Goal: Task Accomplishment & Management: Complete application form

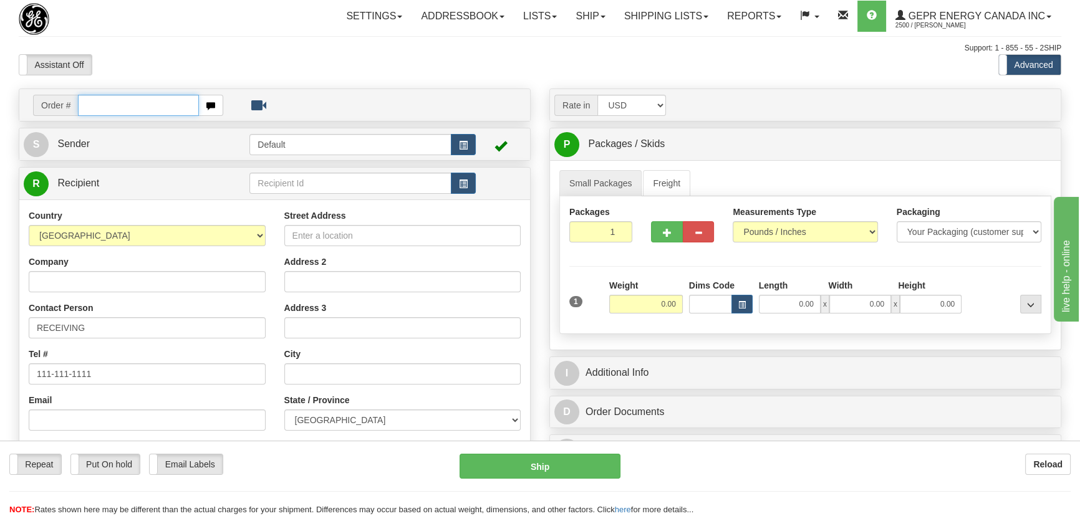
click at [127, 105] on input "text" at bounding box center [138, 105] width 121 height 21
type input "86698899"
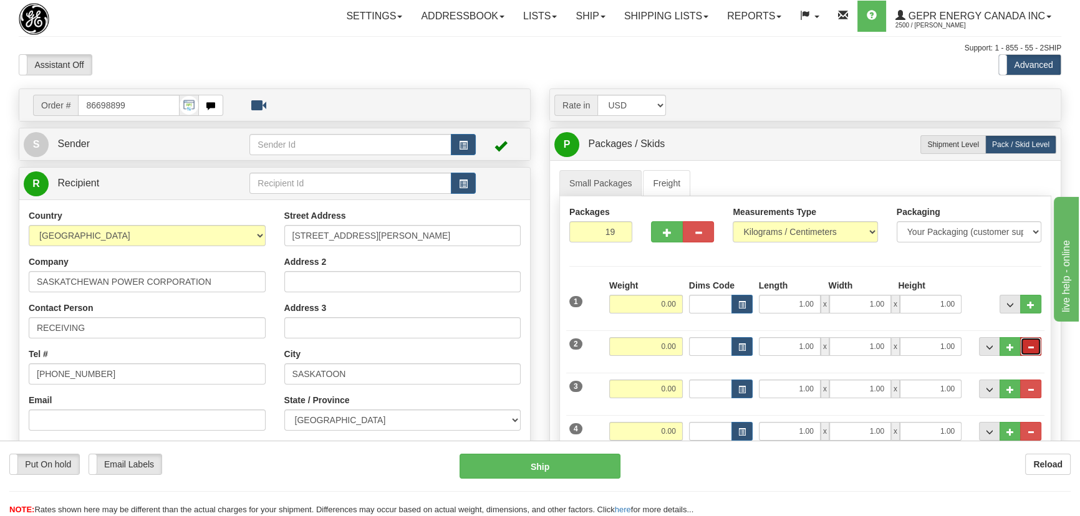
click at [1027, 350] on button "..." at bounding box center [1030, 346] width 21 height 19
click at [1027, 350] on span "..." at bounding box center [1030, 347] width 7 height 7
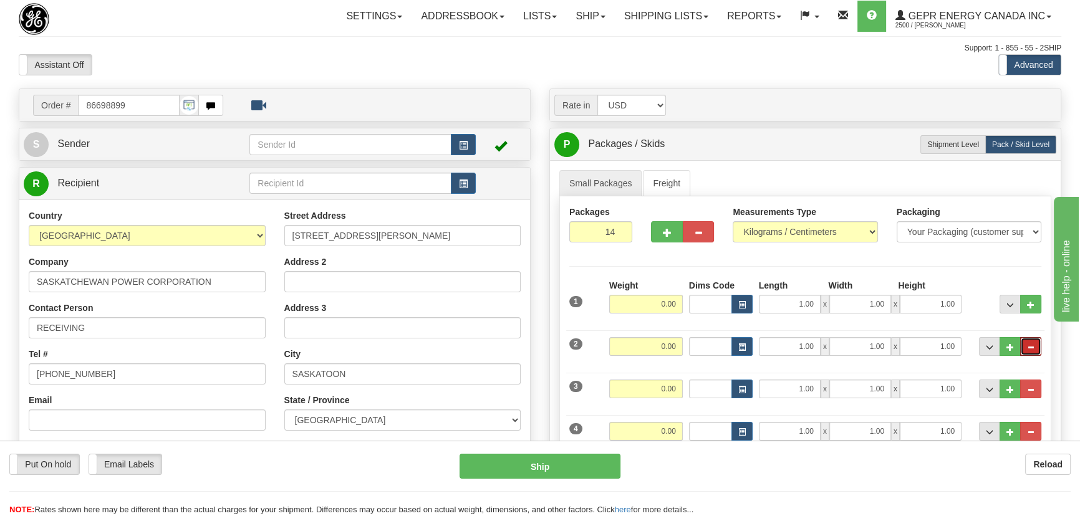
click at [1027, 350] on span "..." at bounding box center [1030, 347] width 7 height 7
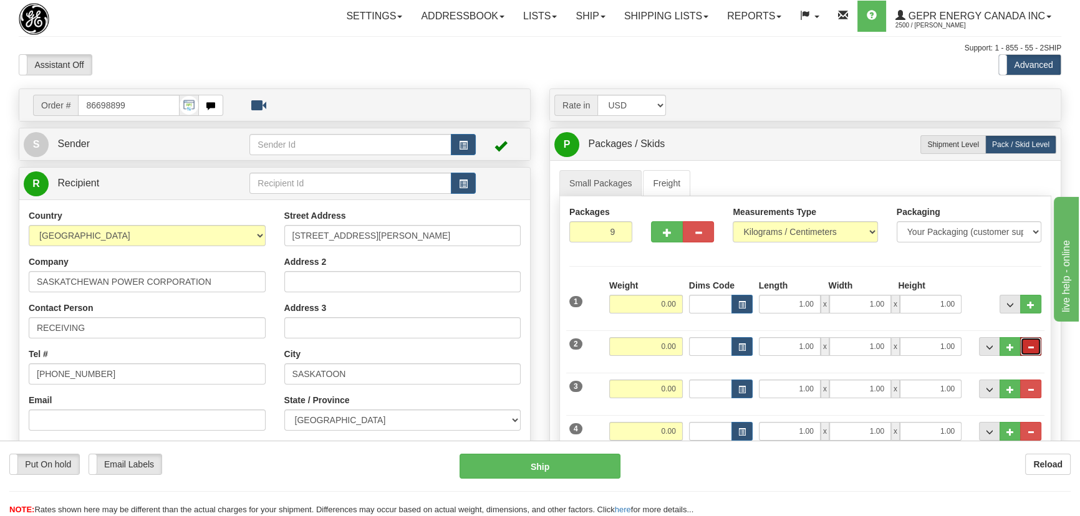
click at [1027, 350] on span "..." at bounding box center [1030, 347] width 7 height 7
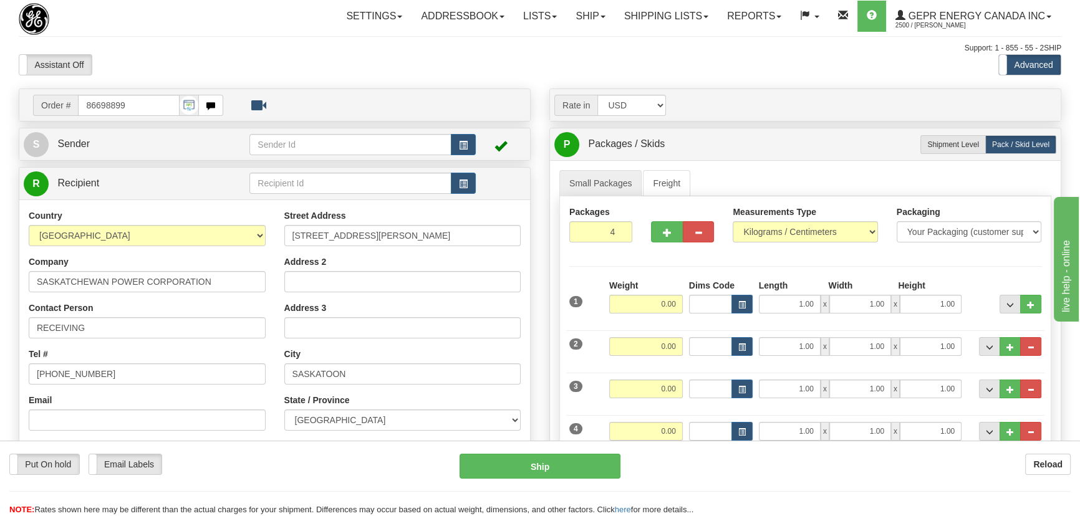
click at [1027, 350] on span "..." at bounding box center [1030, 347] width 7 height 7
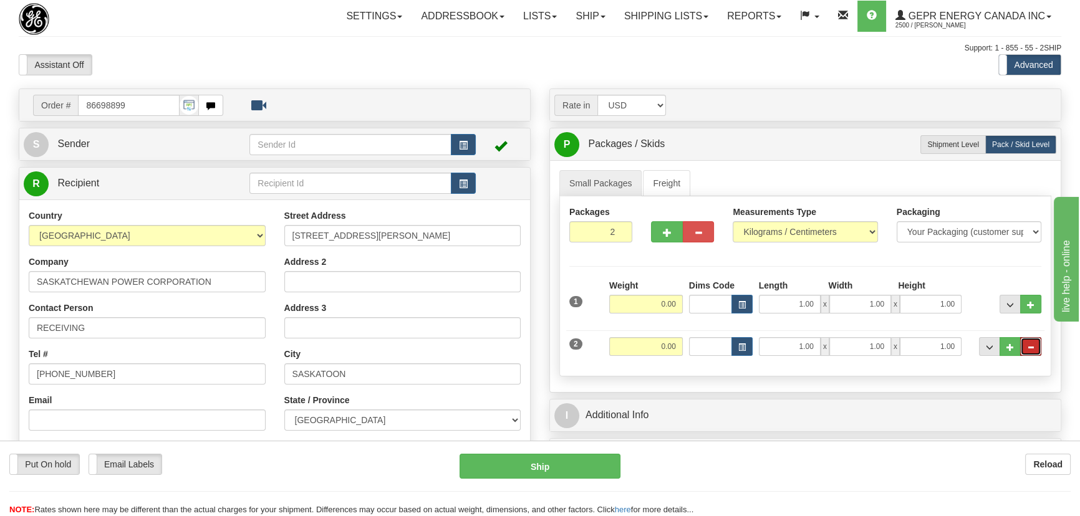
click at [1027, 350] on span "..." at bounding box center [1030, 347] width 7 height 7
type input "1"
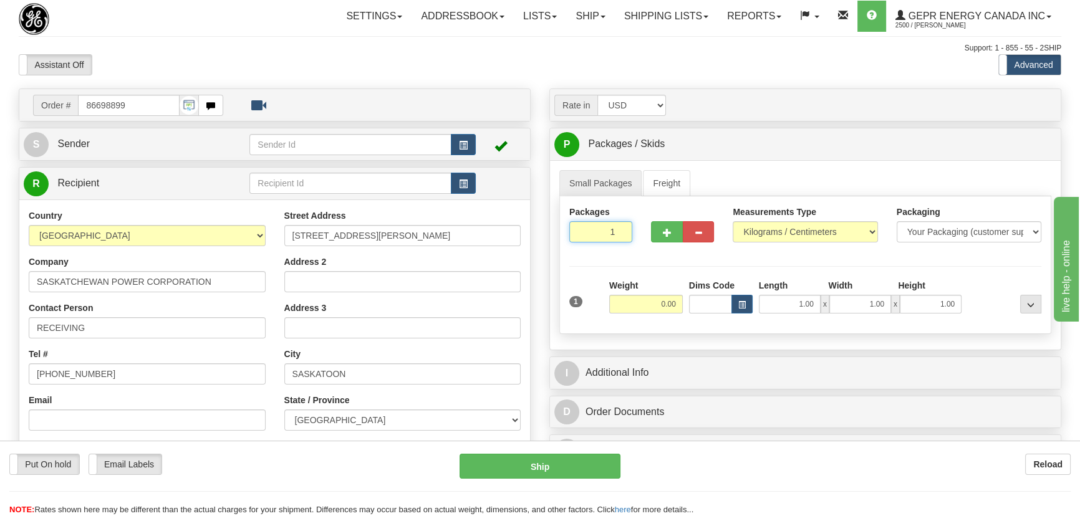
drag, startPoint x: 603, startPoint y: 230, endPoint x: 628, endPoint y: 246, distance: 29.8
click at [629, 244] on div "Packages 1 1" at bounding box center [601, 229] width 82 height 46
drag, startPoint x: 646, startPoint y: 309, endPoint x: 680, endPoint y: 324, distance: 38.2
click at [680, 324] on div "Packages 1 1 Measurements Type" at bounding box center [805, 265] width 492 height 138
type input "131.00"
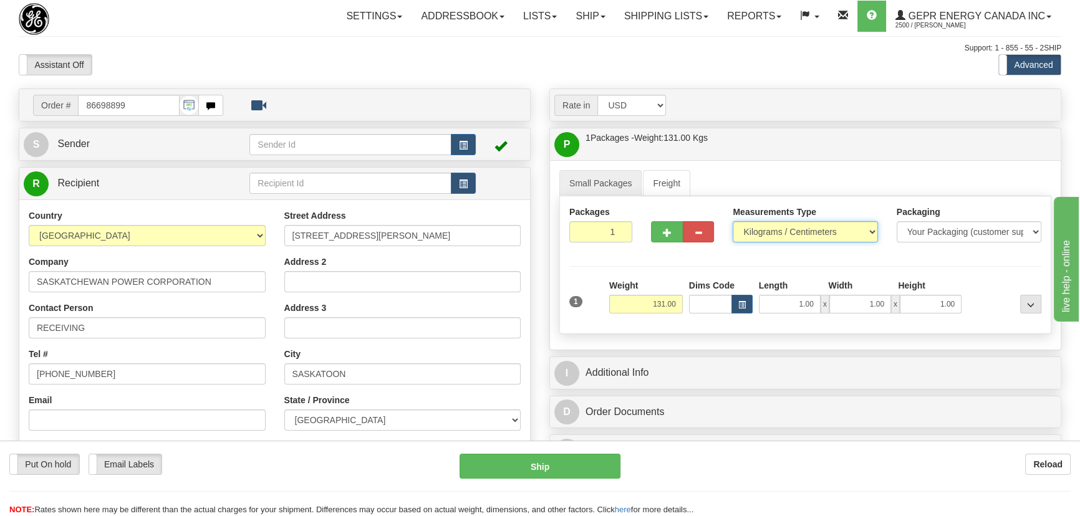
click at [804, 225] on select "Pounds / Inches Kilograms / Centimeters" at bounding box center [805, 231] width 145 height 21
select select "0"
click at [733, 221] on select "Pounds / Inches Kilograms / Centimeters" at bounding box center [805, 231] width 145 height 21
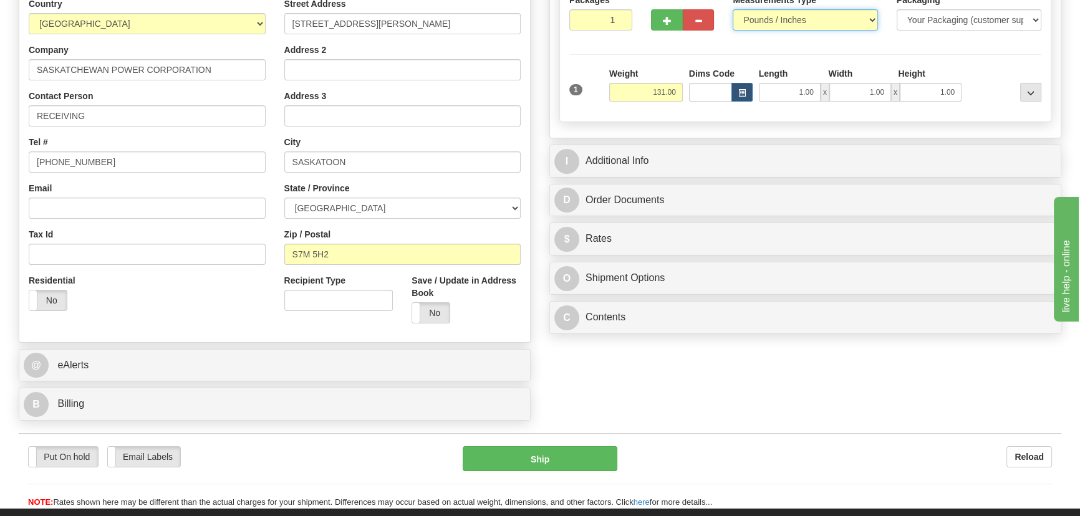
scroll to position [226, 0]
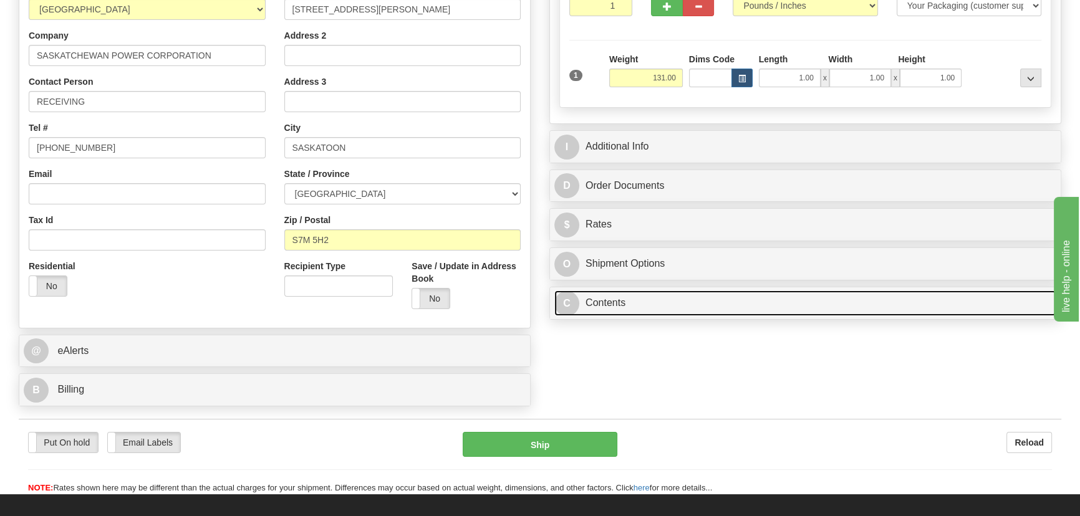
click at [780, 311] on link "C Contents" at bounding box center [805, 304] width 502 height 26
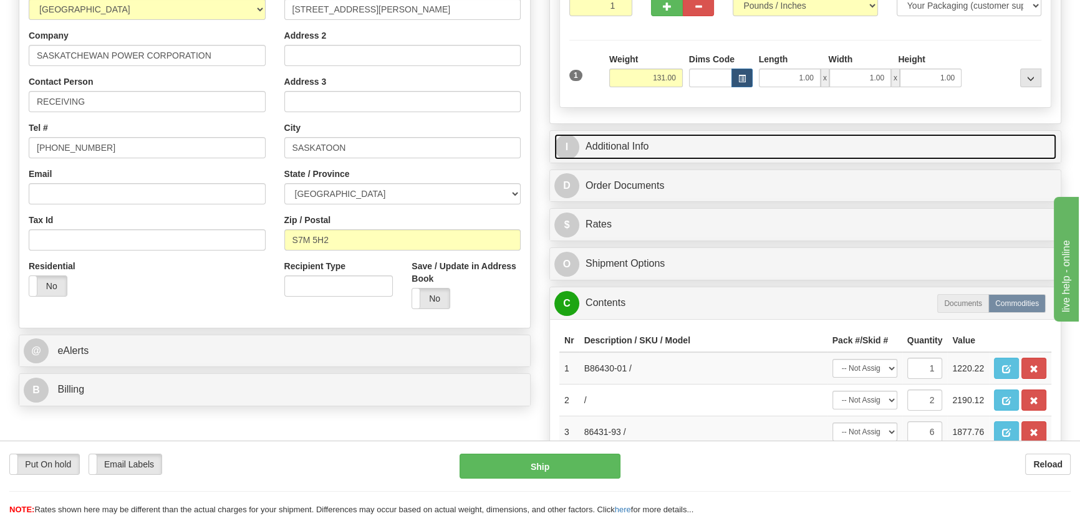
click at [873, 145] on link "I Additional Info" at bounding box center [805, 147] width 502 height 26
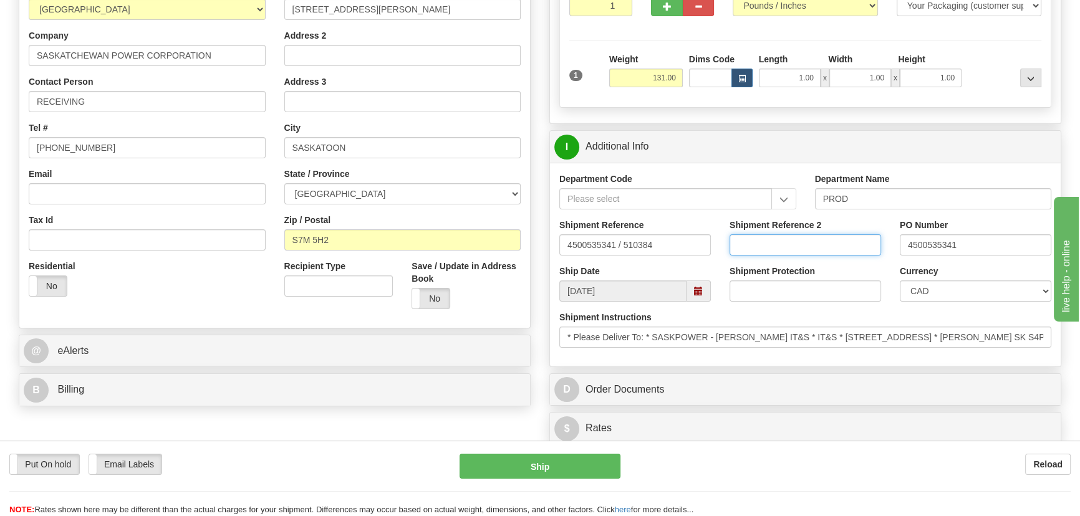
click at [829, 242] on input "Shipment Reference 2" at bounding box center [806, 245] width 152 height 21
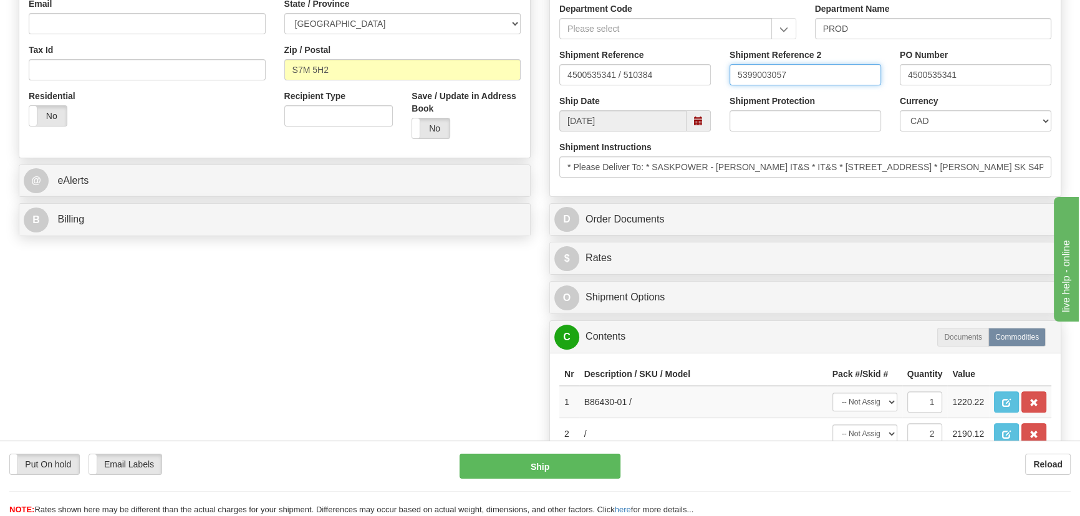
type input "5399003057"
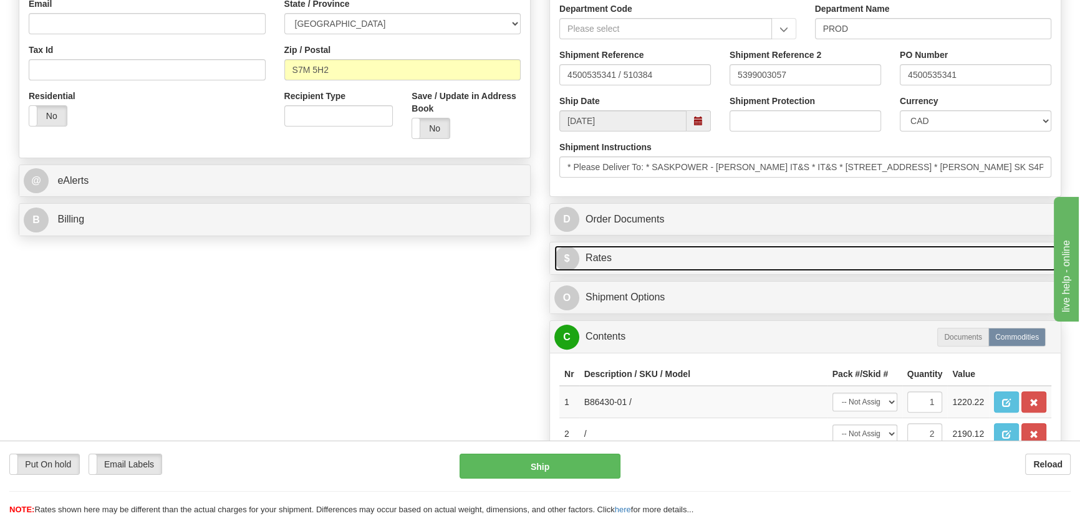
click at [833, 256] on link "$ Rates" at bounding box center [805, 259] width 502 height 26
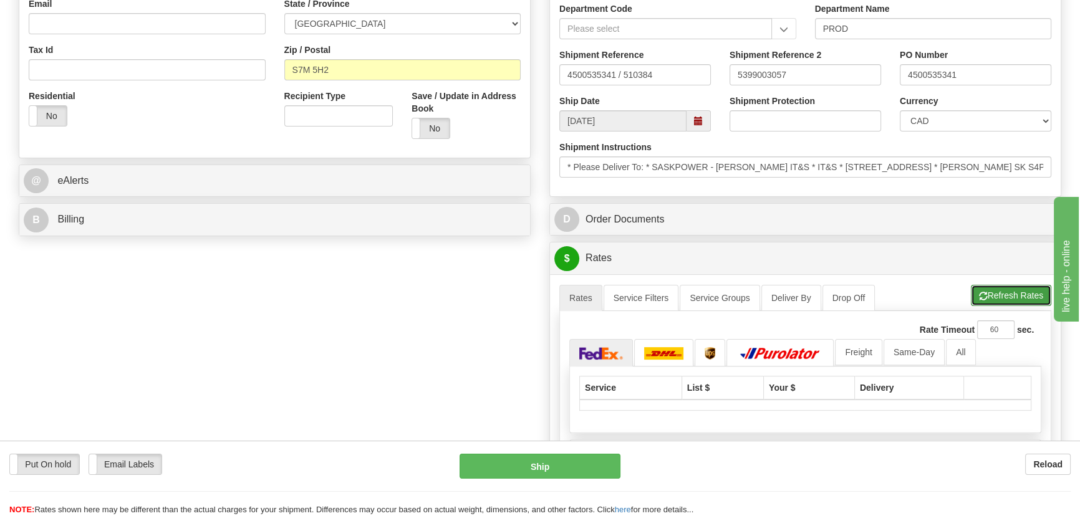
click at [992, 285] on button "Refresh Rates" at bounding box center [1011, 295] width 80 height 21
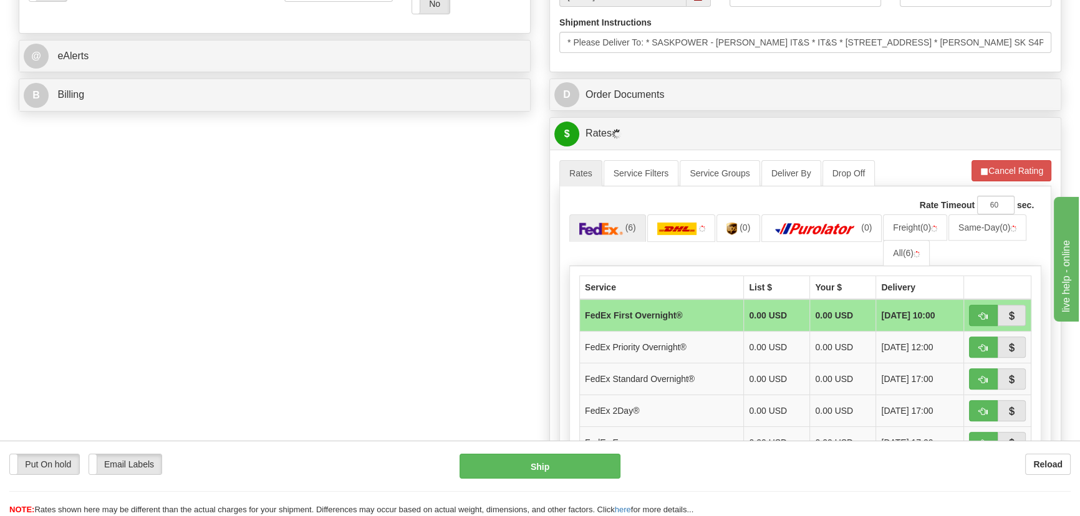
scroll to position [567, 0]
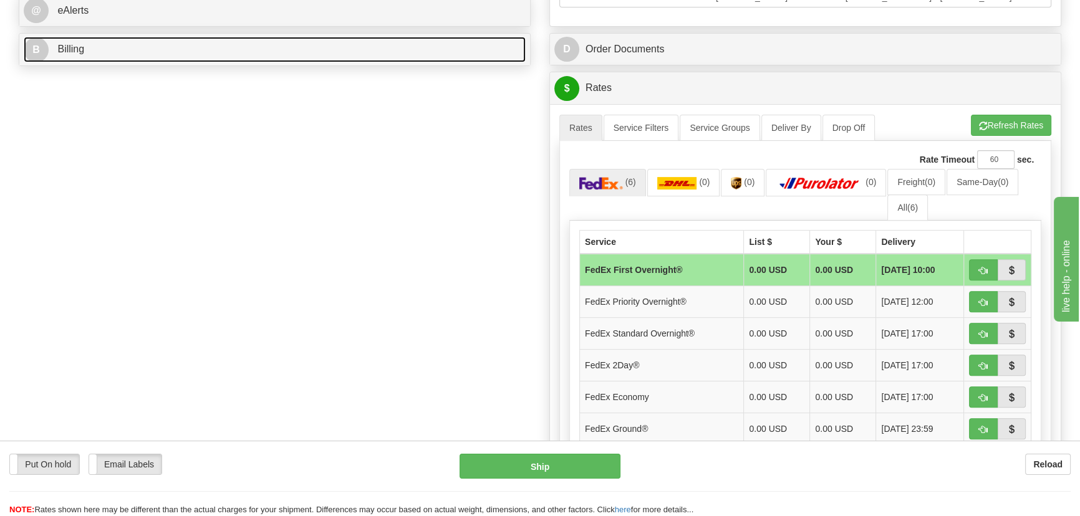
click at [357, 51] on link "B Billing" at bounding box center [275, 50] width 502 height 26
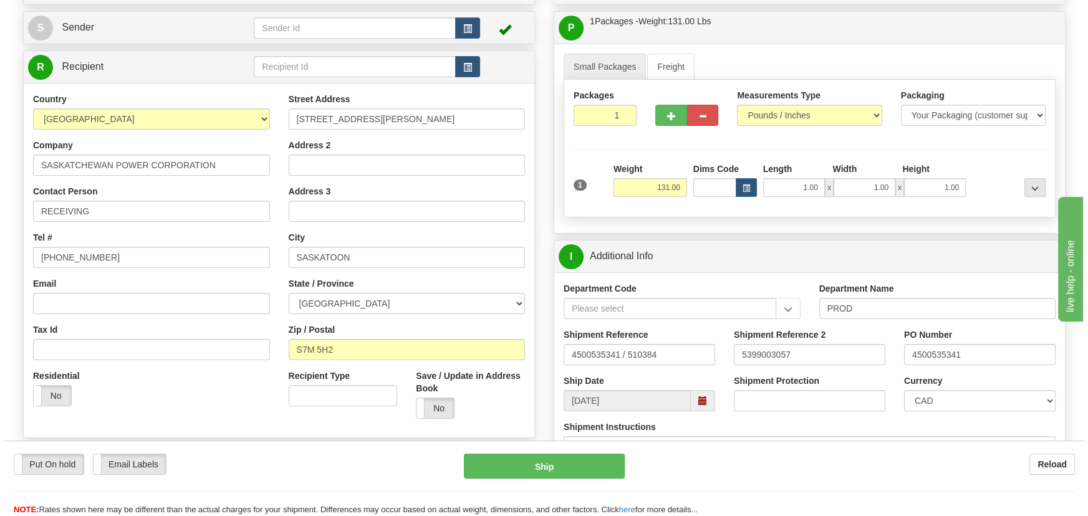
scroll to position [56, 0]
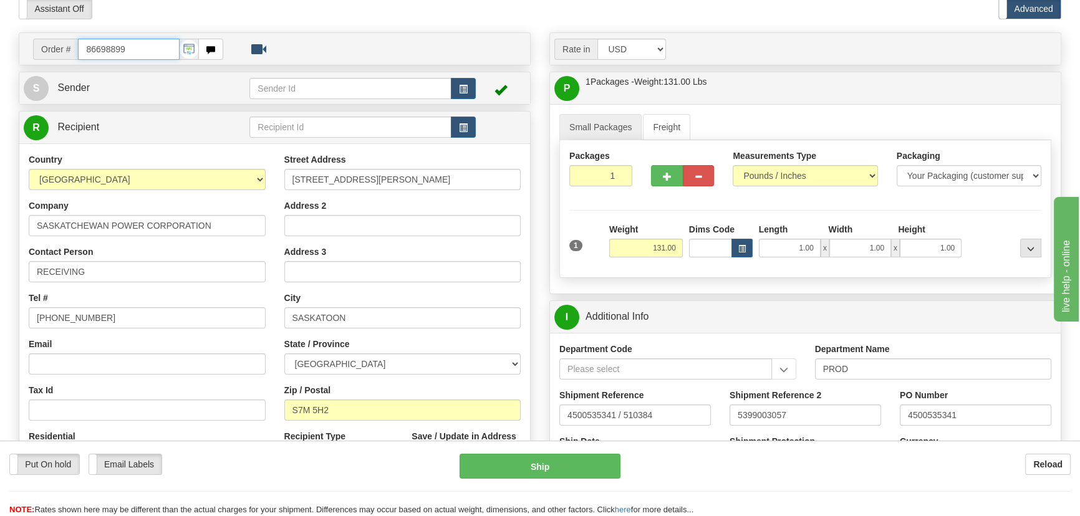
drag, startPoint x: 135, startPoint y: 51, endPoint x: 0, endPoint y: 49, distance: 134.7
click at [210, 155] on body "Training Course Close Toggle navigation Settings Shipping Preferences New Recip…" at bounding box center [544, 202] width 1088 height 516
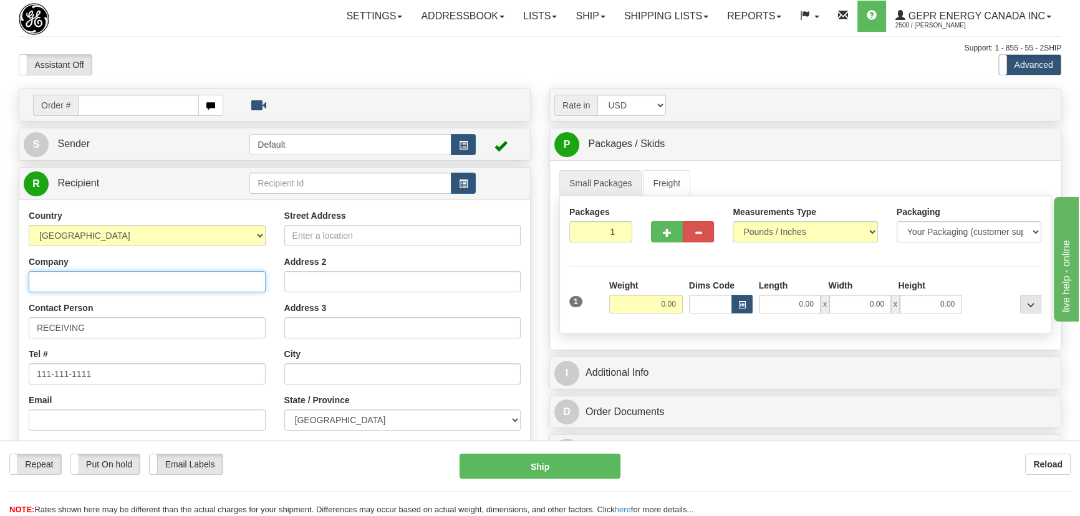
click at [183, 278] on input "Company" at bounding box center [147, 281] width 237 height 21
paste input "SASKATCHEWAN POWER CORPORATION"
type input "SASKATCHEWAN POWER CORPORATION"
drag, startPoint x: 375, startPoint y: 236, endPoint x: 397, endPoint y: 230, distance: 23.5
click at [375, 236] on input "Street Address" at bounding box center [402, 235] width 237 height 21
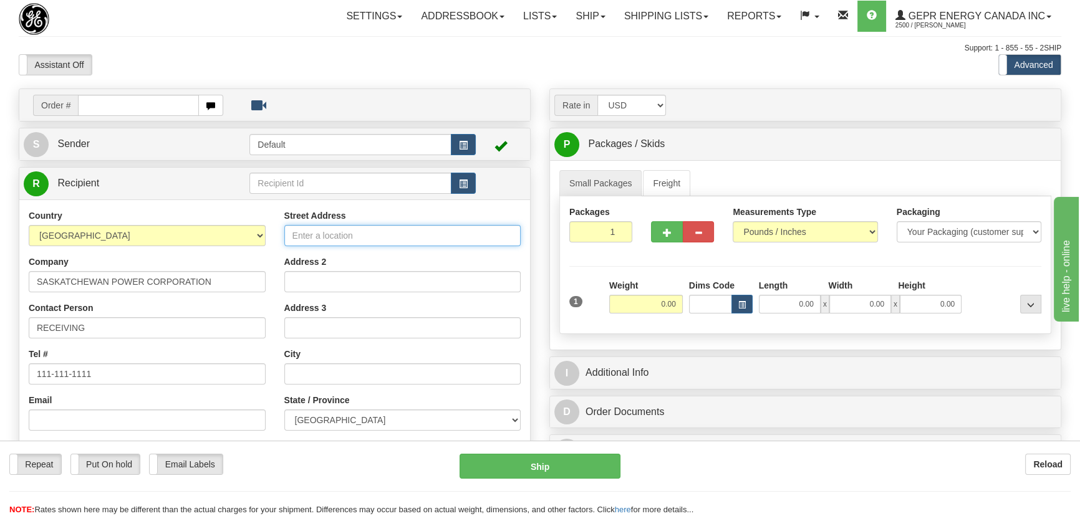
paste input "[STREET_ADDRESS][PERSON_NAME]"
type input "[STREET_ADDRESS][PERSON_NAME]"
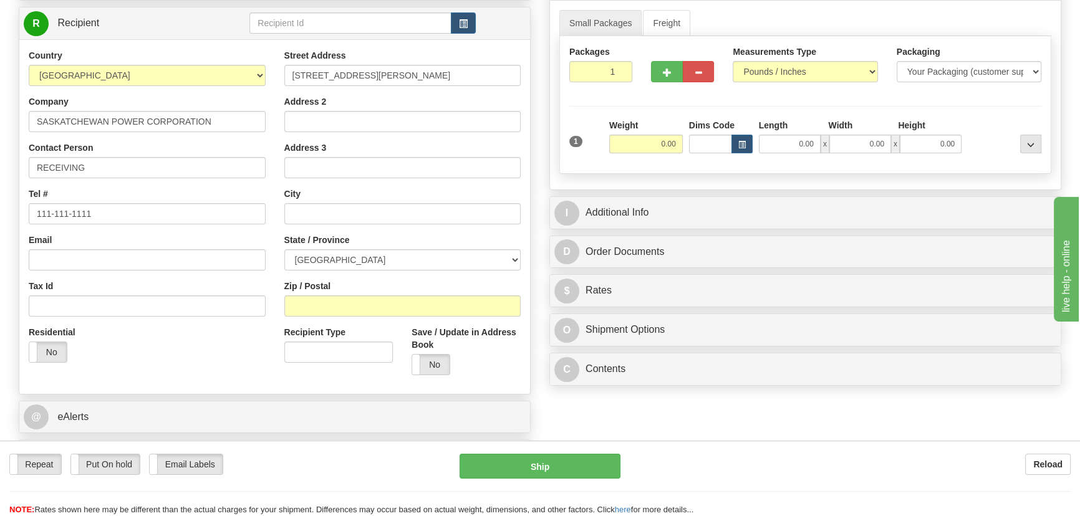
scroll to position [170, 0]
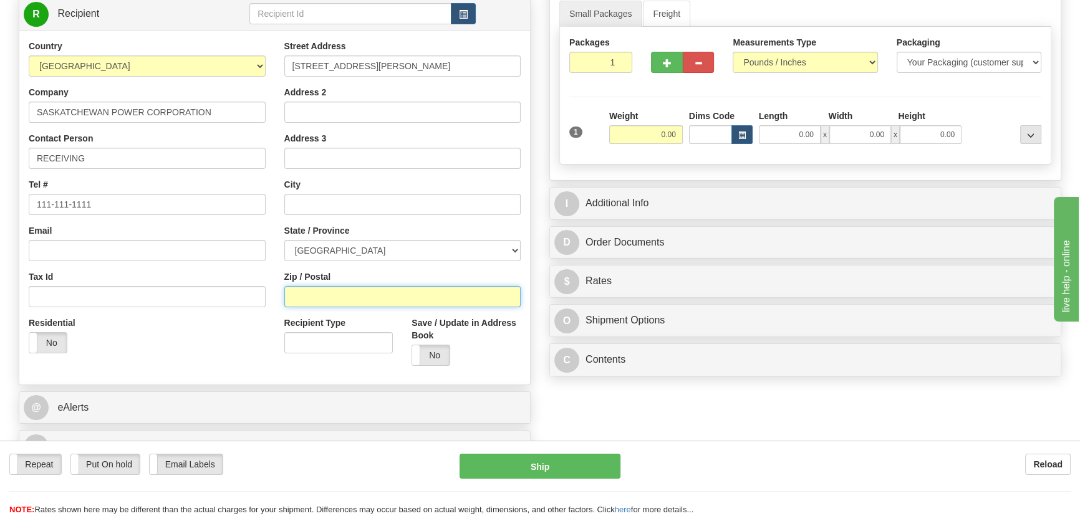
click at [353, 300] on input "Zip / Postal" at bounding box center [402, 296] width 237 height 21
paste input "S7M 5H2"
type input "S7M 5H2"
drag, startPoint x: 640, startPoint y: 138, endPoint x: 690, endPoint y: 146, distance: 50.5
click at [697, 143] on div "1 Weight 0.00 Dims Code 0.00" at bounding box center [805, 132] width 478 height 44
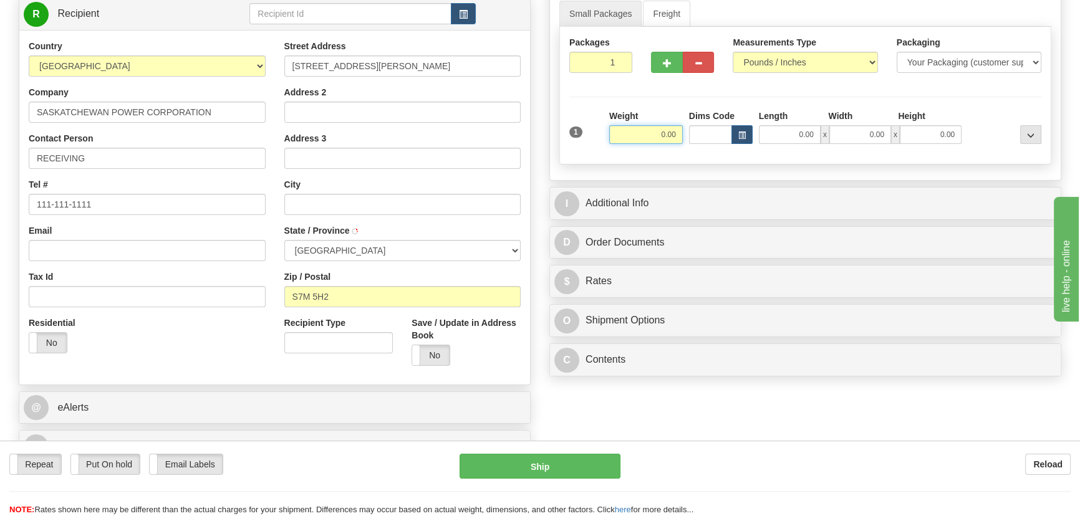
type input "SASKATOON"
select select "SK"
type input "131.00"
click at [979, 106] on div "Packages 1 1 Measurements Type" at bounding box center [805, 96] width 492 height 138
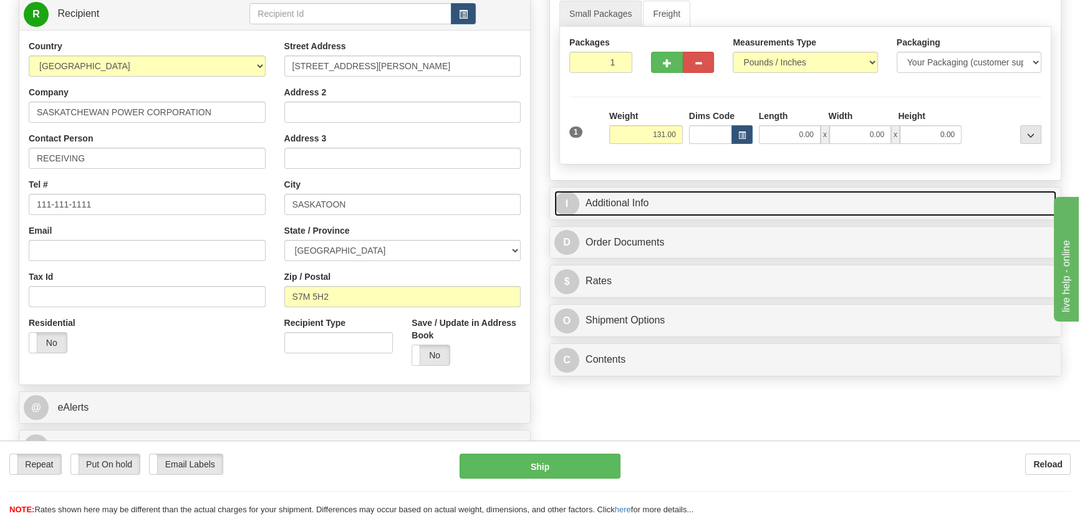
click at [906, 200] on link "I Additional Info" at bounding box center [805, 204] width 502 height 26
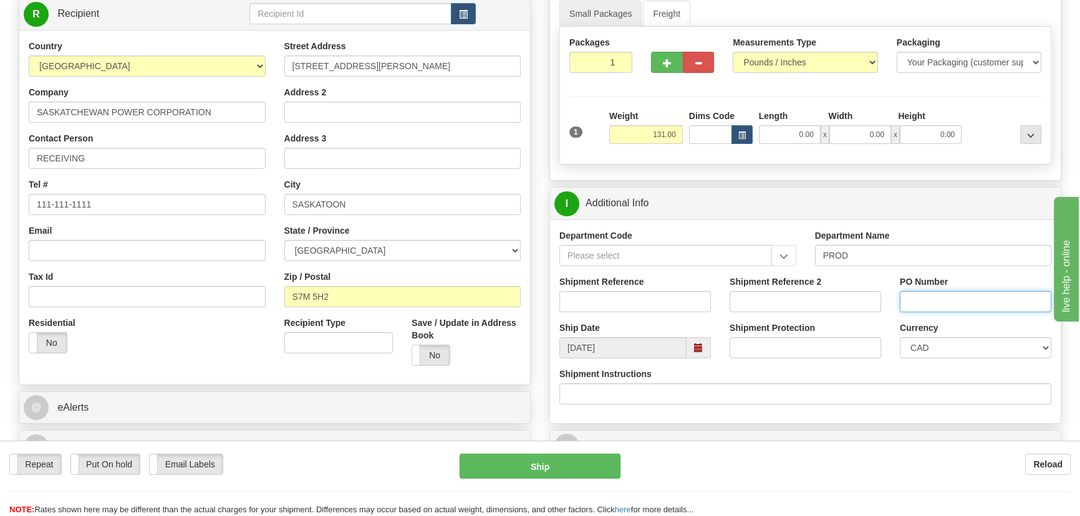
click at [936, 307] on input "PO Number" at bounding box center [976, 301] width 152 height 21
paste input "4500535341"
type input "4500535341"
click at [627, 312] on div "Shipment Reference" at bounding box center [635, 299] width 170 height 46
click at [628, 307] on input "Shipment Reference" at bounding box center [635, 301] width 152 height 21
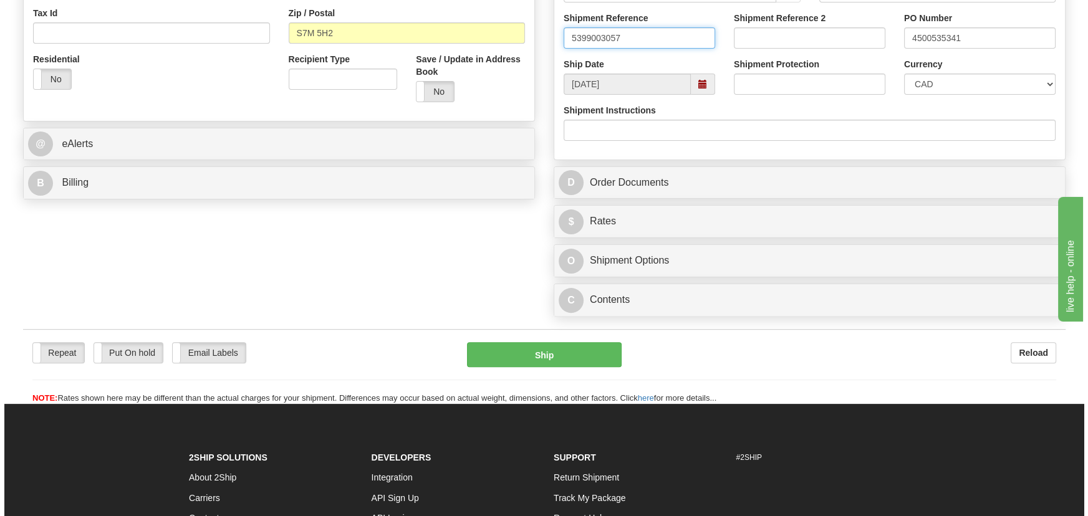
scroll to position [453, 0]
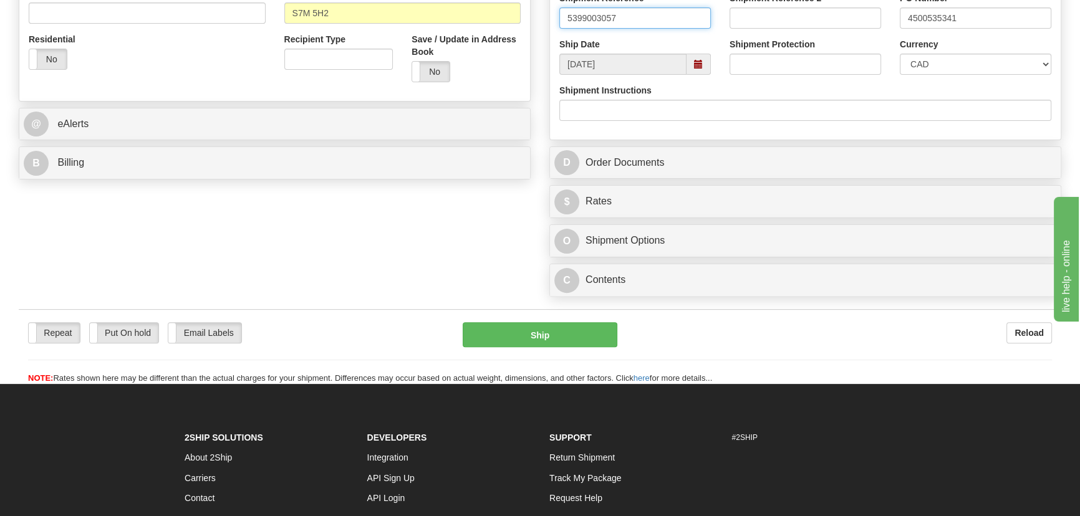
type input "5399003057"
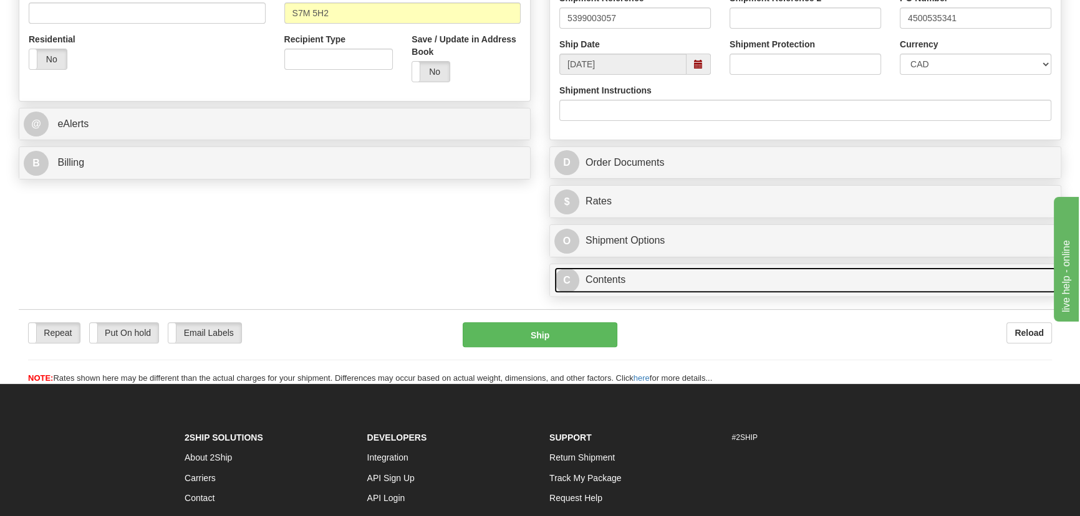
click at [852, 279] on link "C Contents" at bounding box center [805, 281] width 502 height 26
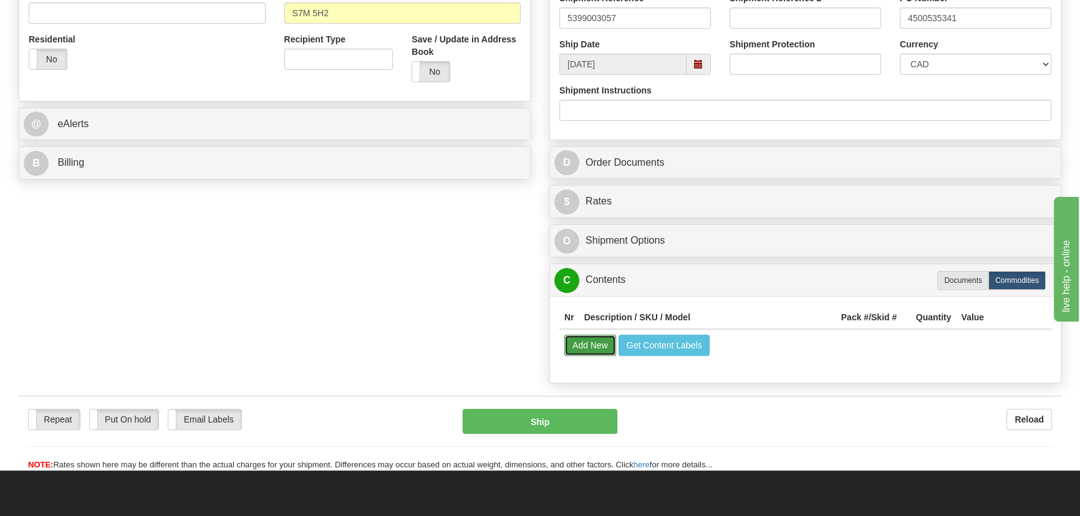
click at [590, 343] on button "Add New" at bounding box center [590, 345] width 52 height 21
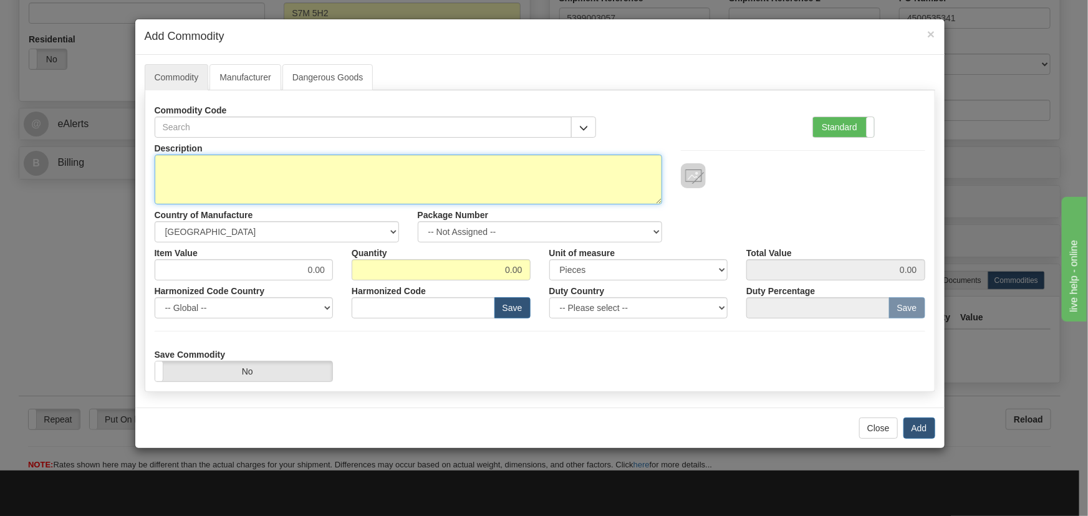
click at [375, 187] on textarea "Description" at bounding box center [409, 180] width 508 height 50
paste textarea "EB86430-01"
type textarea "EB86430-01"
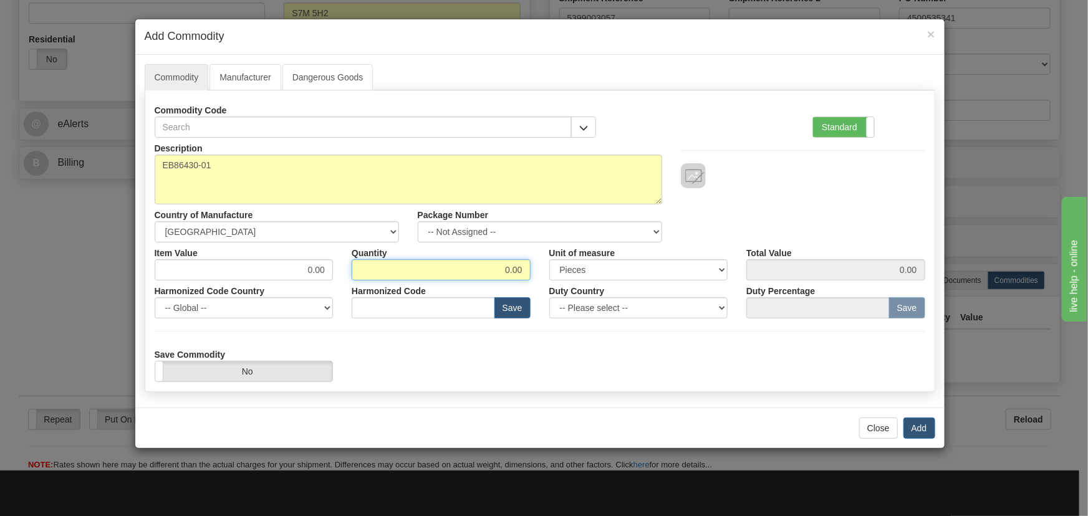
drag, startPoint x: 528, startPoint y: 276, endPoint x: 548, endPoint y: 300, distance: 31.0
click at [555, 286] on div "Description EB86430-01 Country of Manufacture -- Unknown -- [GEOGRAPHIC_DATA] […" at bounding box center [540, 260] width 771 height 244
type input "1"
click at [915, 426] on button "Add" at bounding box center [920, 428] width 32 height 21
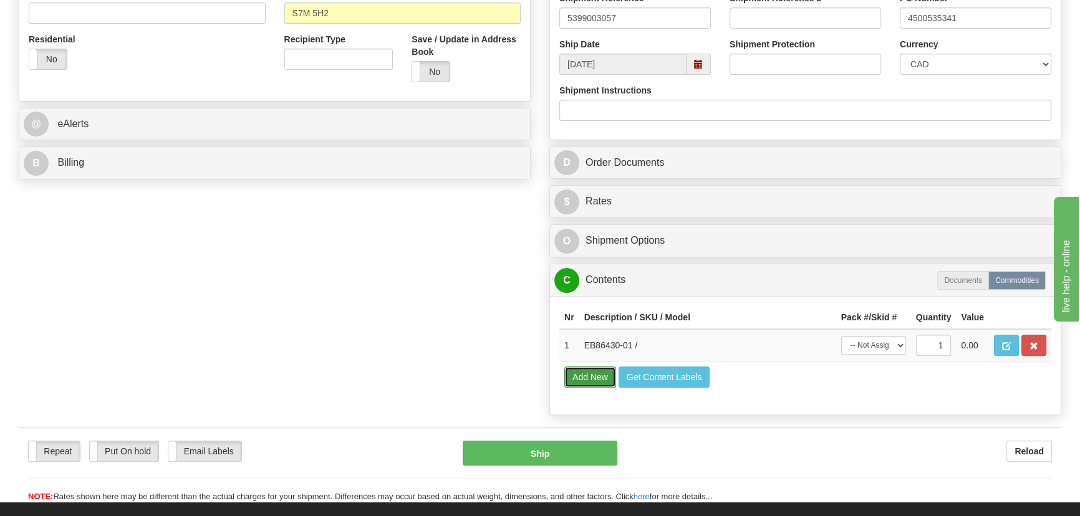
click at [596, 374] on button "Add New" at bounding box center [590, 377] width 52 height 21
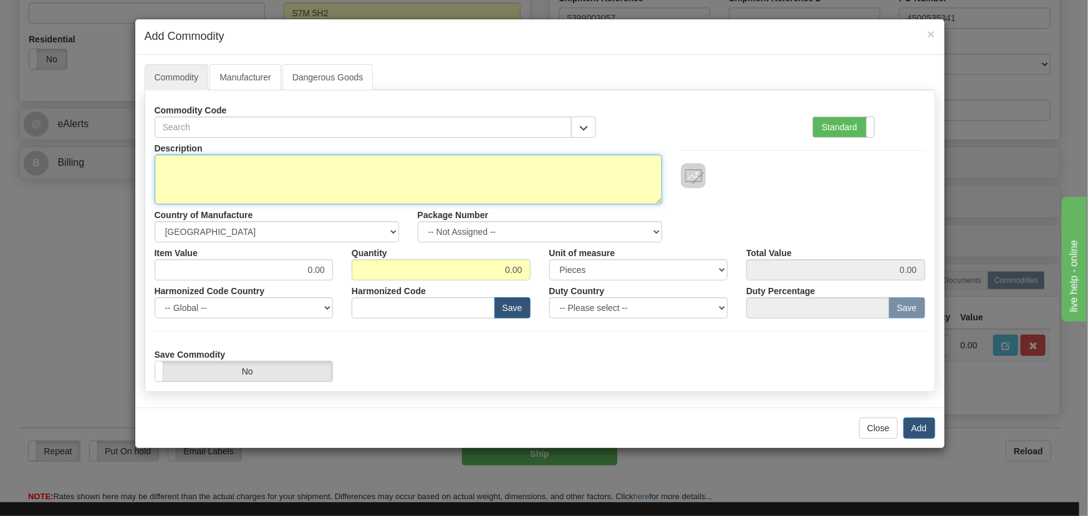
click at [392, 185] on textarea "Description" at bounding box center [409, 180] width 508 height 50
paste textarea "EB86430-02"
type textarea "EB86430-02"
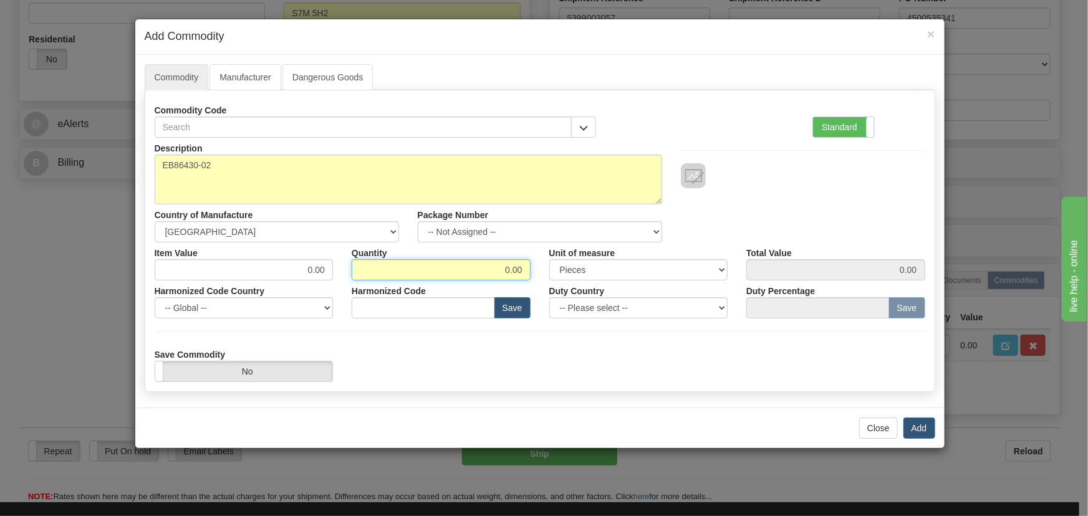
drag, startPoint x: 498, startPoint y: 271, endPoint x: 546, endPoint y: 294, distance: 54.1
click at [547, 293] on div "Description EB86430-02 Country of Manufacture -- Unknown -- [GEOGRAPHIC_DATA] […" at bounding box center [540, 260] width 771 height 244
type input "2"
click at [551, 333] on div "Description EB86430-02 Country of Manufacture -- Unknown -- [GEOGRAPHIC_DATA] […" at bounding box center [540, 260] width 771 height 244
click at [923, 423] on button "Add" at bounding box center [920, 428] width 32 height 21
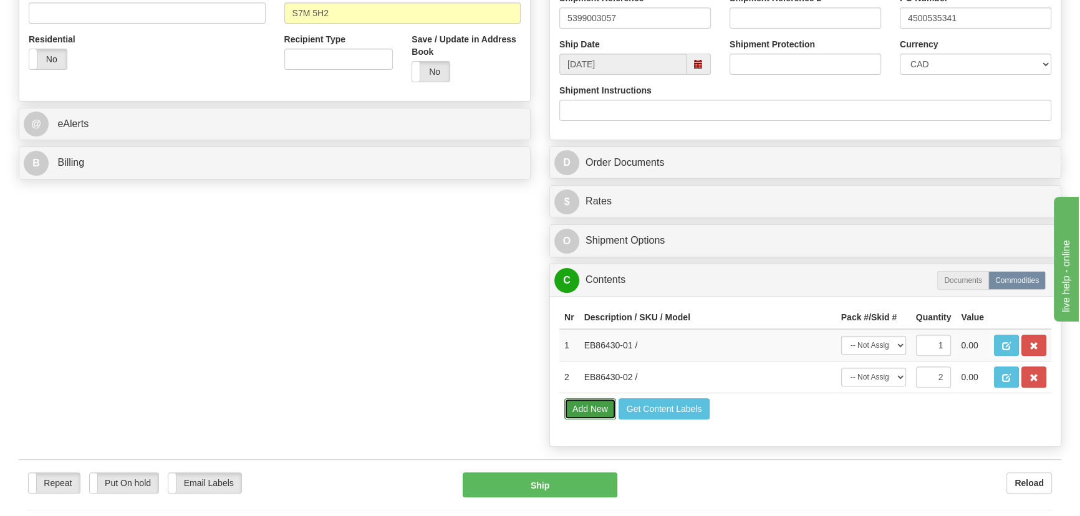
click at [594, 407] on button "Add New" at bounding box center [590, 409] width 52 height 21
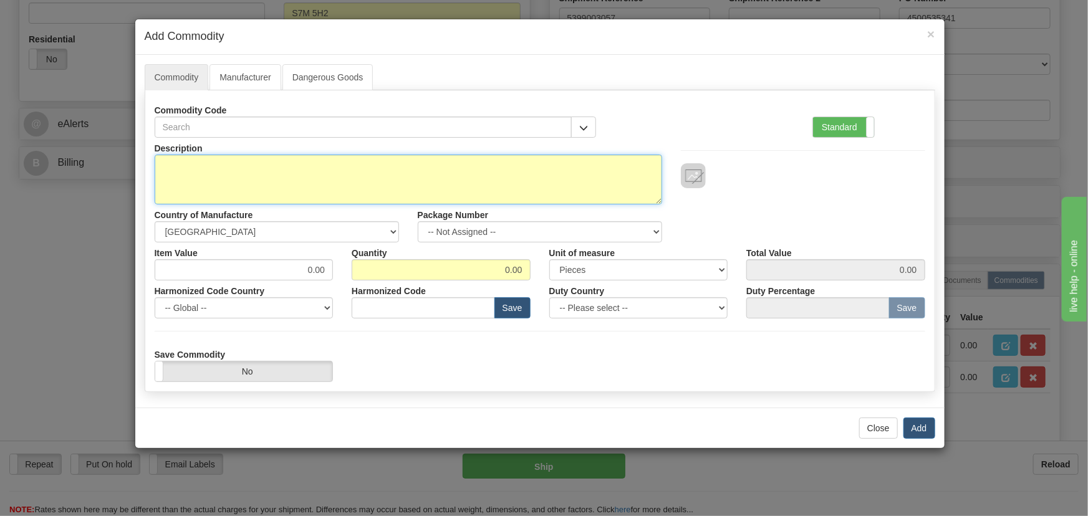
click at [417, 191] on textarea "Description" at bounding box center [409, 180] width 508 height 50
paste textarea "E86431-93"
type textarea "E86431-93"
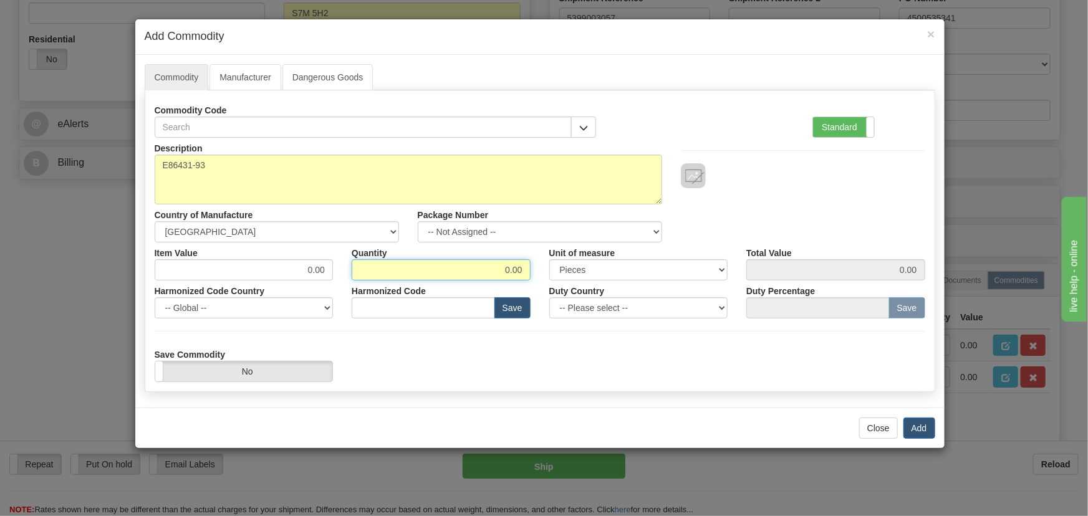
drag, startPoint x: 499, startPoint y: 272, endPoint x: 553, endPoint y: 291, distance: 57.4
click at [555, 289] on div "Description E86431-93 Country of Manufacture -- Unknown -- [GEOGRAPHIC_DATA] [G…" at bounding box center [540, 260] width 771 height 244
type input "6"
click at [924, 430] on button "Add" at bounding box center [920, 428] width 32 height 21
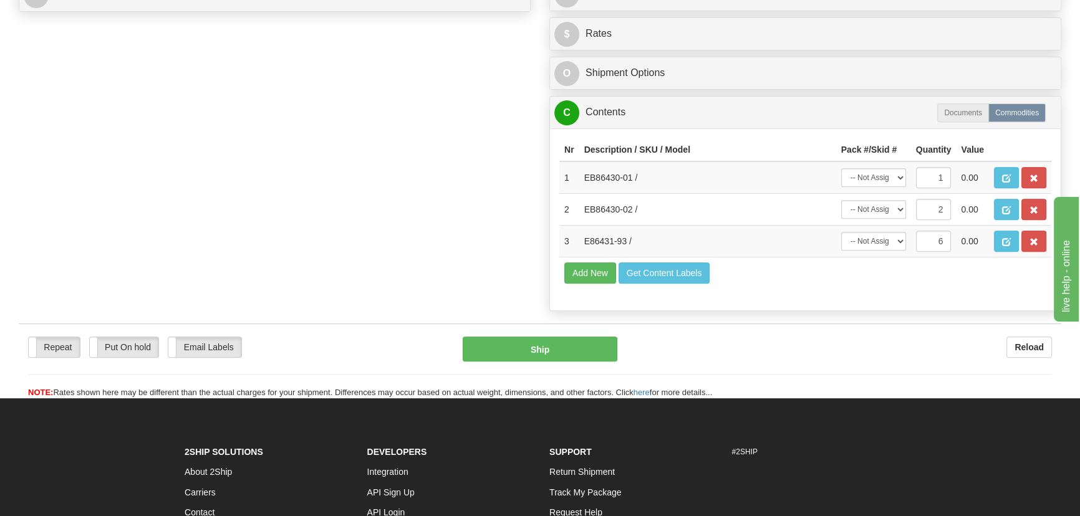
scroll to position [624, 0]
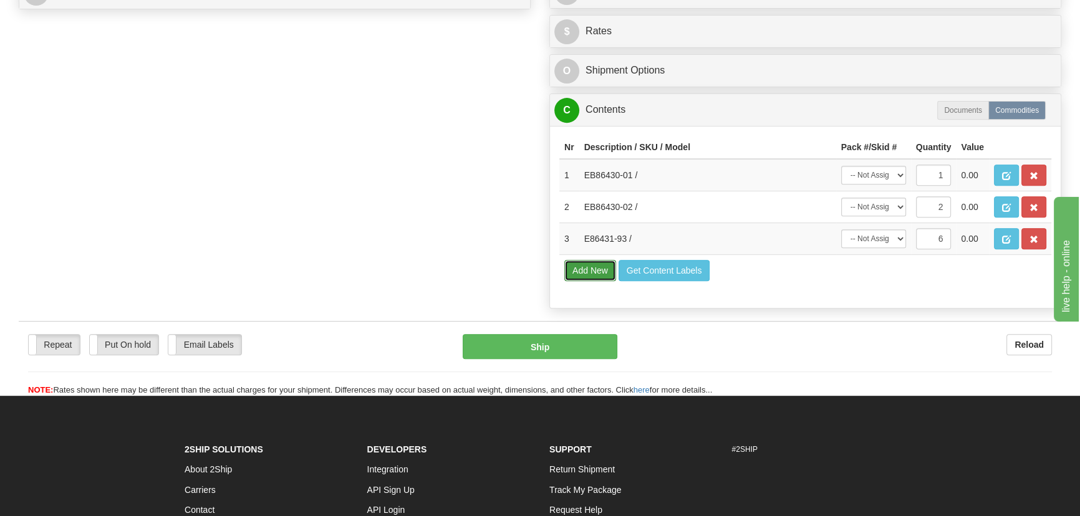
click at [601, 271] on button "Add New" at bounding box center [590, 270] width 52 height 21
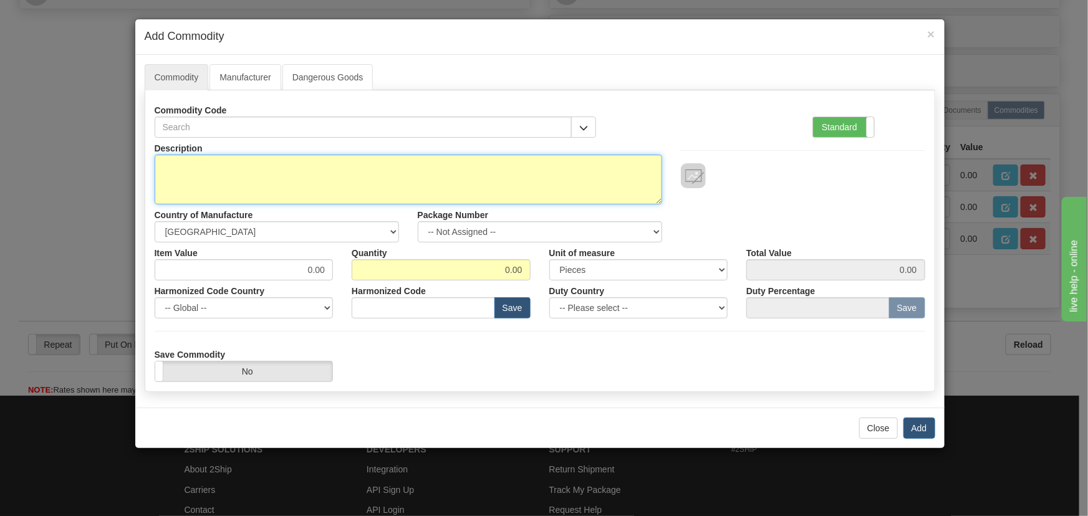
click at [480, 187] on textarea "Description" at bounding box center [409, 180] width 508 height 50
paste textarea "E86434-92"
type textarea "E86434-92"
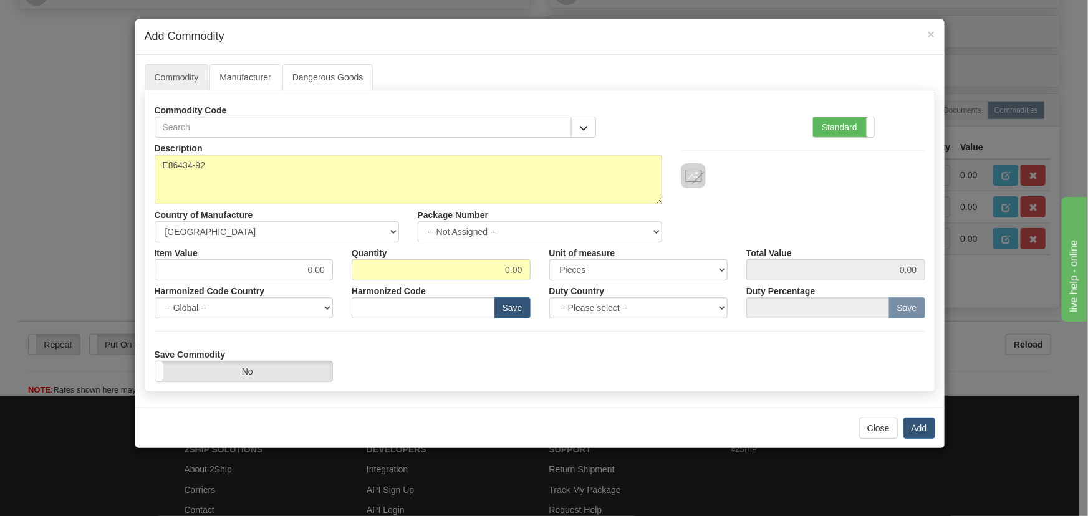
click at [511, 284] on div "Harmonized Code Save" at bounding box center [441, 300] width 198 height 38
drag, startPoint x: 499, startPoint y: 270, endPoint x: 533, endPoint y: 288, distance: 38.5
click at [532, 282] on div "Description E86434-92 Country of Manufacture -- Unknown -- [GEOGRAPHIC_DATA] [G…" at bounding box center [540, 260] width 771 height 244
type input "1"
click at [533, 289] on div "Harmonized Code Save" at bounding box center [441, 300] width 198 height 38
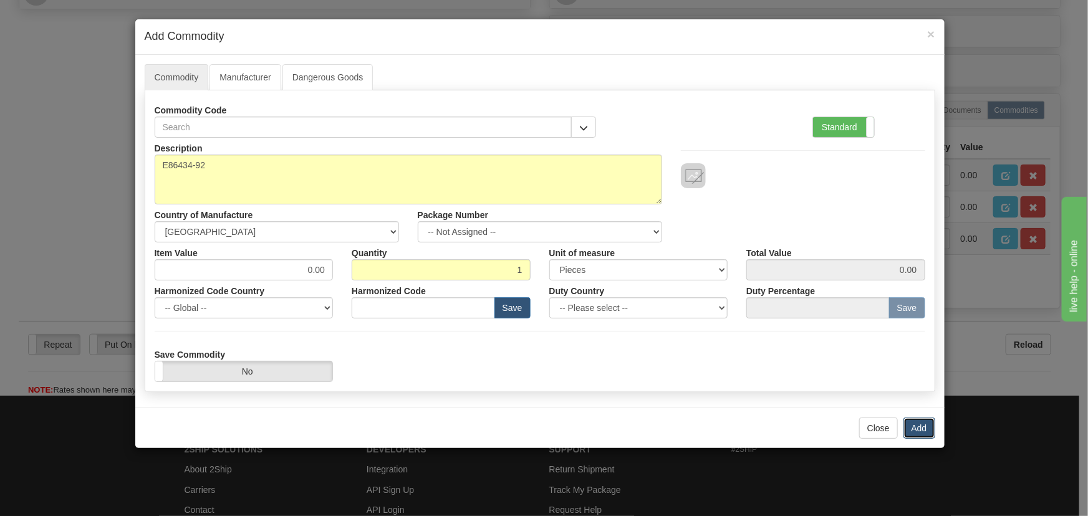
click at [919, 420] on button "Add" at bounding box center [920, 428] width 32 height 21
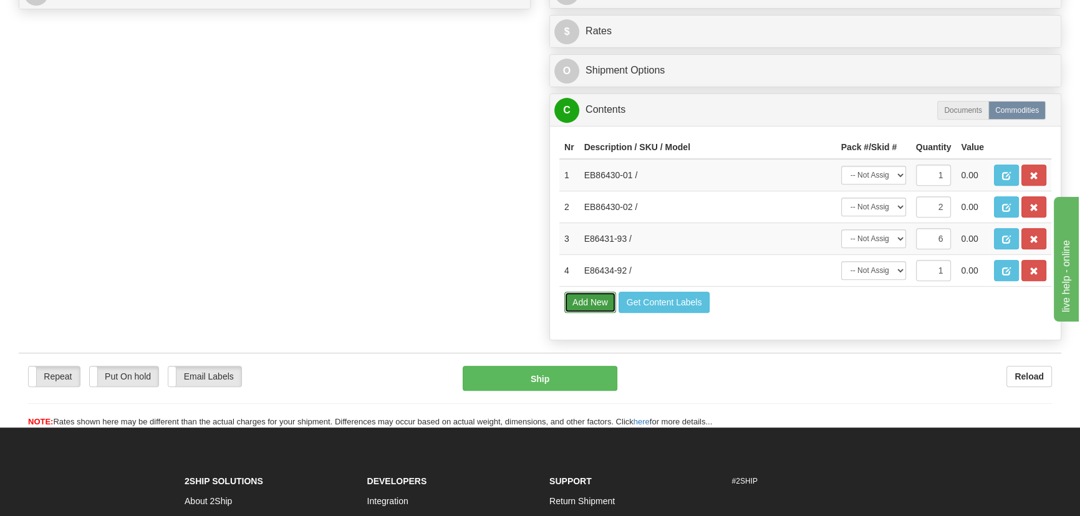
click at [592, 306] on button "Add New" at bounding box center [590, 302] width 52 height 21
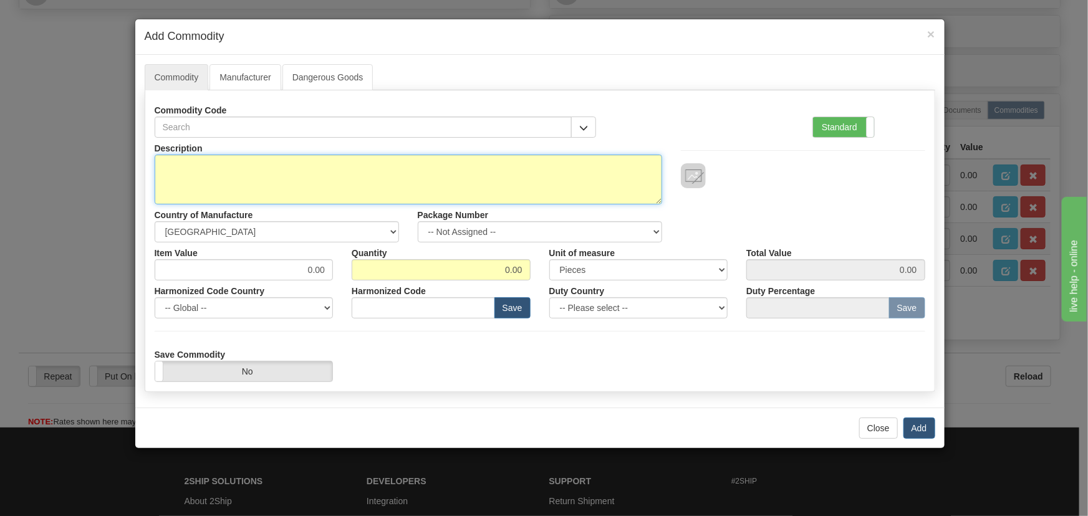
click at [498, 179] on textarea "Description" at bounding box center [409, 180] width 508 height 50
paste textarea "EB86427-01"
type textarea "EB86427-01"
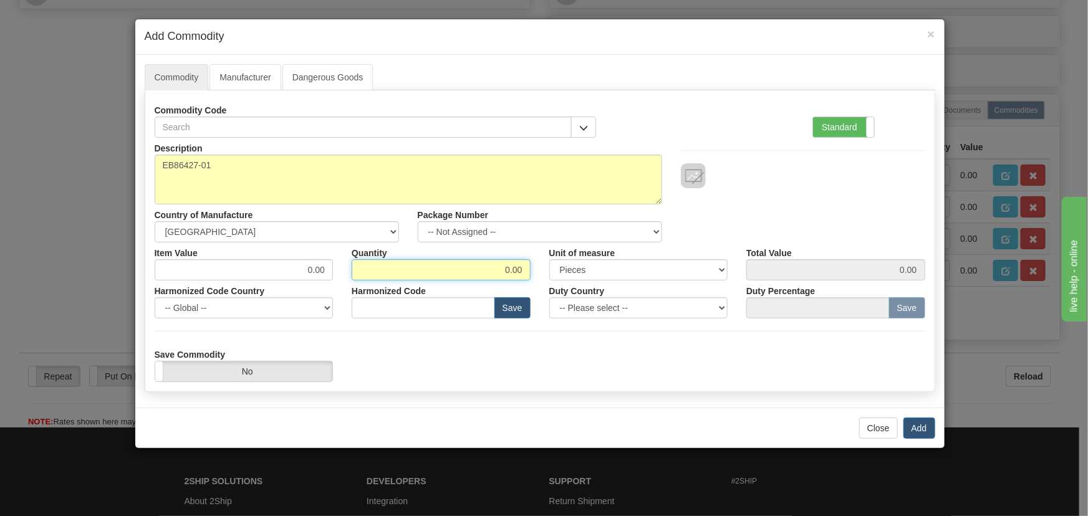
drag, startPoint x: 501, startPoint y: 265, endPoint x: 549, endPoint y: 277, distance: 49.5
click at [548, 277] on div "Item Value 0.00 Quantity 0.00 Unit of measure 3 Thousand Square Inches Adjustme…" at bounding box center [540, 262] width 790 height 38
type input "4"
click at [927, 425] on button "Add" at bounding box center [920, 428] width 32 height 21
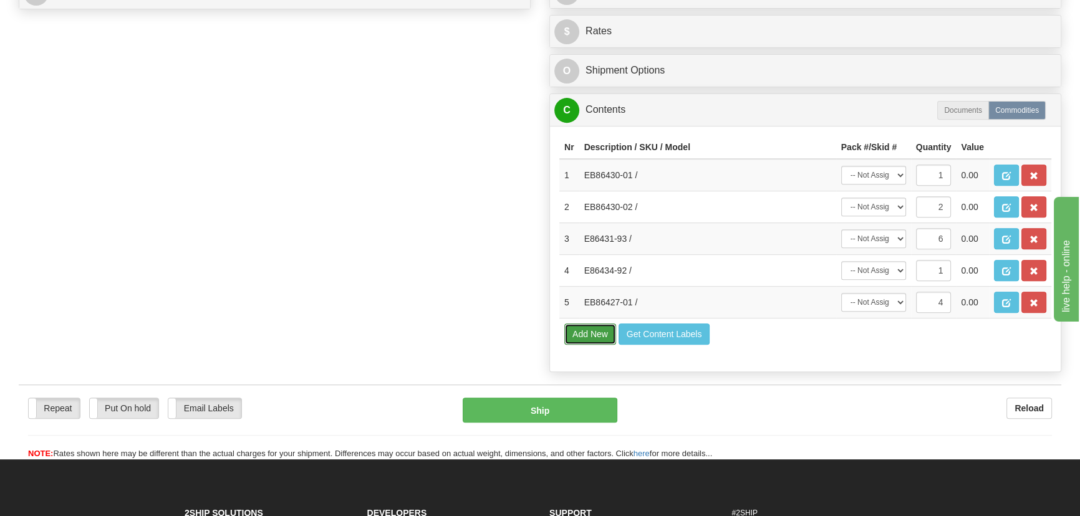
click at [604, 329] on button "Add New" at bounding box center [590, 334] width 52 height 21
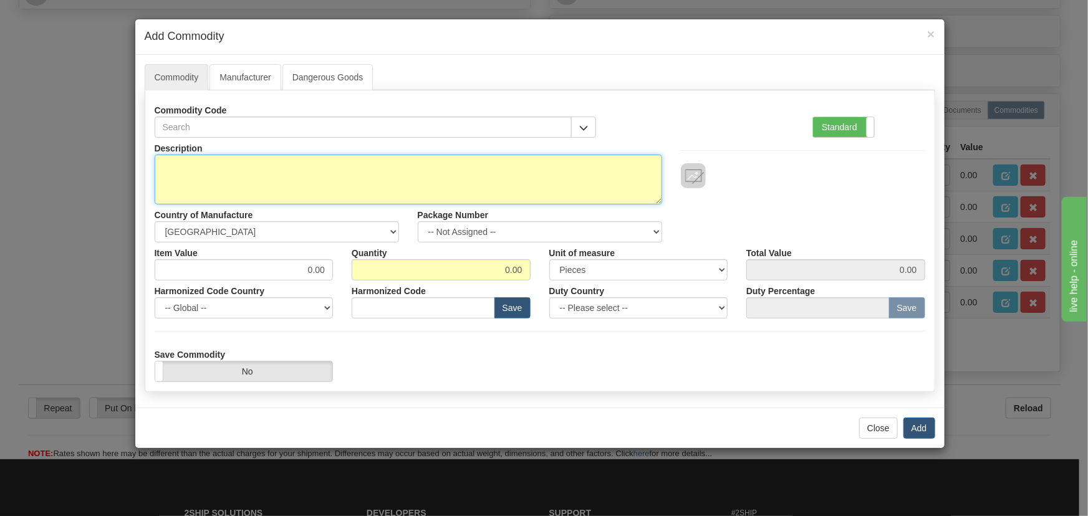
click at [425, 193] on textarea "Description" at bounding box center [409, 180] width 508 height 50
paste textarea "E35-86430-65"
type textarea "E35-86430-65"
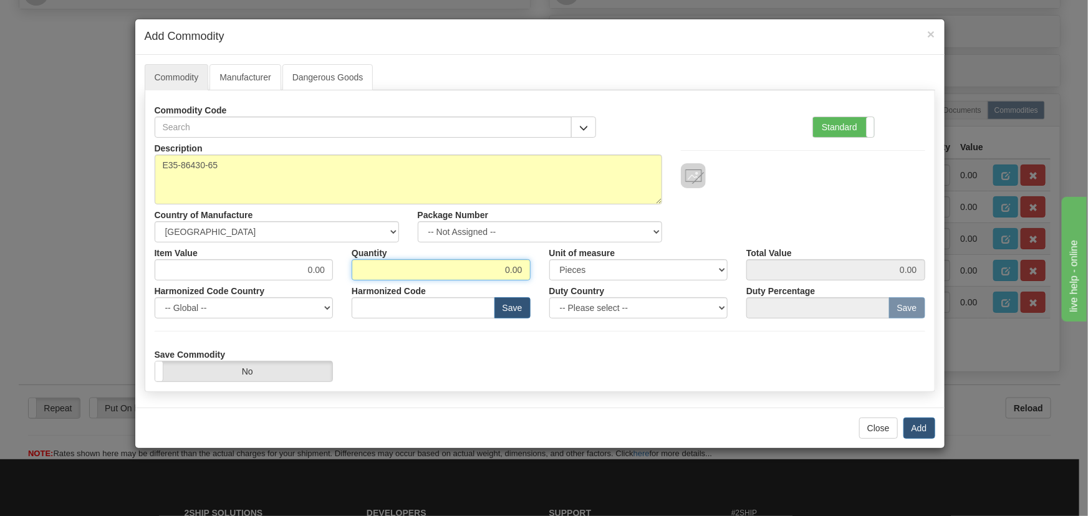
drag, startPoint x: 520, startPoint y: 283, endPoint x: 531, endPoint y: 290, distance: 13.5
click at [531, 287] on div "Description E35-86430-65 Country of Manufacture -- Unknown -- [GEOGRAPHIC_DATA]…" at bounding box center [540, 260] width 771 height 244
type input "1"
click at [921, 426] on button "Add" at bounding box center [920, 428] width 32 height 21
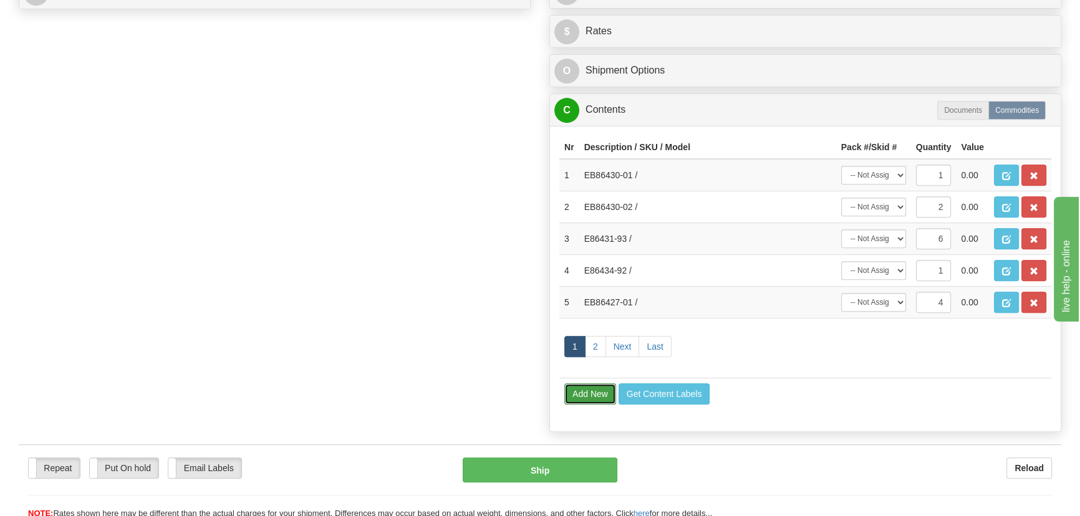
click at [596, 399] on button "Add New" at bounding box center [590, 394] width 52 height 21
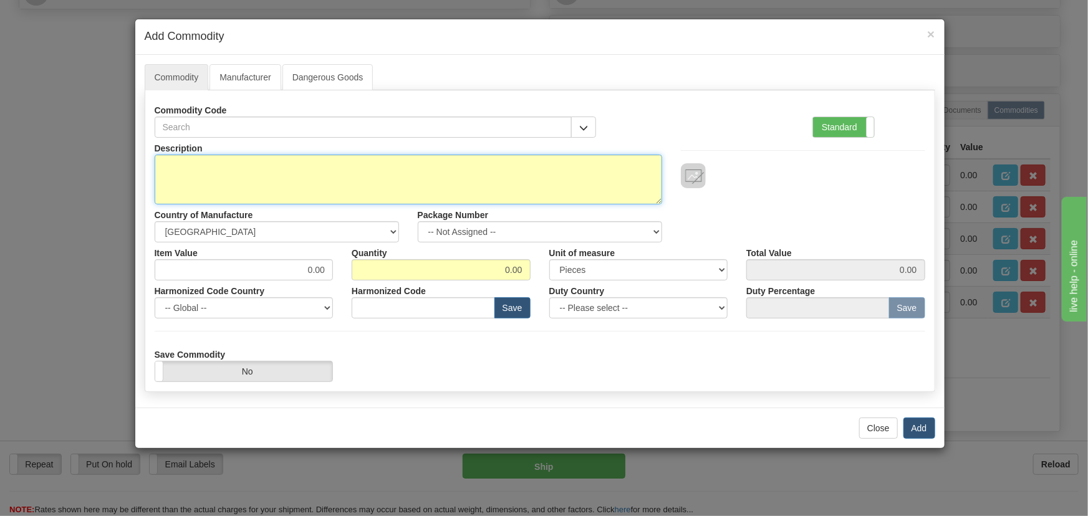
click at [423, 187] on textarea "Description" at bounding box center [409, 180] width 508 height 50
paste textarea "E35-86430-66"
type textarea "E35-86430-66"
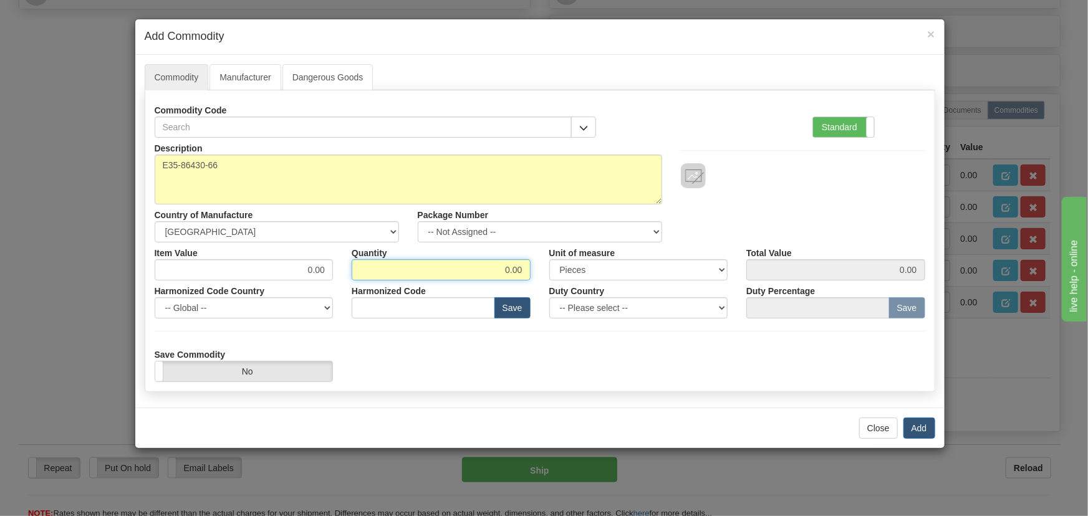
drag, startPoint x: 506, startPoint y: 273, endPoint x: 537, endPoint y: 283, distance: 32.7
click at [537, 283] on div "Description E35-86430-66 Country of Manufacture -- Unknown -- [GEOGRAPHIC_DATA]…" at bounding box center [540, 260] width 771 height 244
type input "1"
click at [536, 286] on div "Harmonized Code Save" at bounding box center [441, 300] width 198 height 38
click at [922, 433] on button "Add" at bounding box center [920, 428] width 32 height 21
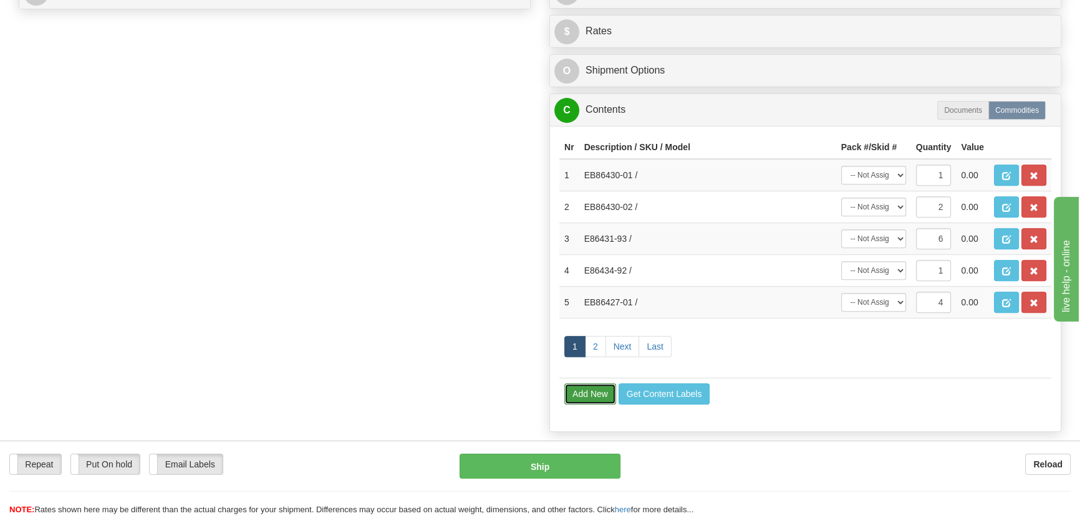
click at [594, 393] on button "Add New" at bounding box center [590, 394] width 52 height 21
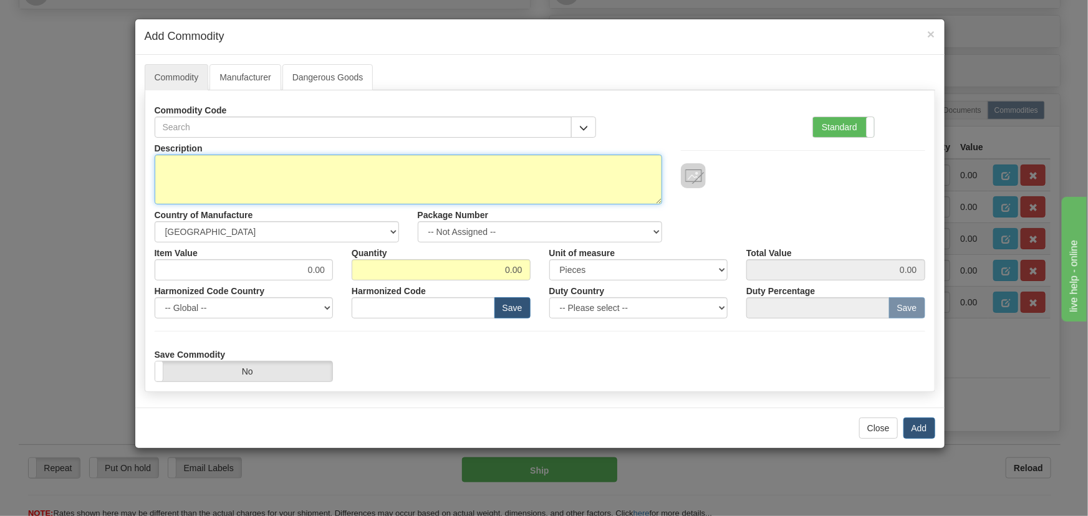
click at [542, 180] on textarea "Description" at bounding box center [409, 180] width 508 height 50
paste textarea "EB86485-02"
type textarea "EB86485-02"
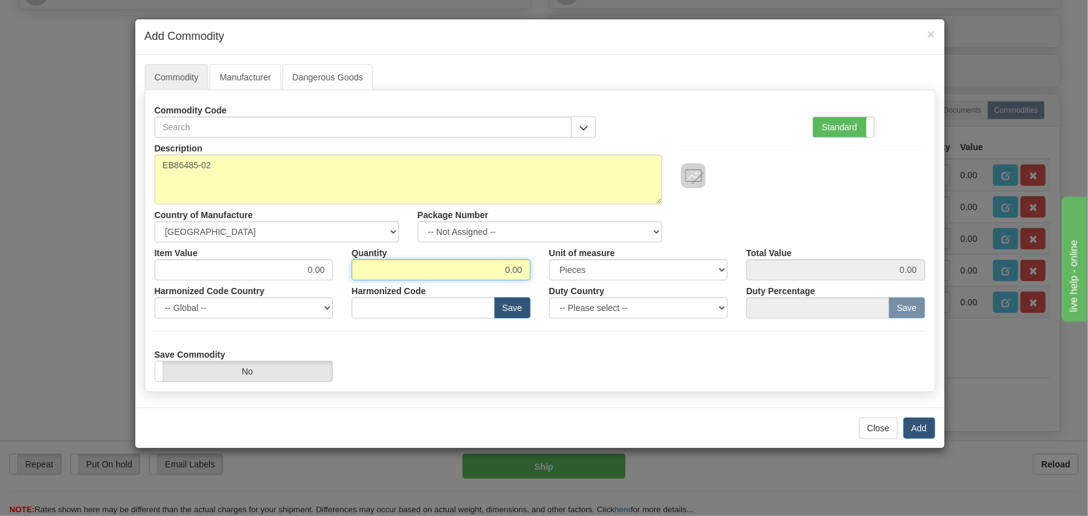
drag, startPoint x: 499, startPoint y: 268, endPoint x: 531, endPoint y: 280, distance: 34.7
click at [531, 280] on div "Description EB86485-02 Country of Manufacture -- Unknown -- [GEOGRAPHIC_DATA] […" at bounding box center [540, 260] width 771 height 244
type input "1"
click at [533, 285] on div "Harmonized Code Save" at bounding box center [441, 300] width 198 height 38
click at [917, 428] on button "Add" at bounding box center [920, 428] width 32 height 21
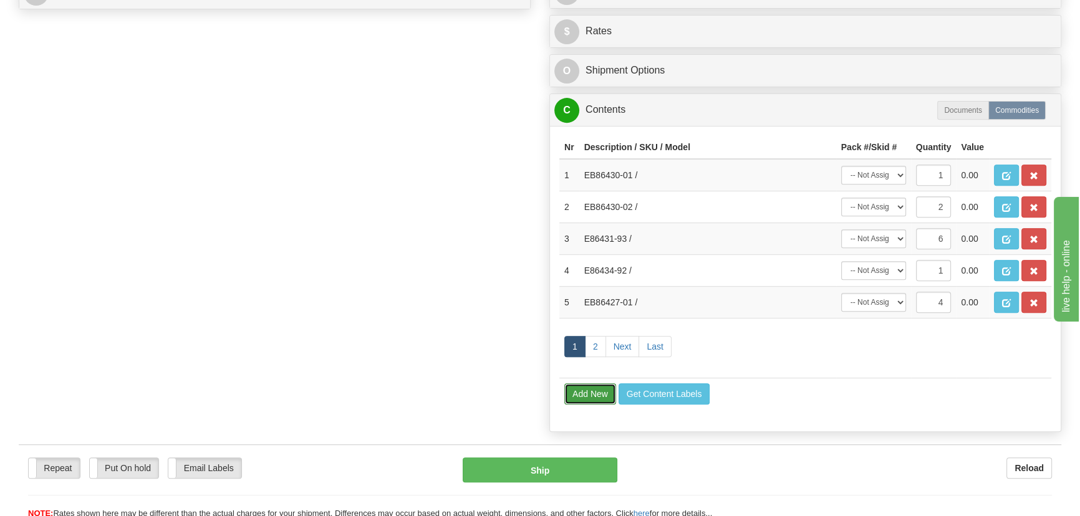
click at [595, 392] on button "Add New" at bounding box center [590, 394] width 52 height 21
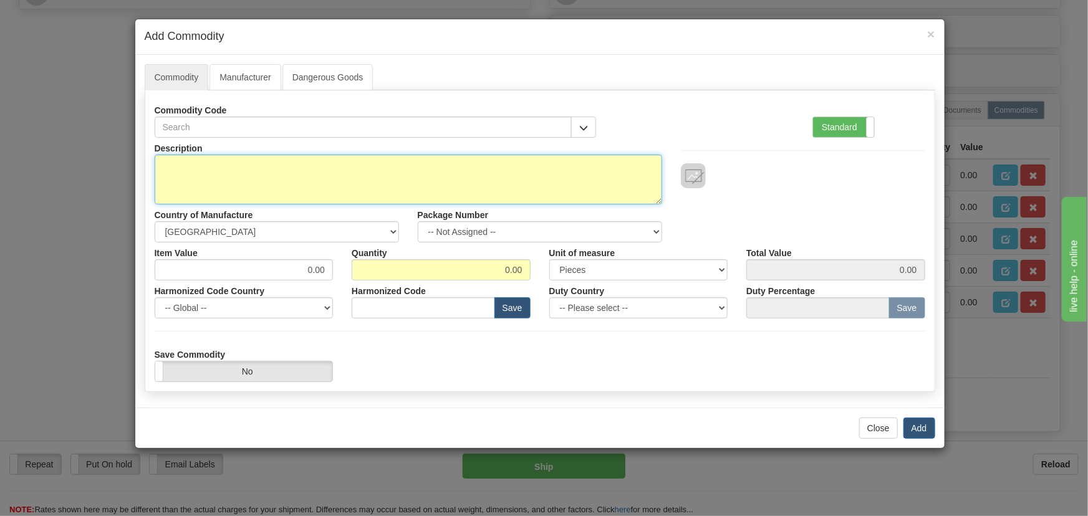
click at [530, 172] on textarea "Description" at bounding box center [409, 180] width 508 height 50
paste textarea "E86485-90"
type textarea "E86485-90"
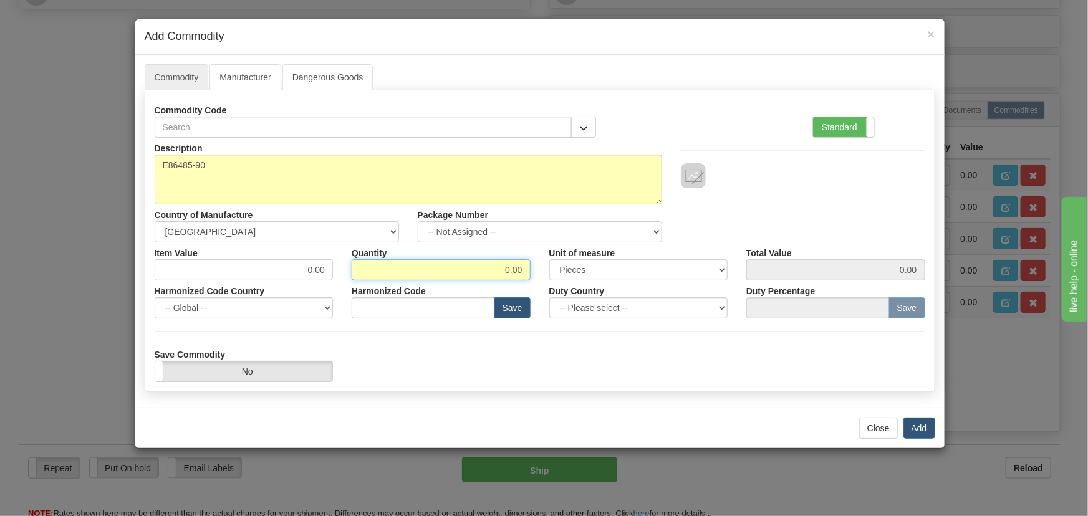
drag, startPoint x: 535, startPoint y: 276, endPoint x: 556, endPoint y: 279, distance: 20.8
click at [556, 279] on div "Item Value 0.00 Quantity 0.00 Unit of measure 3 Thousand Square Inches Adjustme…" at bounding box center [540, 262] width 790 height 38
type input "4"
click at [926, 423] on button "Add" at bounding box center [920, 428] width 32 height 21
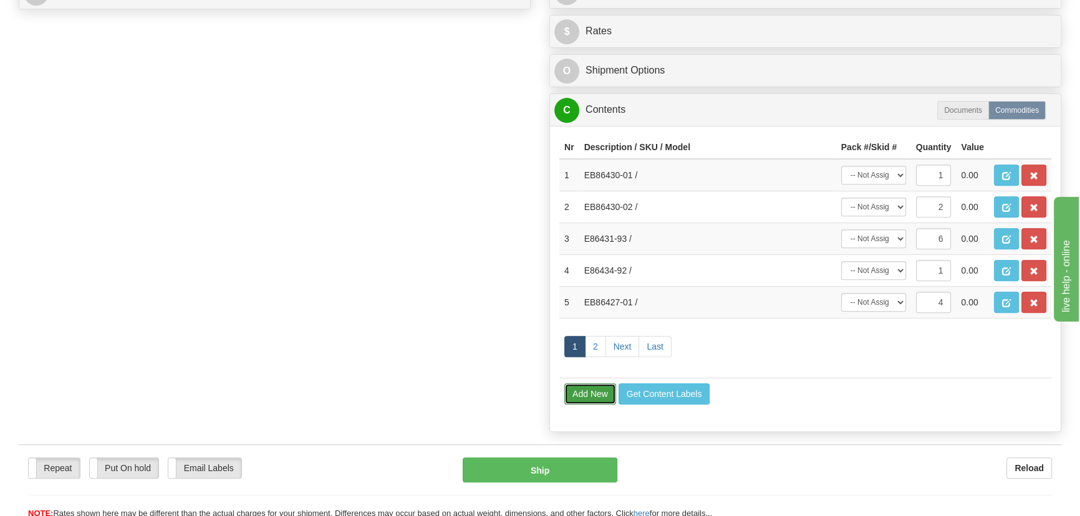
click at [602, 393] on button "Add New" at bounding box center [590, 394] width 52 height 21
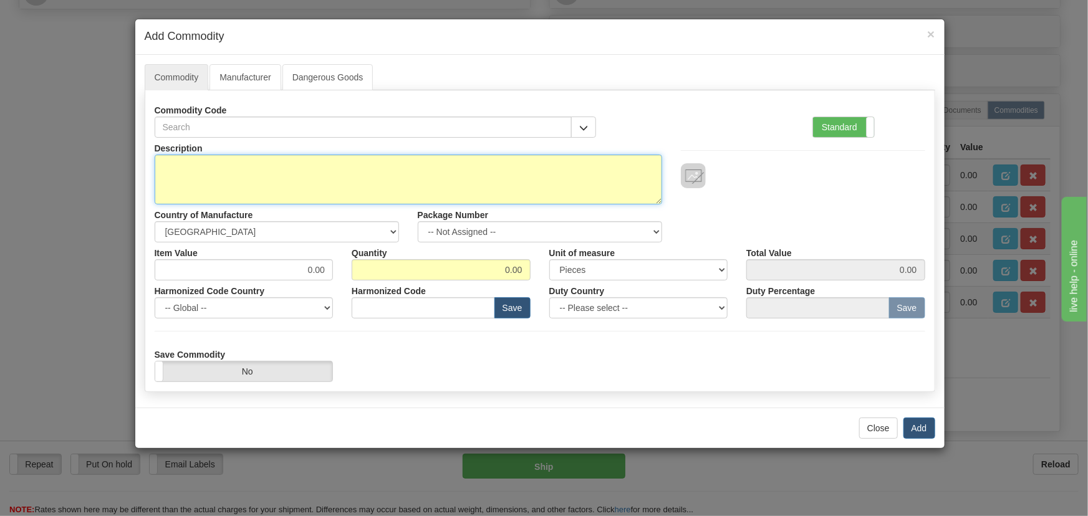
click at [534, 171] on textarea "Description" at bounding box center [409, 180] width 508 height 50
paste textarea "EB86445-32"
type textarea "EB86445-32"
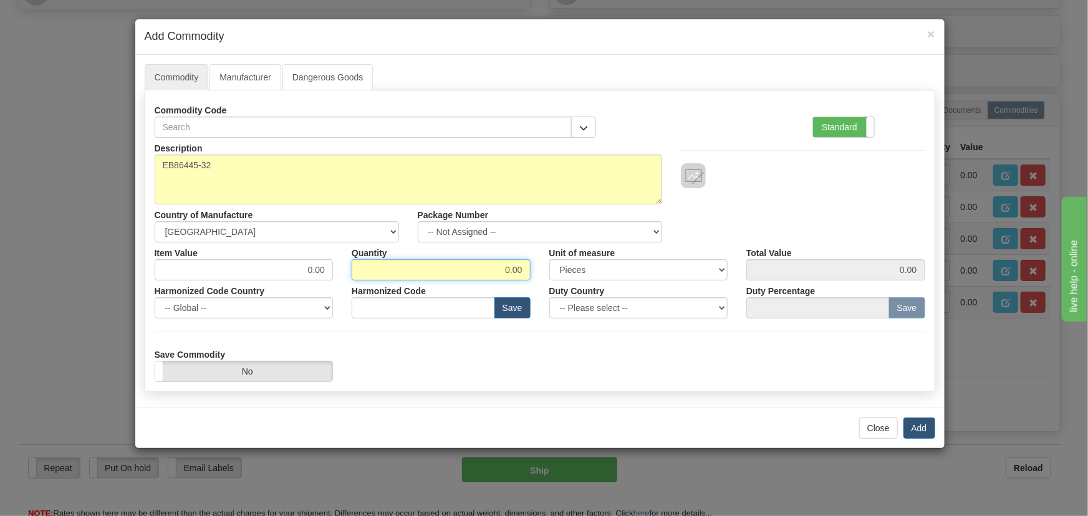
drag, startPoint x: 526, startPoint y: 272, endPoint x: 543, endPoint y: 274, distance: 16.3
click at [543, 274] on div "Item Value 0.00 Quantity 0.00 Unit of measure 3 Thousand Square Inches Adjustme…" at bounding box center [540, 262] width 790 height 38
type input "2"
click at [927, 424] on button "Add" at bounding box center [920, 428] width 32 height 21
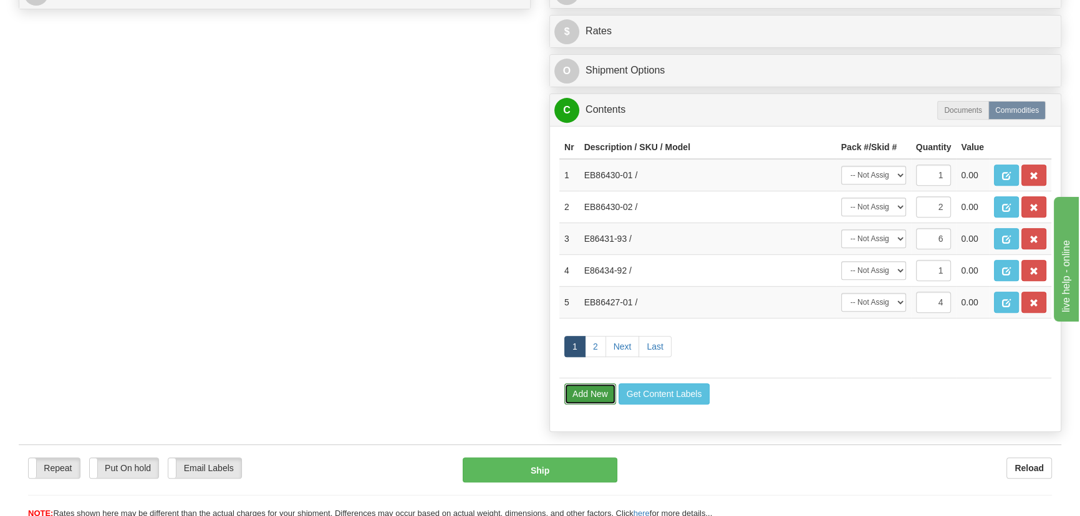
click at [595, 397] on button "Add New" at bounding box center [590, 394] width 52 height 21
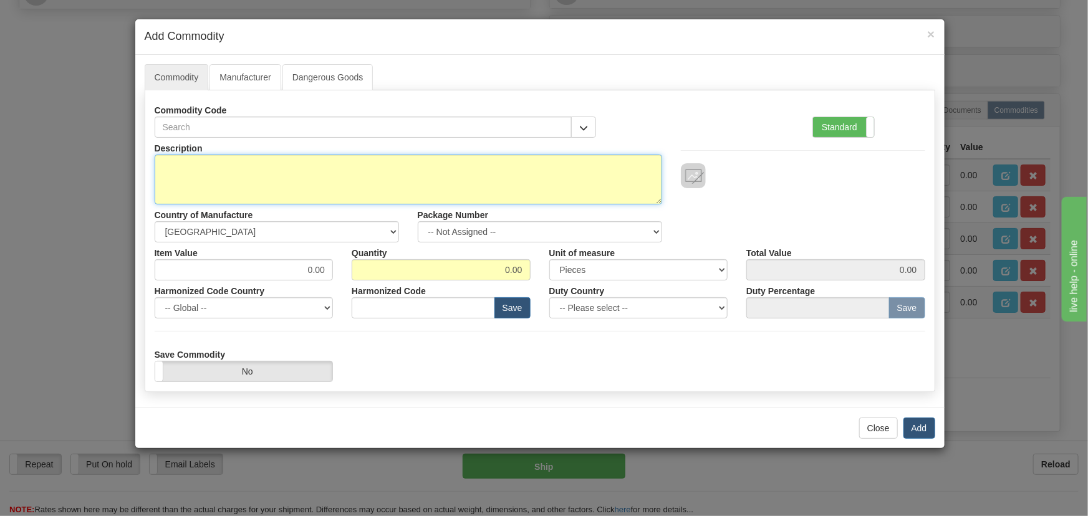
click at [558, 175] on textarea "Description" at bounding box center [409, 180] width 508 height 50
paste textarea "EB86445-42"
type textarea "EB86445-42"
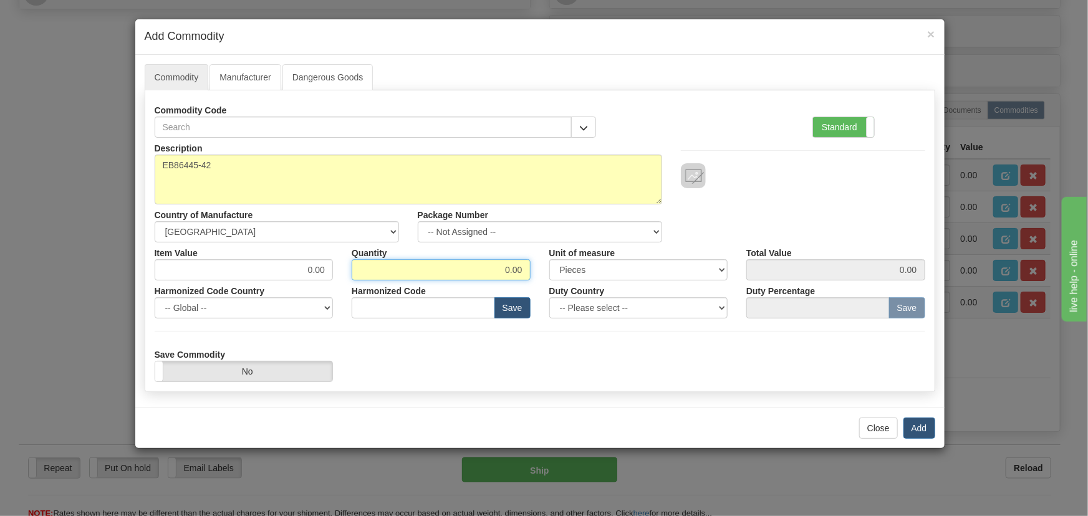
drag, startPoint x: 502, startPoint y: 270, endPoint x: 551, endPoint y: 286, distance: 51.1
click at [551, 286] on div "Description EB86445-42 Country of Manufacture -- Unknown -- [GEOGRAPHIC_DATA] […" at bounding box center [540, 260] width 771 height 244
type input "2"
click at [544, 286] on div "Duty Country -- Please select -- [GEOGRAPHIC_DATA] [GEOGRAPHIC_DATA] [GEOGRAPHI…" at bounding box center [639, 300] width 198 height 38
click at [918, 425] on button "Add" at bounding box center [920, 428] width 32 height 21
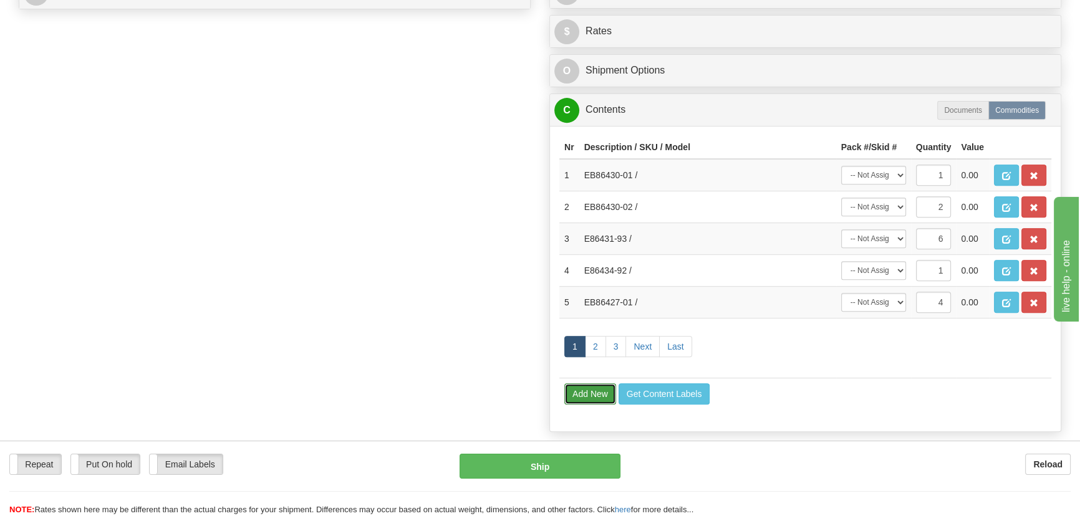
click at [604, 390] on button "Add New" at bounding box center [590, 394] width 52 height 21
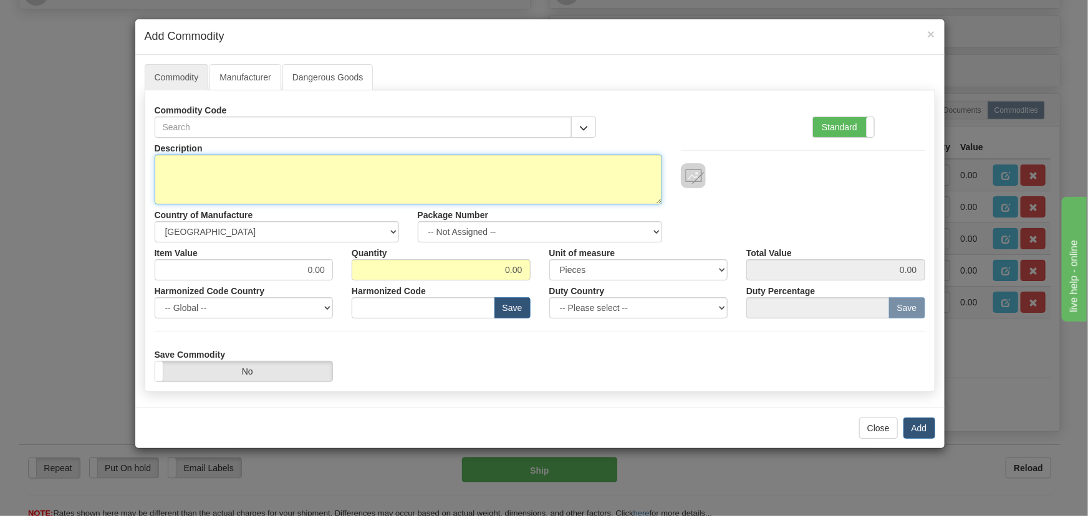
click at [539, 175] on textarea "Description" at bounding box center [409, 180] width 508 height 50
paste textarea "E86445-94"
type textarea "E86445-94"
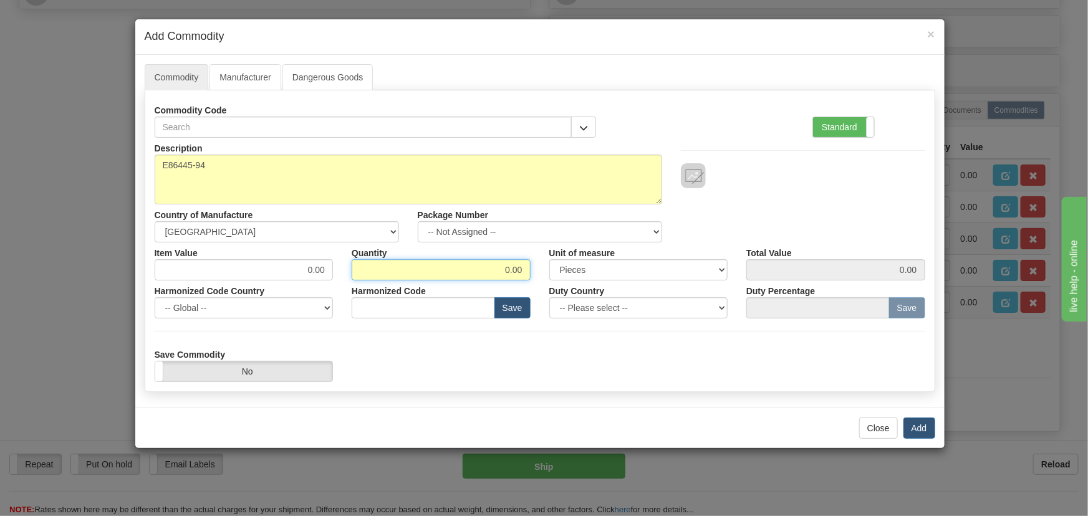
drag, startPoint x: 494, startPoint y: 274, endPoint x: 561, endPoint y: 280, distance: 67.0
click at [561, 280] on div "Description E86445-94 Country of Manufacture -- Unknown -- [GEOGRAPHIC_DATA] [G…" at bounding box center [540, 260] width 771 height 244
type input "2"
click at [927, 425] on button "Add" at bounding box center [920, 428] width 32 height 21
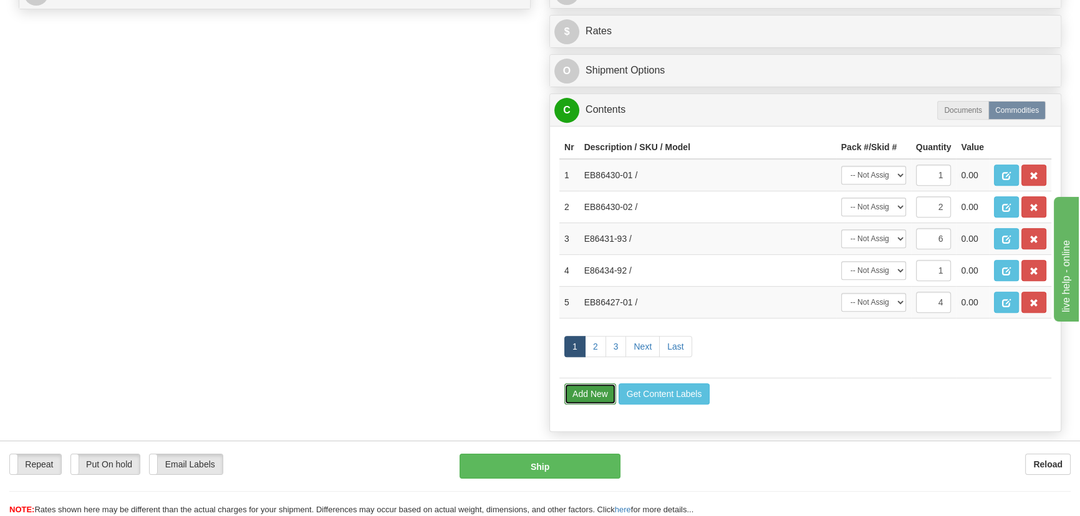
click at [592, 390] on button "Add New" at bounding box center [590, 394] width 52 height 21
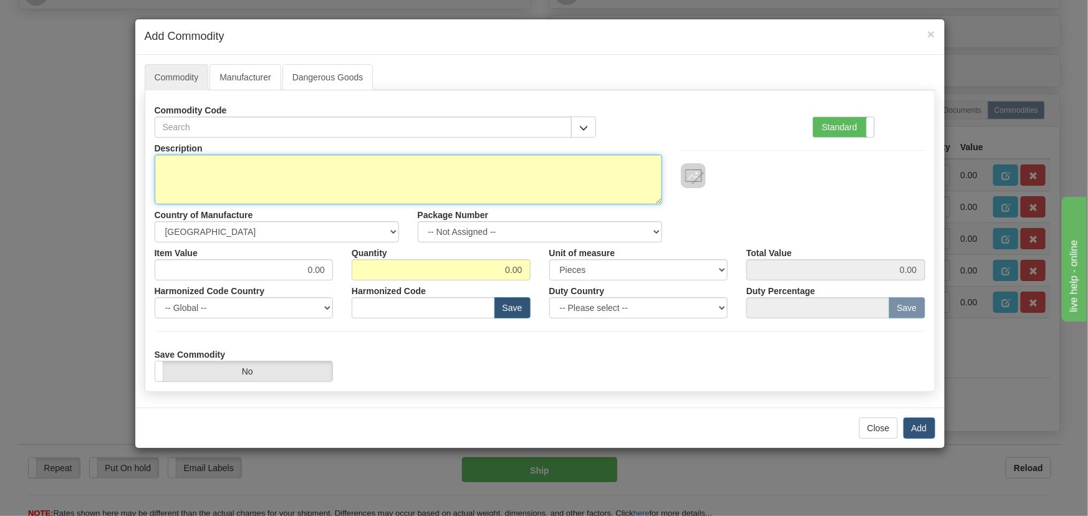
click at [404, 174] on textarea "Description" at bounding box center [409, 180] width 508 height 50
paste textarea "EB86448-03"
type textarea "EB86448-03"
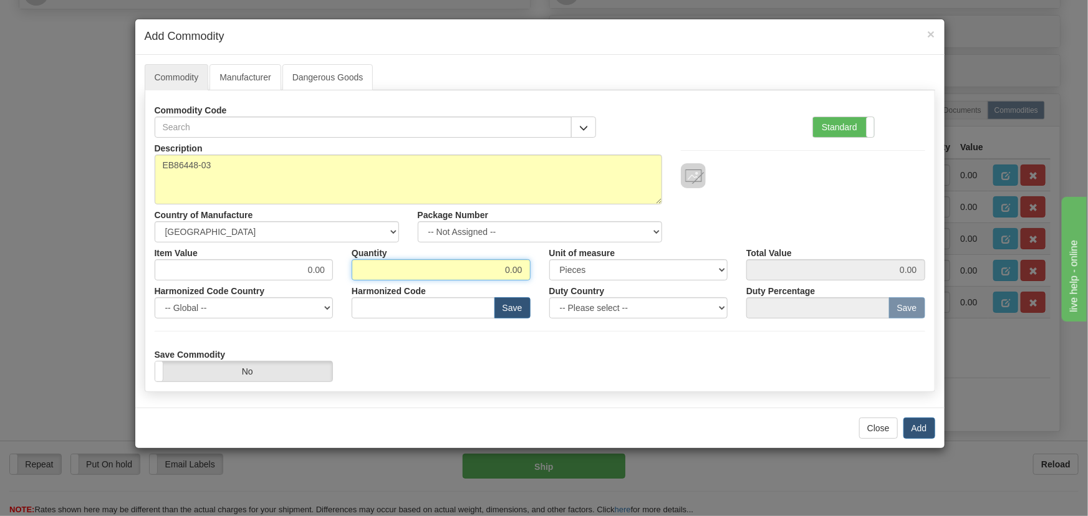
drag, startPoint x: 498, startPoint y: 263, endPoint x: 543, endPoint y: 272, distance: 45.7
click at [543, 272] on div "Item Value 0.00 Quantity 0.00 Unit of measure 3 Thousand Square Inches Adjustme…" at bounding box center [540, 262] width 790 height 38
type input "6"
click at [923, 426] on button "Add" at bounding box center [920, 428] width 32 height 21
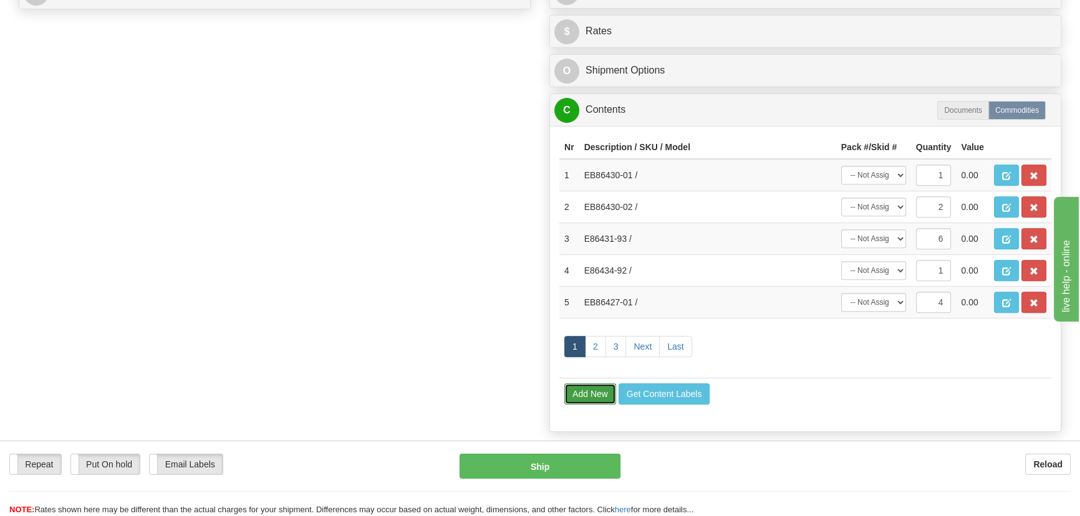
click at [584, 399] on button "Add New" at bounding box center [590, 394] width 52 height 21
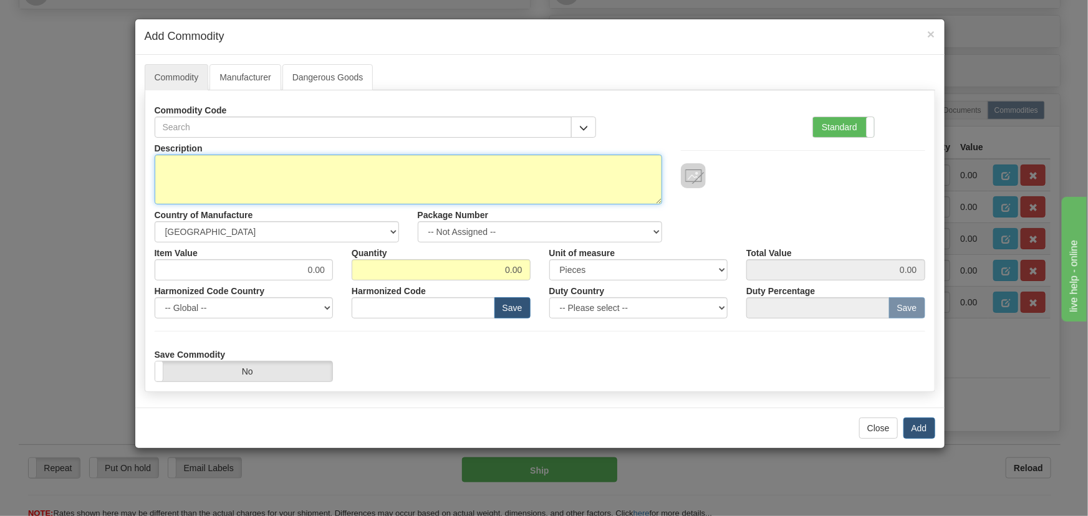
click at [418, 172] on textarea "Description" at bounding box center [409, 180] width 508 height 50
paste textarea "E86447-90"
type textarea "E86447-90"
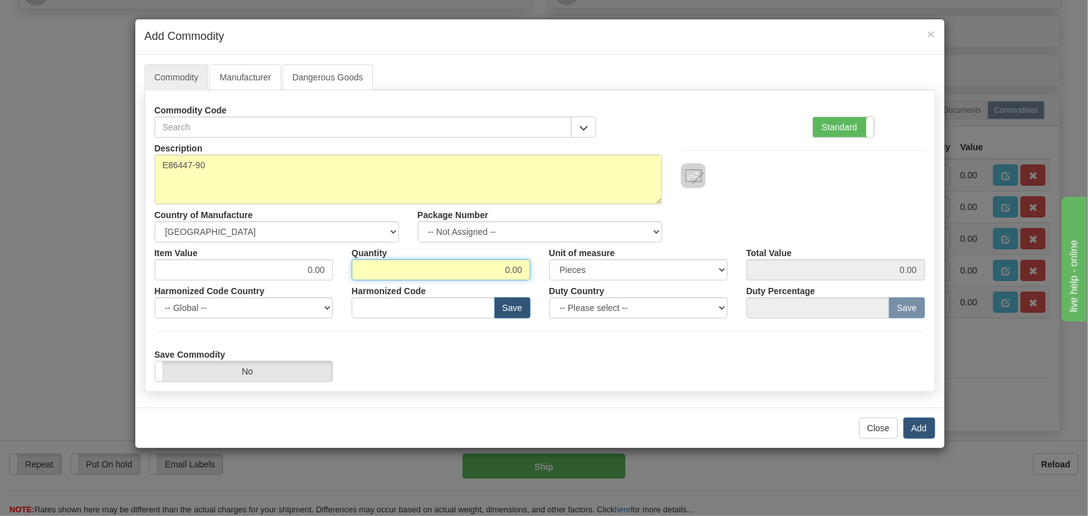
drag, startPoint x: 501, startPoint y: 268, endPoint x: 533, endPoint y: 275, distance: 32.7
click at [533, 275] on div "Quantity 0.00" at bounding box center [441, 262] width 198 height 38
type input "6"
click at [919, 428] on button "Add" at bounding box center [920, 428] width 32 height 21
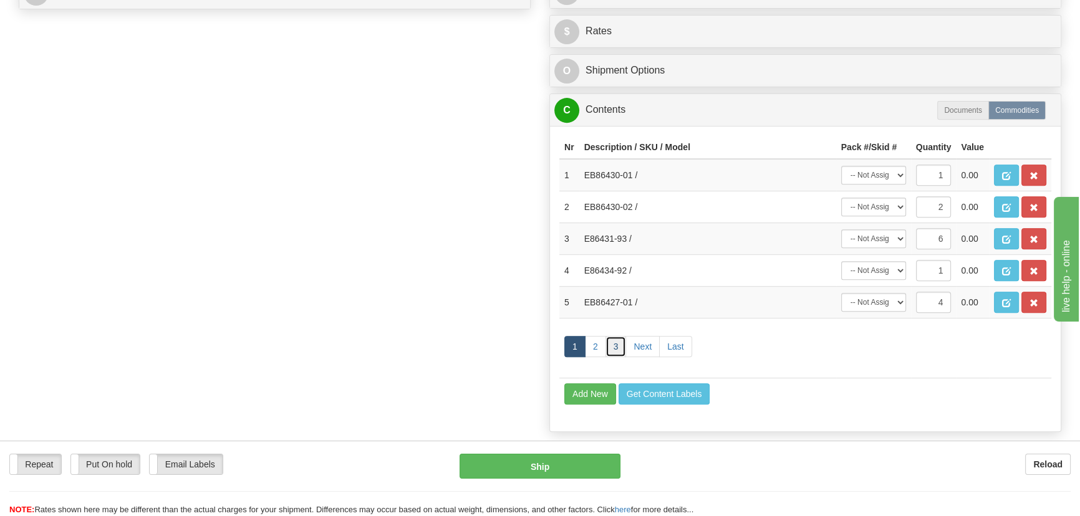
click at [619, 352] on link "3" at bounding box center [616, 346] width 21 height 21
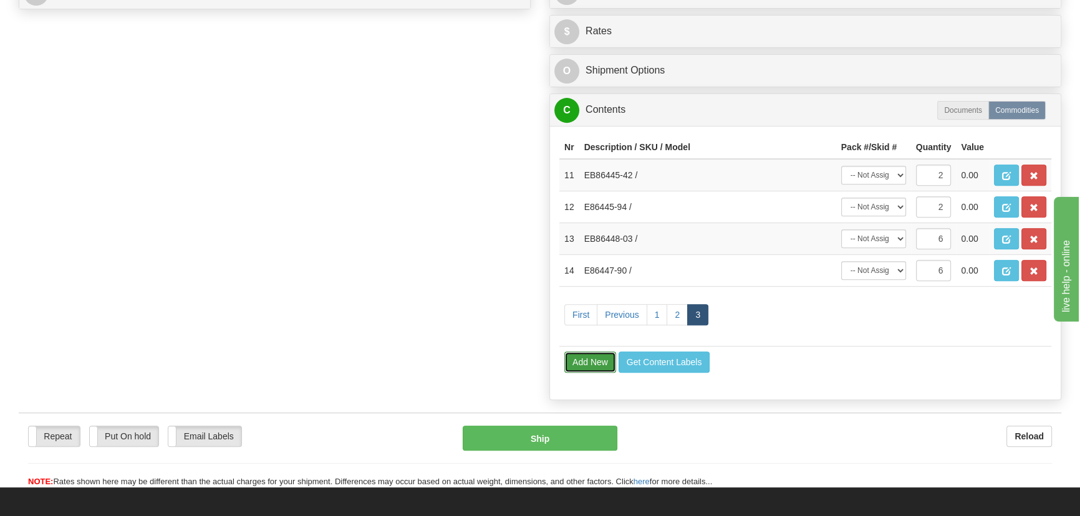
click at [599, 361] on button "Add New" at bounding box center [590, 362] width 52 height 21
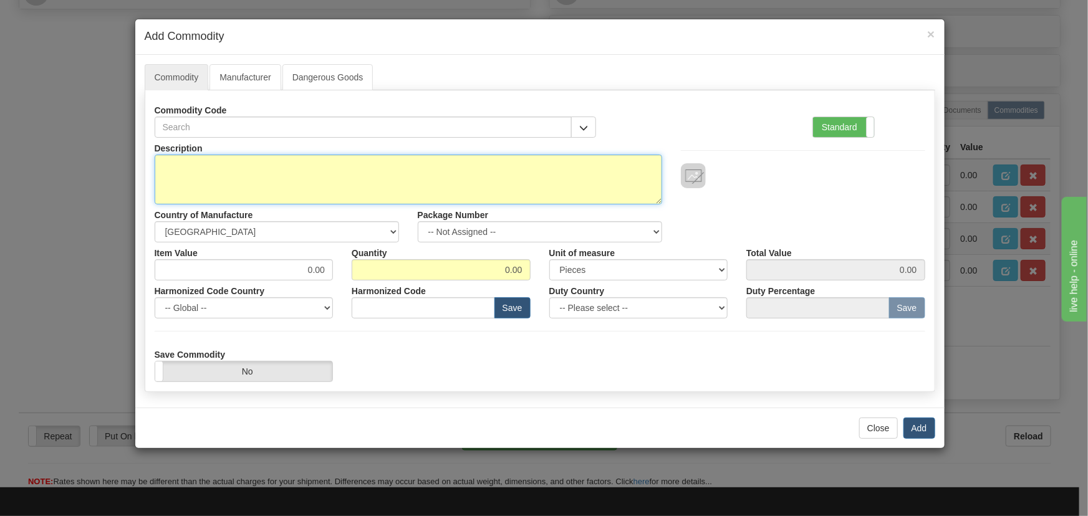
click at [543, 191] on textarea "Description" at bounding box center [409, 180] width 508 height 50
paste textarea "EB86464-02"
type textarea "EB86464-02"
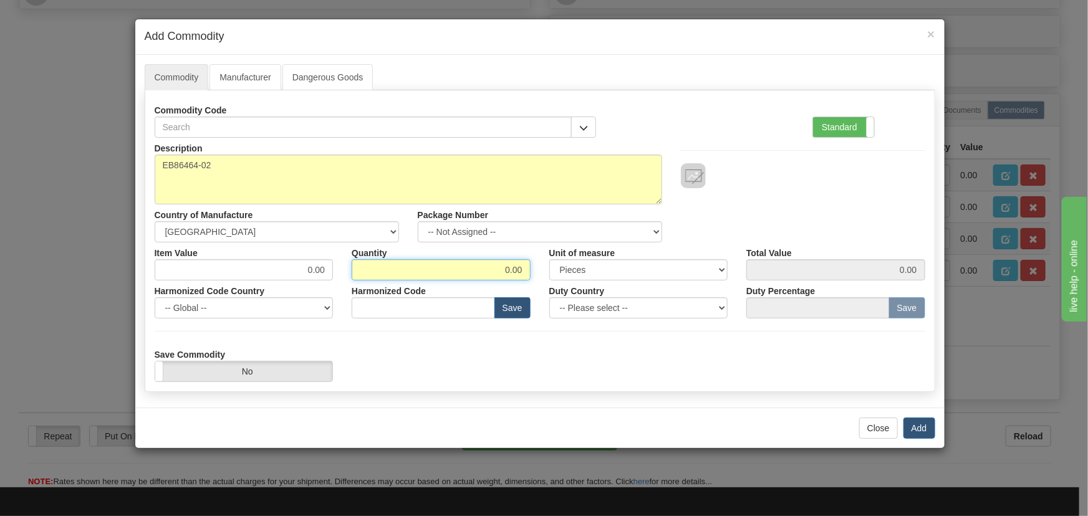
drag, startPoint x: 498, startPoint y: 266, endPoint x: 544, endPoint y: 279, distance: 48.1
click at [542, 278] on div "Item Value 0.00 Quantity 0.00 Unit of measure 3 Thousand Square Inches Adjustme…" at bounding box center [540, 262] width 790 height 38
type input "6"
drag, startPoint x: 764, startPoint y: 177, endPoint x: 810, endPoint y: 212, distance: 57.4
click at [765, 178] on div at bounding box center [803, 175] width 244 height 25
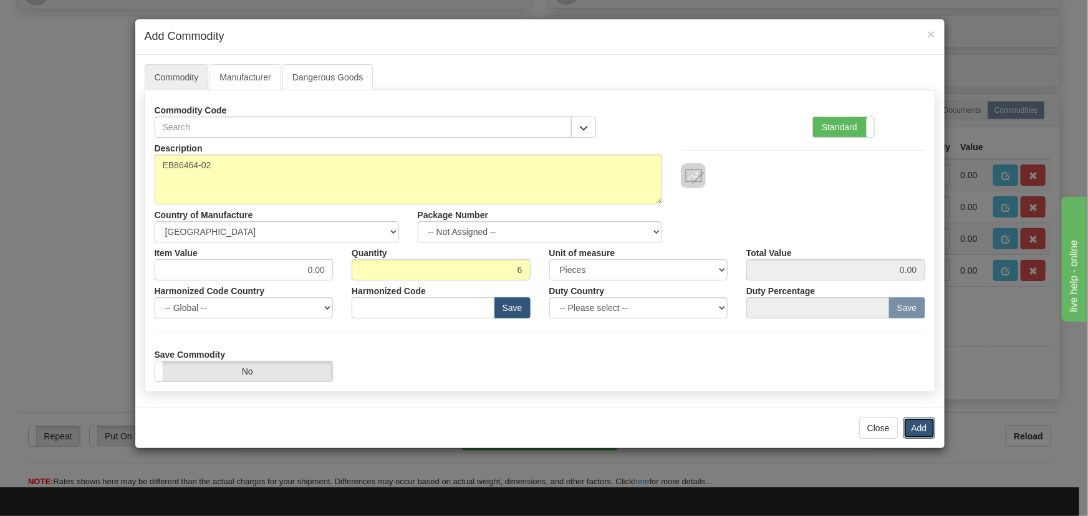
click at [923, 428] on button "Add" at bounding box center [920, 428] width 32 height 21
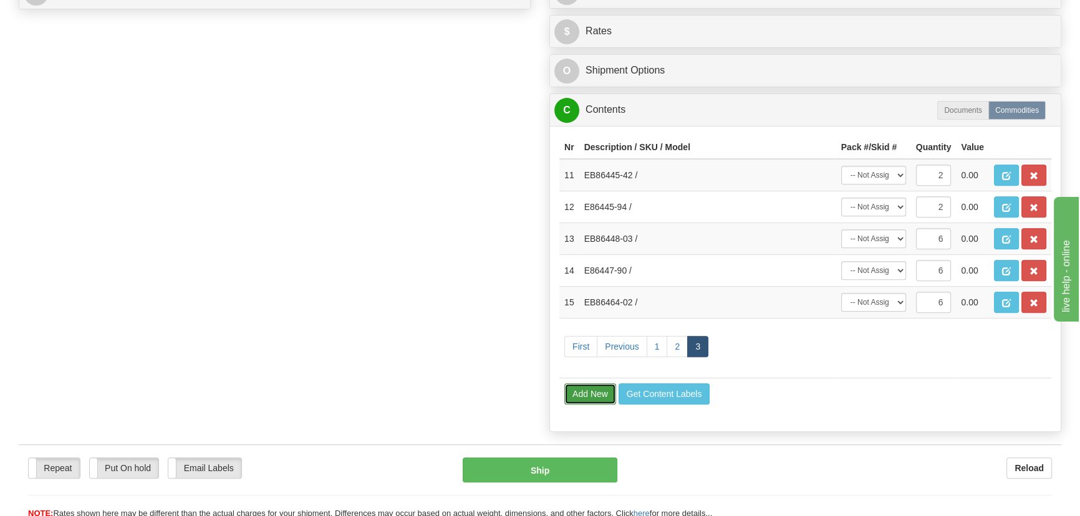
click at [598, 389] on button "Add New" at bounding box center [590, 394] width 52 height 21
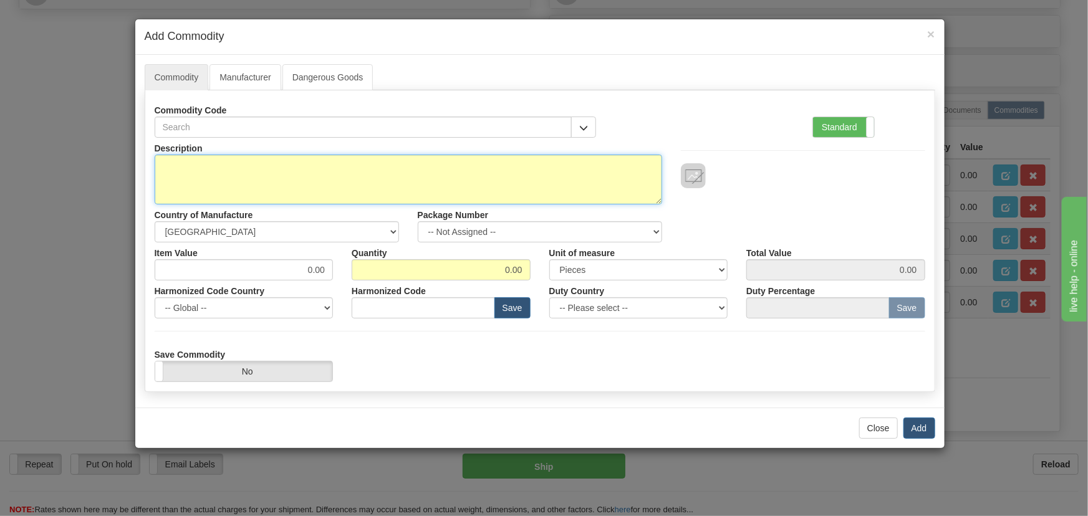
click at [516, 170] on textarea "Description" at bounding box center [409, 180] width 508 height 50
paste textarea "E86441-95"
type textarea "E86441-95"
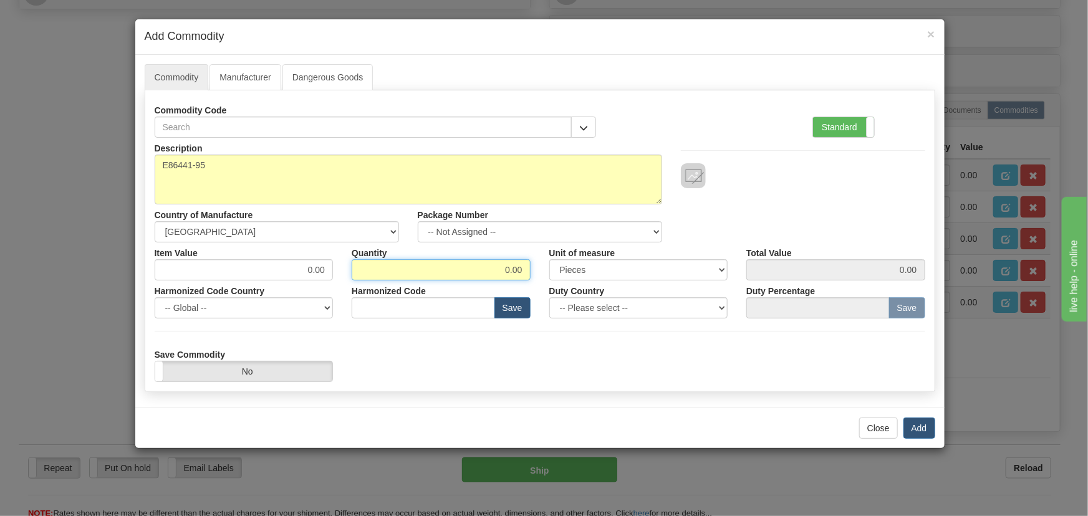
drag, startPoint x: 493, startPoint y: 264, endPoint x: 526, endPoint y: 277, distance: 35.6
click at [526, 277] on input "0.00" at bounding box center [441, 269] width 179 height 21
type input "8"
click at [920, 425] on button "Add" at bounding box center [920, 428] width 32 height 21
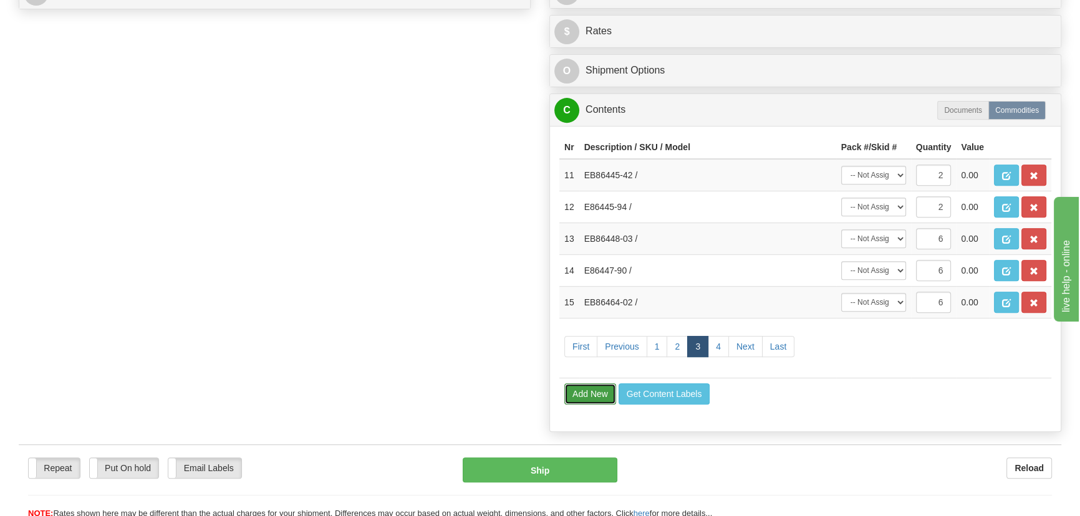
click at [602, 393] on button "Add New" at bounding box center [590, 394] width 52 height 21
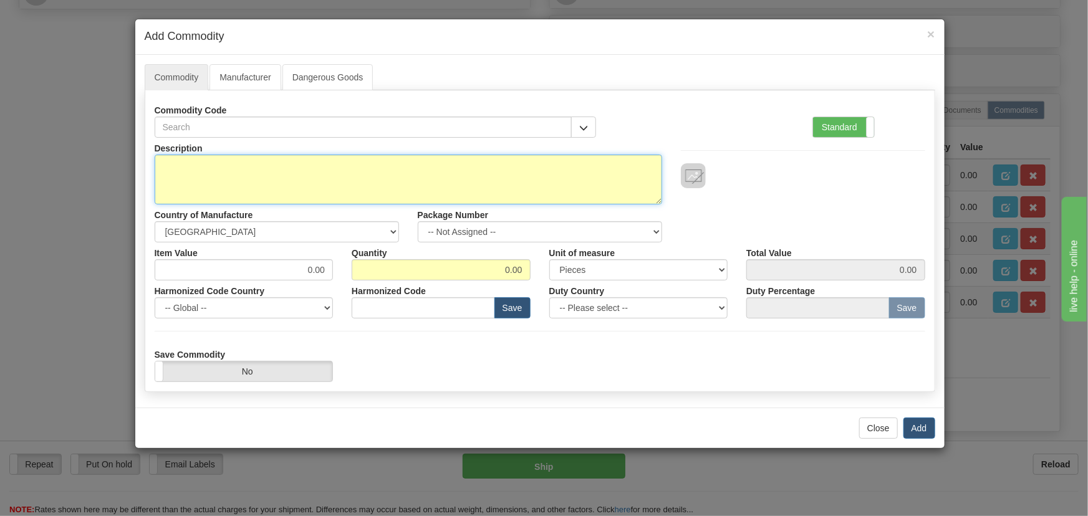
click at [425, 175] on textarea "Description" at bounding box center [409, 180] width 508 height 50
paste textarea "EB86429-03"
type textarea "EB86429-03"
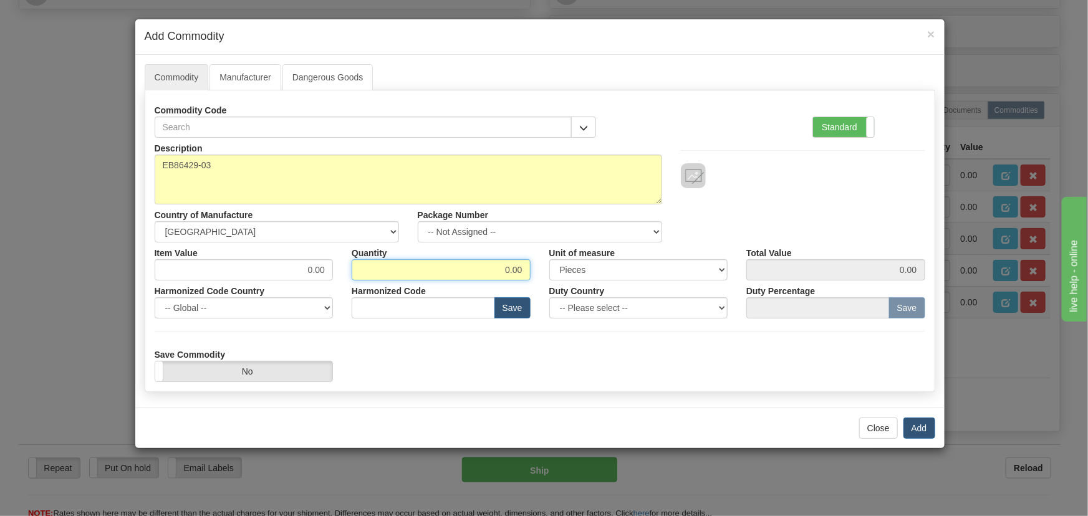
drag, startPoint x: 498, startPoint y: 269, endPoint x: 533, endPoint y: 281, distance: 36.7
click at [533, 281] on div "Description EB86429-03 Country of Manufacture -- Unknown -- [GEOGRAPHIC_DATA] […" at bounding box center [540, 260] width 771 height 244
type input "4"
click at [924, 427] on button "Add" at bounding box center [920, 428] width 32 height 21
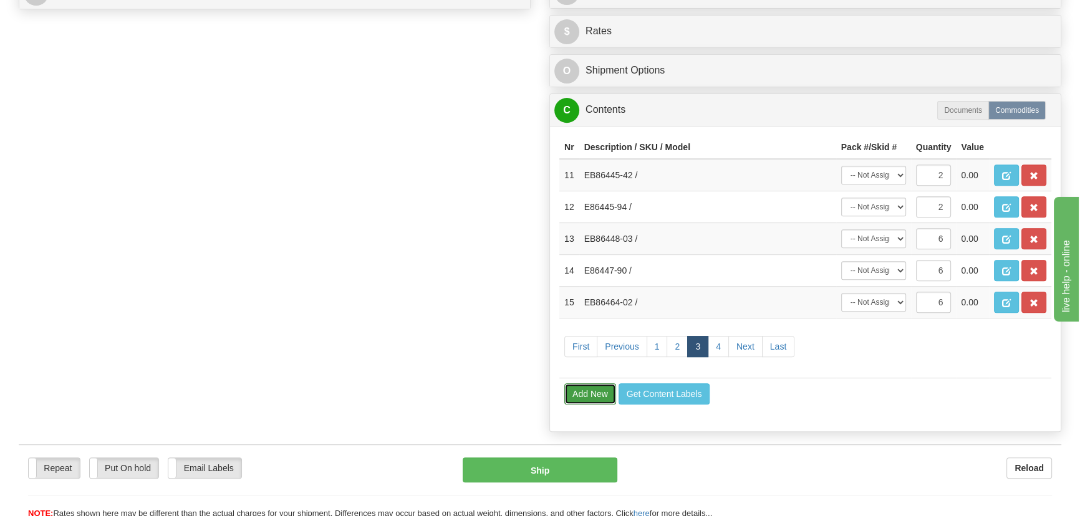
click at [591, 399] on button "Add New" at bounding box center [590, 394] width 52 height 21
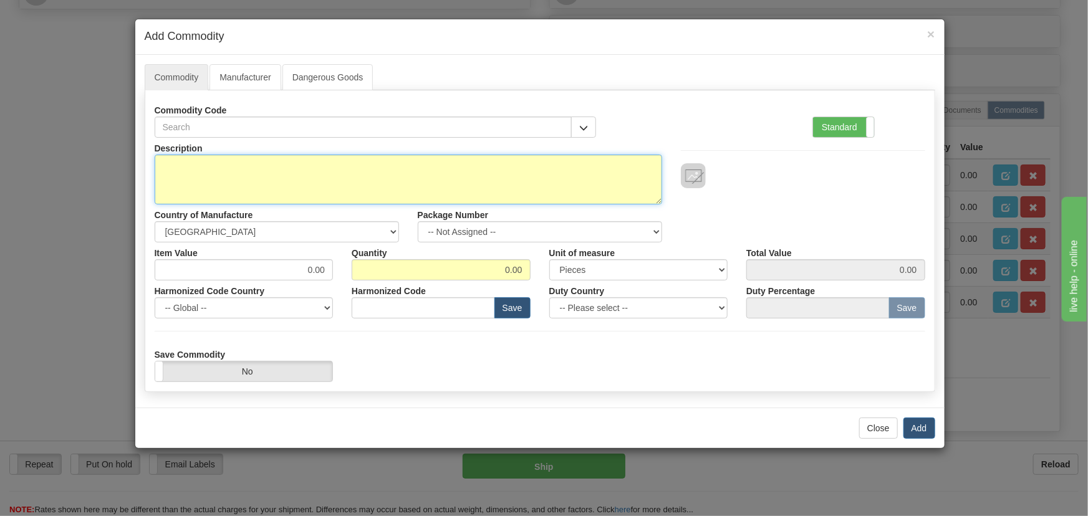
click at [448, 168] on textarea "Description" at bounding box center [409, 180] width 508 height 50
paste textarea "E86430-53"
type textarea "E86430-53"
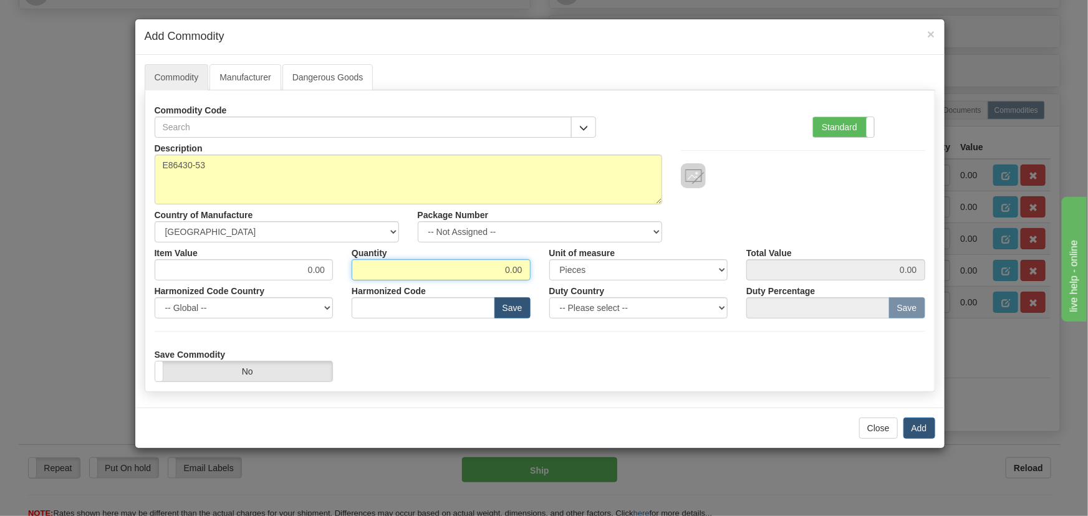
drag, startPoint x: 528, startPoint y: 277, endPoint x: 536, endPoint y: 283, distance: 10.4
click at [536, 281] on div "Description E86430-53 Country of Manufacture -- Unknown -- [GEOGRAPHIC_DATA] [G…" at bounding box center [540, 260] width 771 height 244
type input "1"
click at [536, 286] on div "Harmonized Code Save" at bounding box center [441, 300] width 198 height 38
click at [919, 425] on button "Add" at bounding box center [920, 428] width 32 height 21
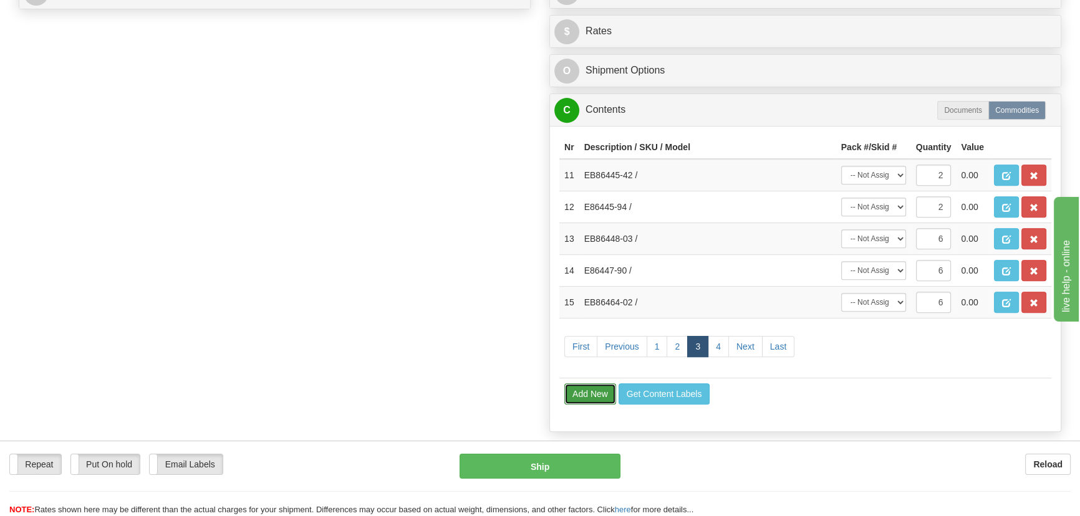
click at [584, 390] on button "Add New" at bounding box center [590, 394] width 52 height 21
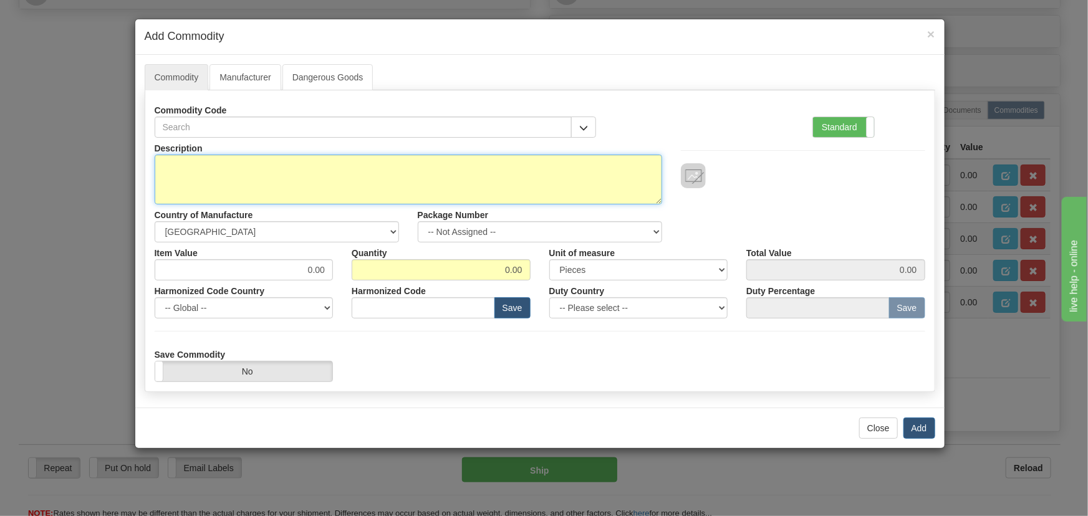
click at [569, 188] on textarea "Description" at bounding box center [409, 180] width 508 height 50
paste textarea "EPB885997"
type textarea "EPB885997"
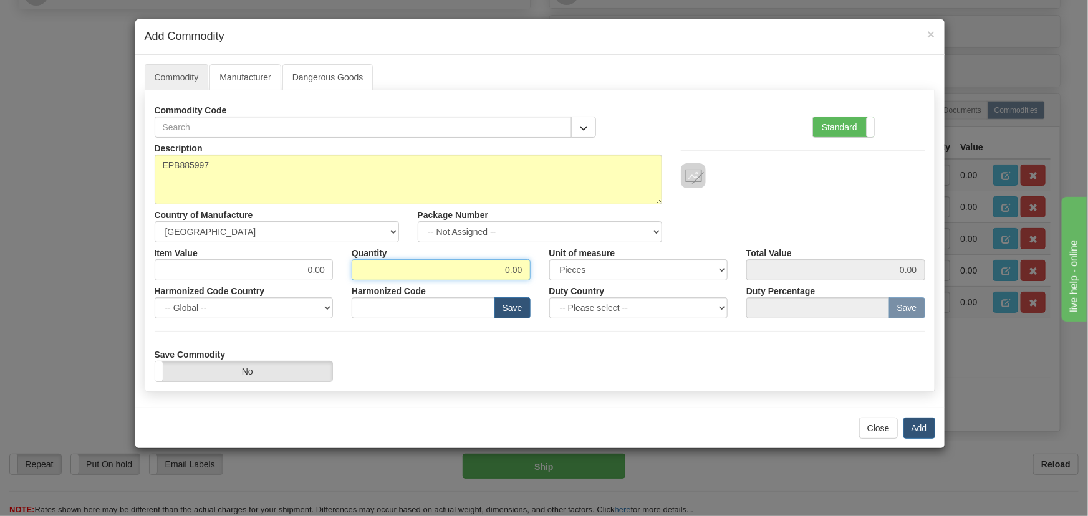
drag, startPoint x: 503, startPoint y: 274, endPoint x: 534, endPoint y: 283, distance: 32.6
click at [534, 283] on div "Description EPB885997 Country of Manufacture -- Unknown -- [GEOGRAPHIC_DATA] [G…" at bounding box center [540, 260] width 771 height 244
type input "6"
click at [793, 204] on div "Description EPB885997 Country of Manufacture -- Unknown -- [GEOGRAPHIC_DATA] [G…" at bounding box center [540, 190] width 790 height 105
click at [923, 430] on button "Add" at bounding box center [920, 428] width 32 height 21
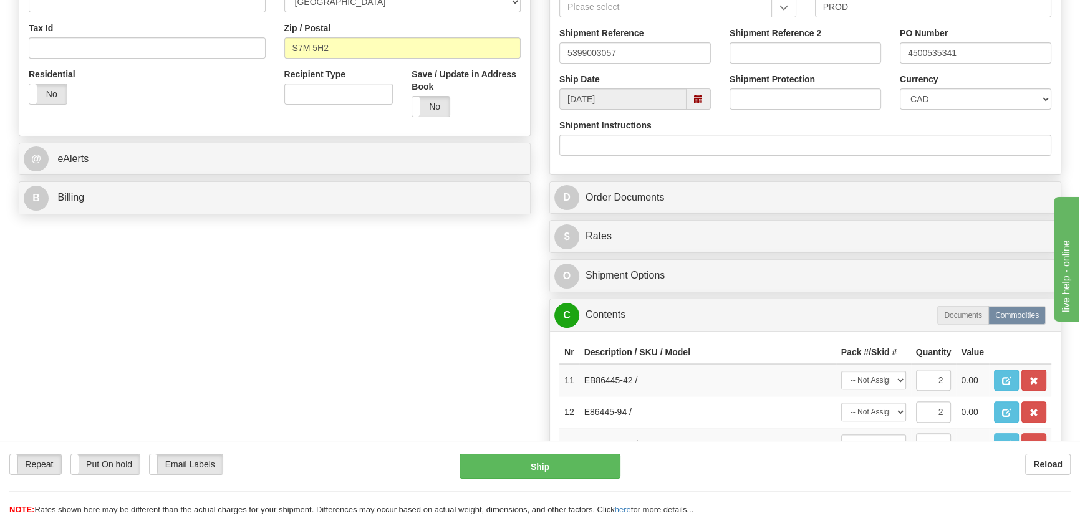
scroll to position [397, 0]
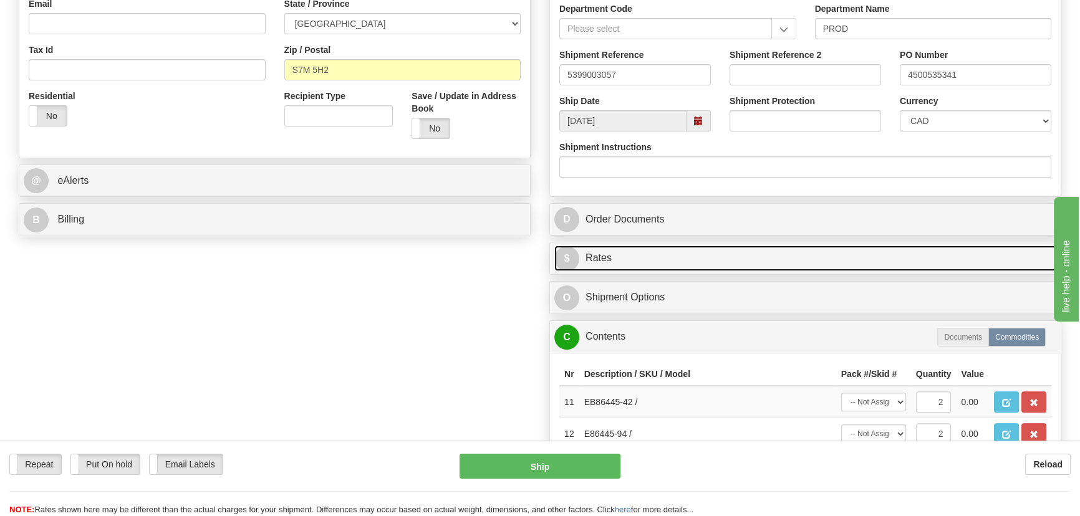
click at [899, 249] on link "$ Rates" at bounding box center [805, 259] width 502 height 26
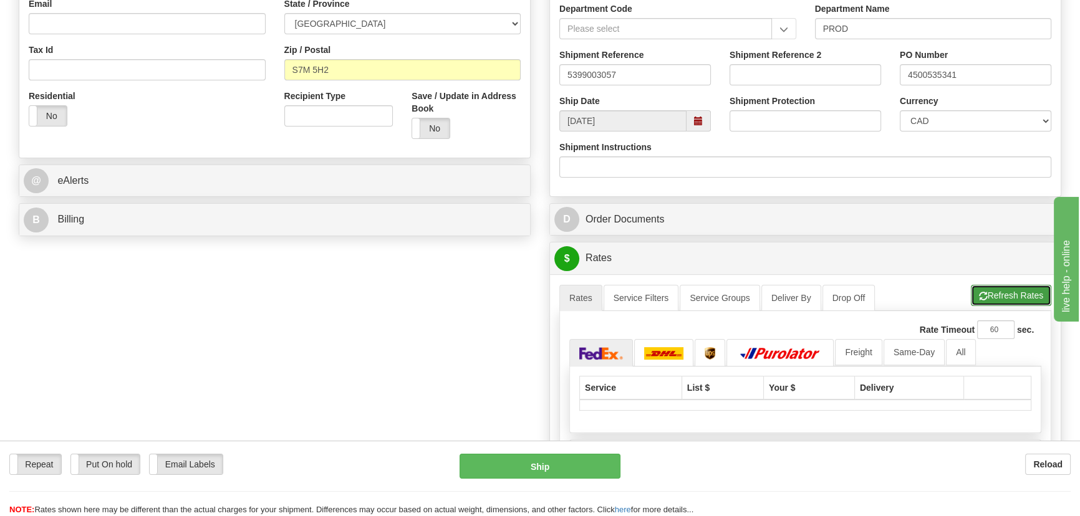
click at [1026, 293] on button "Refresh Rates" at bounding box center [1011, 295] width 80 height 21
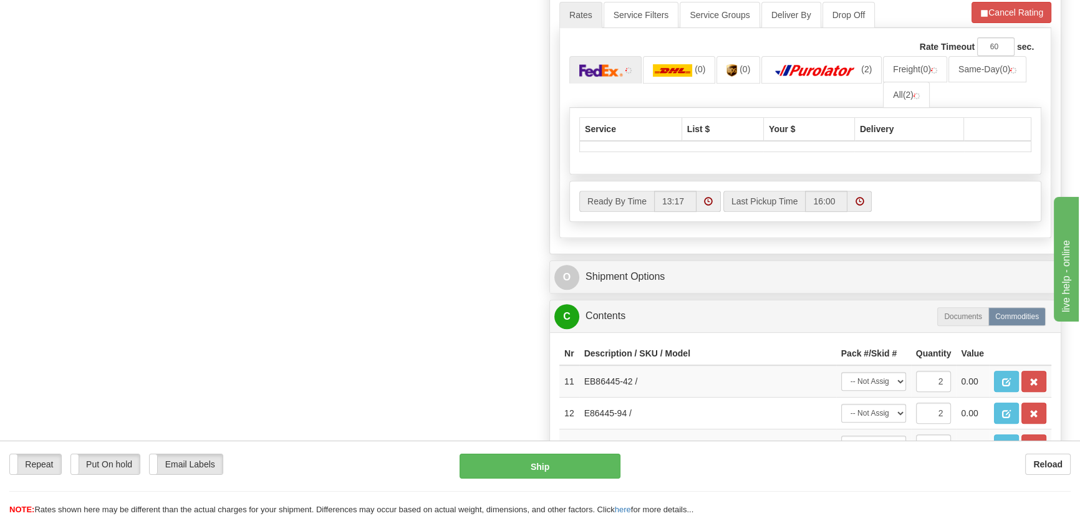
scroll to position [680, 0]
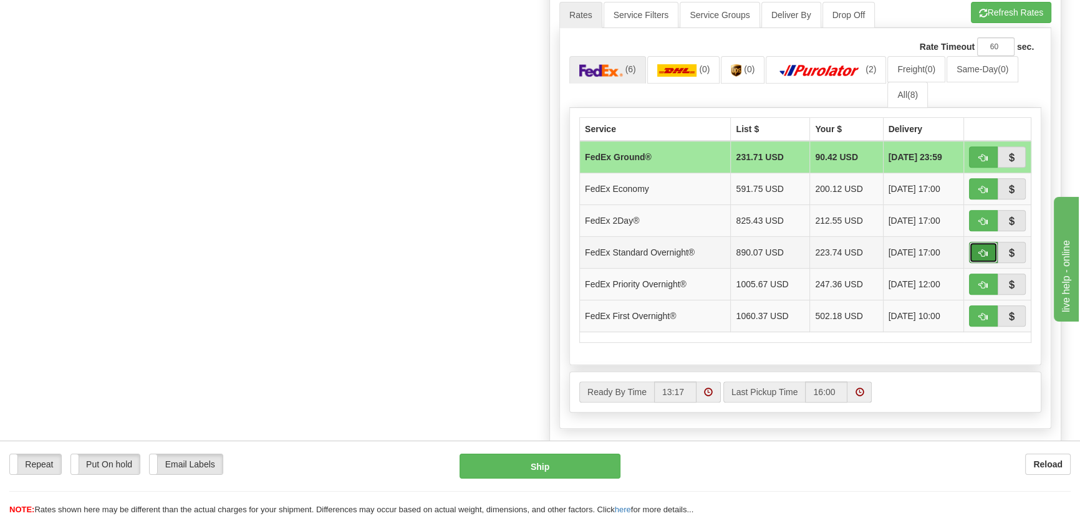
click at [980, 244] on button "button" at bounding box center [983, 252] width 29 height 21
type input "05"
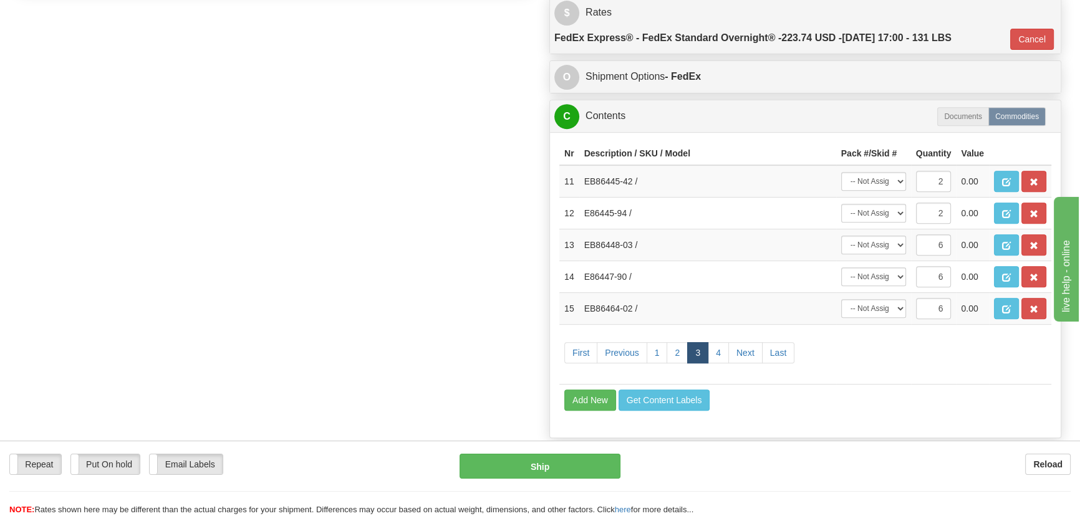
scroll to position [535, 0]
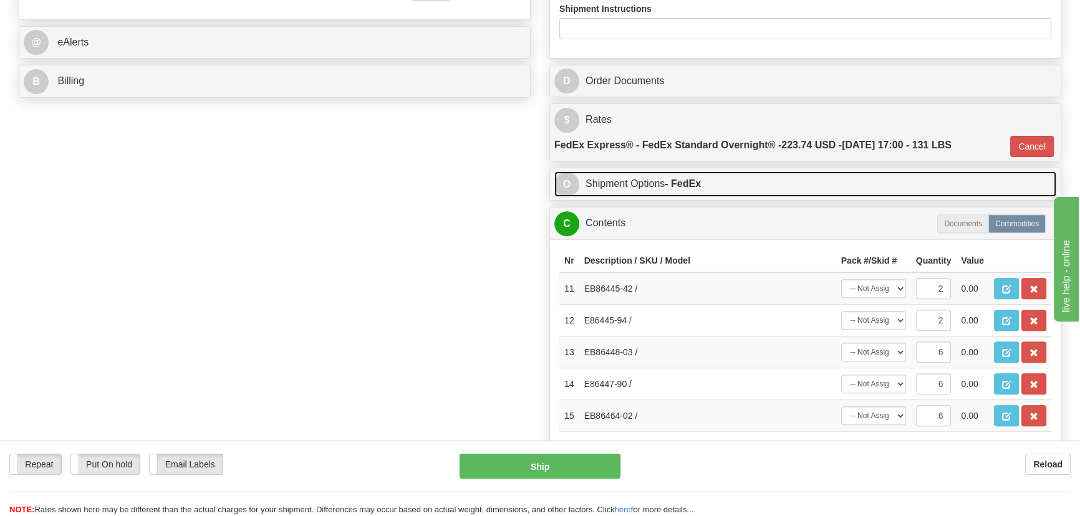
click at [828, 186] on link "O Shipment Options - FedEx" at bounding box center [805, 185] width 502 height 26
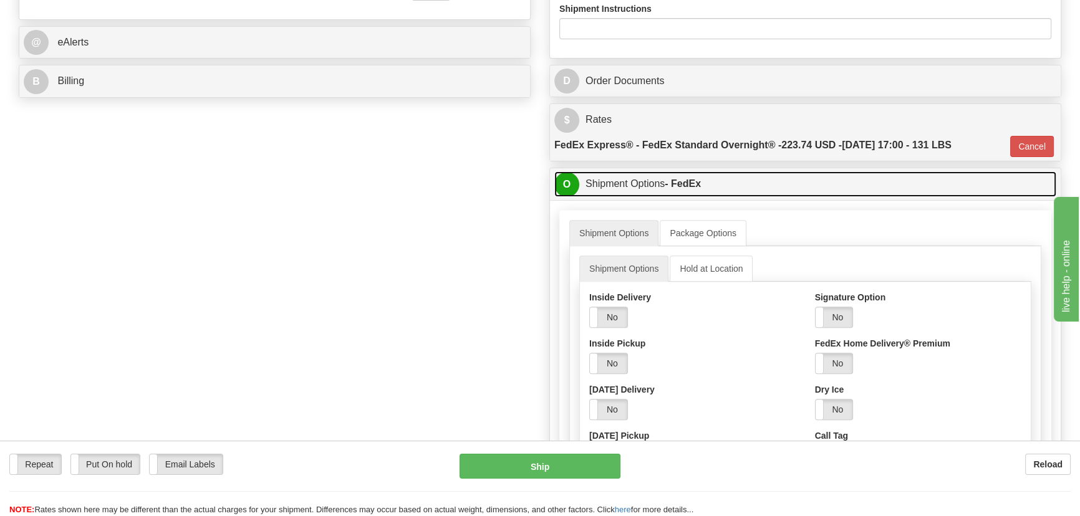
click at [828, 186] on link "O Shipment Options - FedEx" at bounding box center [805, 185] width 502 height 26
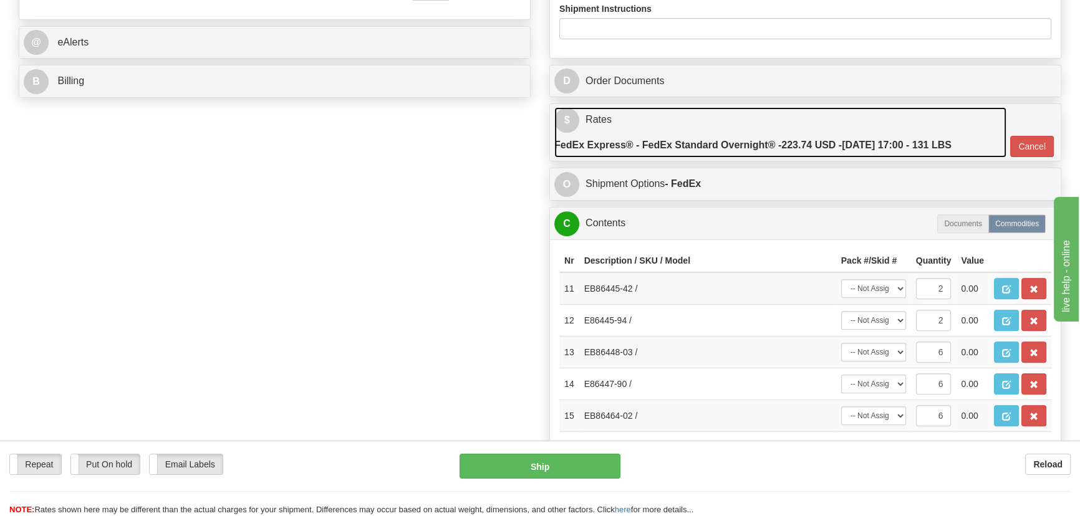
click at [857, 120] on link "$ Rates FedEx Express® - FedEx Standard Overnight® - 223.74 USD - [DATE] 17:00 …" at bounding box center [780, 132] width 452 height 51
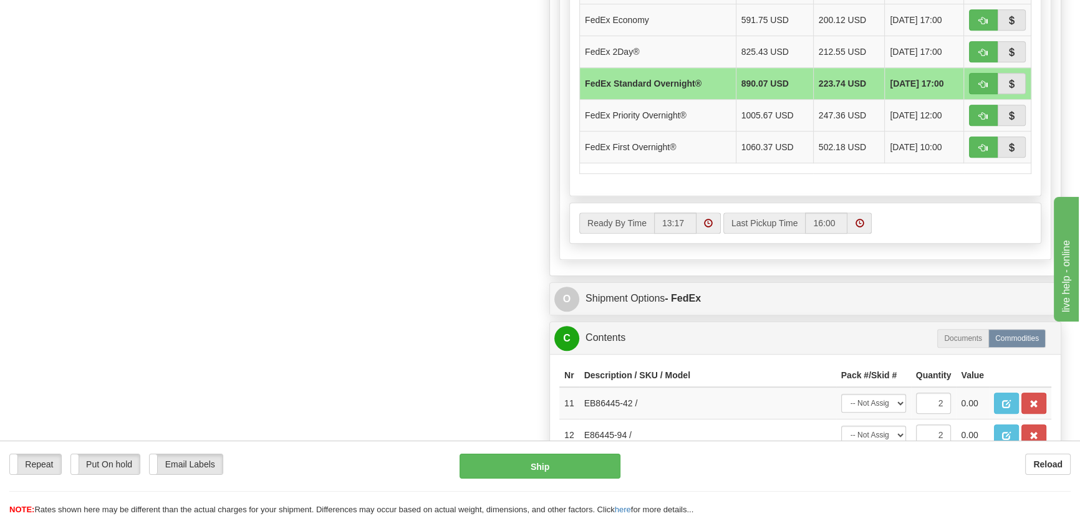
scroll to position [875, 0]
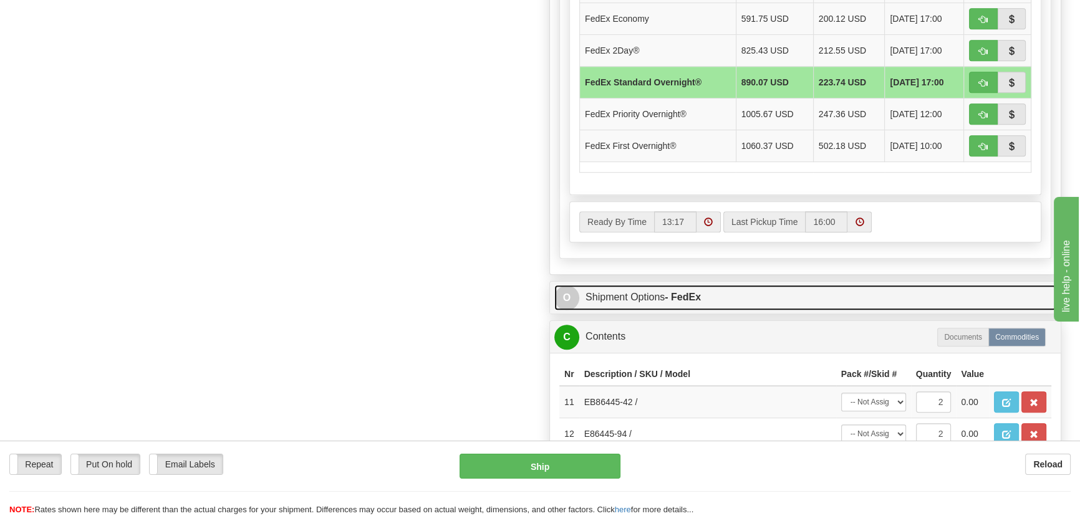
click at [834, 299] on link "O Shipment Options - FedEx" at bounding box center [805, 298] width 502 height 26
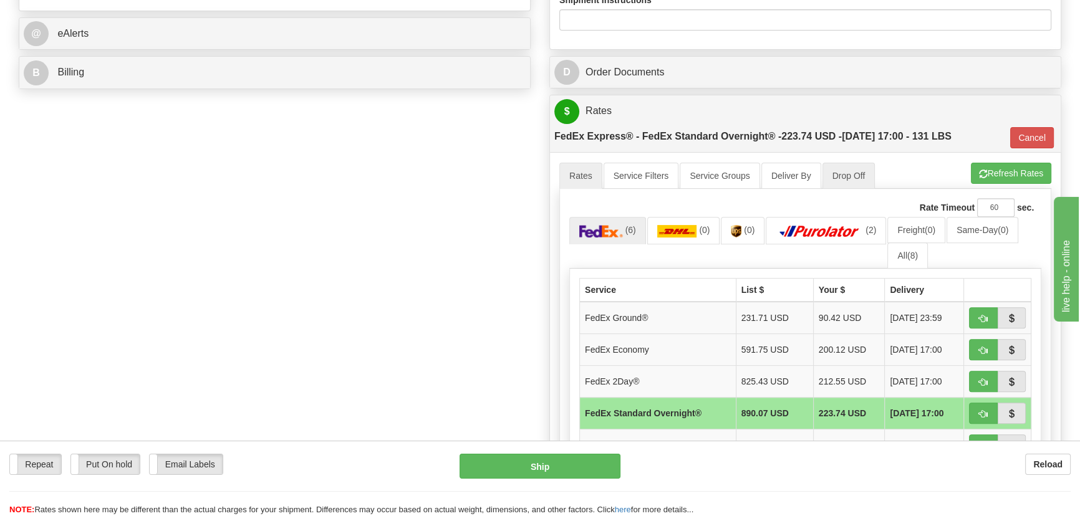
scroll to position [535, 0]
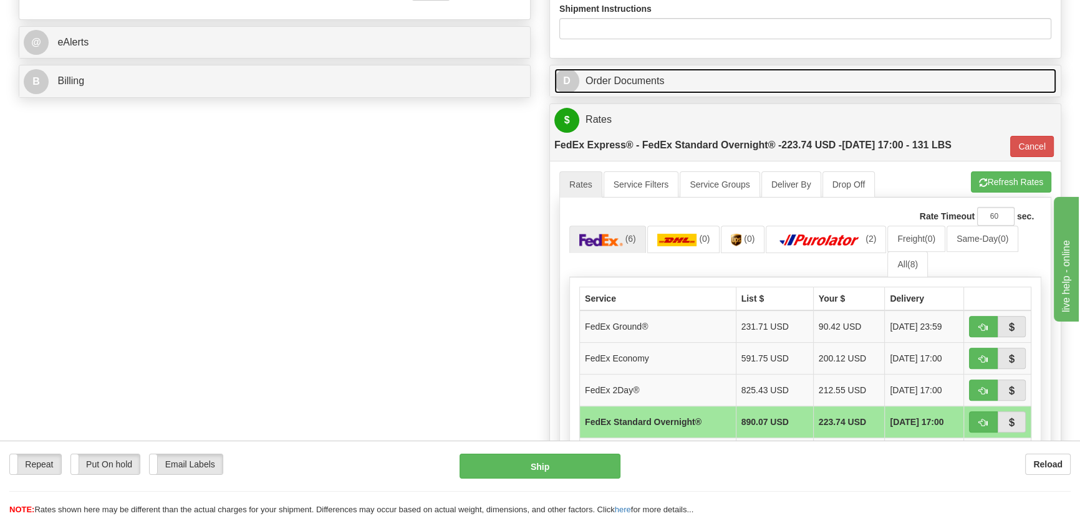
click at [892, 85] on link "D Order Documents" at bounding box center [805, 82] width 502 height 26
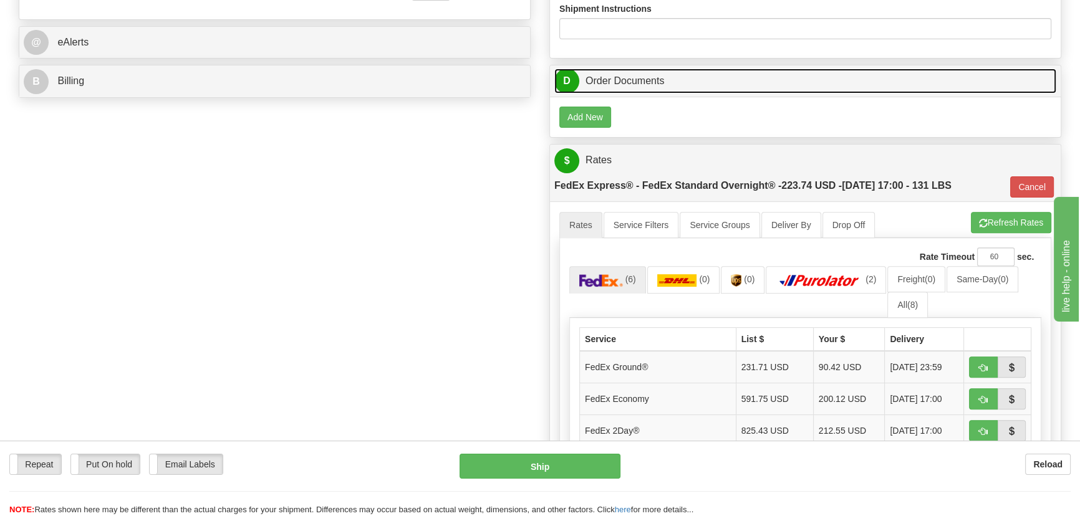
click at [892, 85] on link "D Order Documents" at bounding box center [805, 82] width 502 height 26
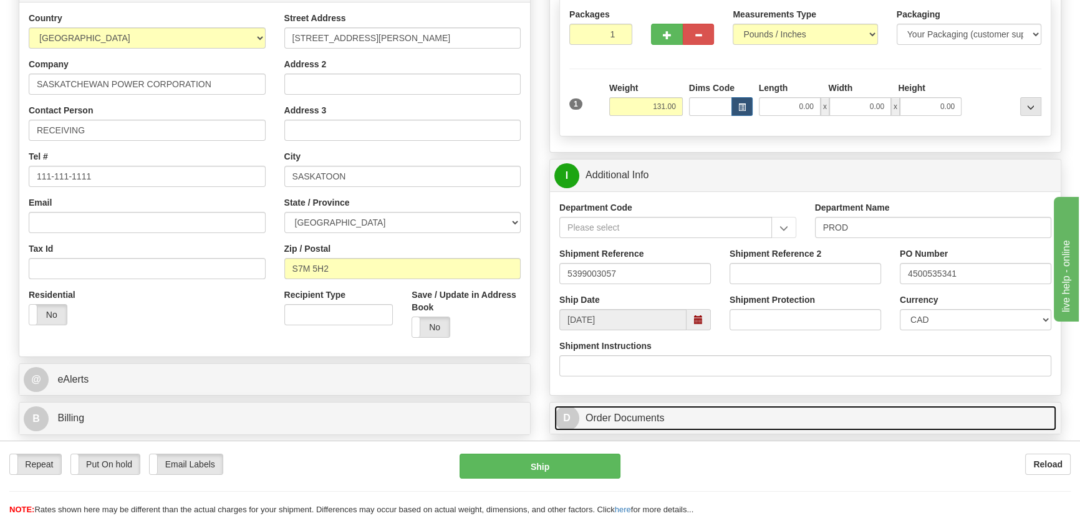
scroll to position [195, 0]
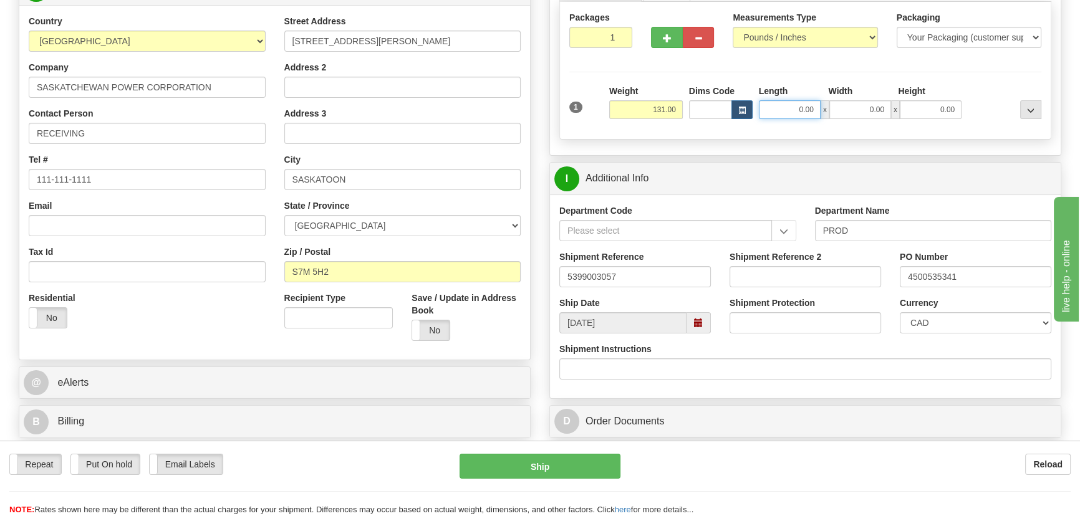
drag, startPoint x: 780, startPoint y: 107, endPoint x: 817, endPoint y: 121, distance: 40.1
click at [817, 121] on div "1 Weight 131.00 Dims Code x" at bounding box center [805, 107] width 478 height 44
type input "48.00"
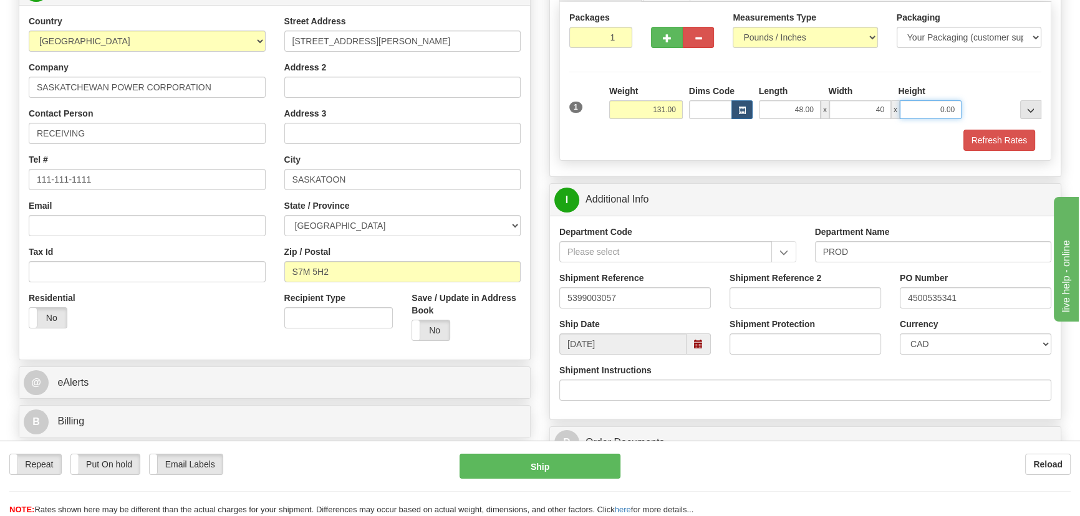
type input "40.00"
type input "47.00"
click at [994, 72] on div "Packages 1 1 Measurements Type" at bounding box center [805, 81] width 492 height 159
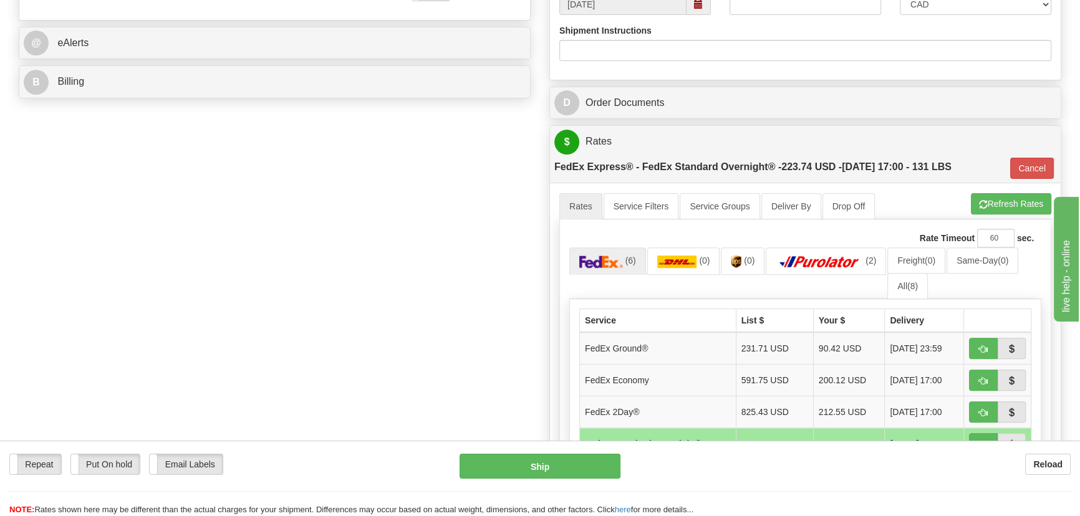
scroll to position [535, 0]
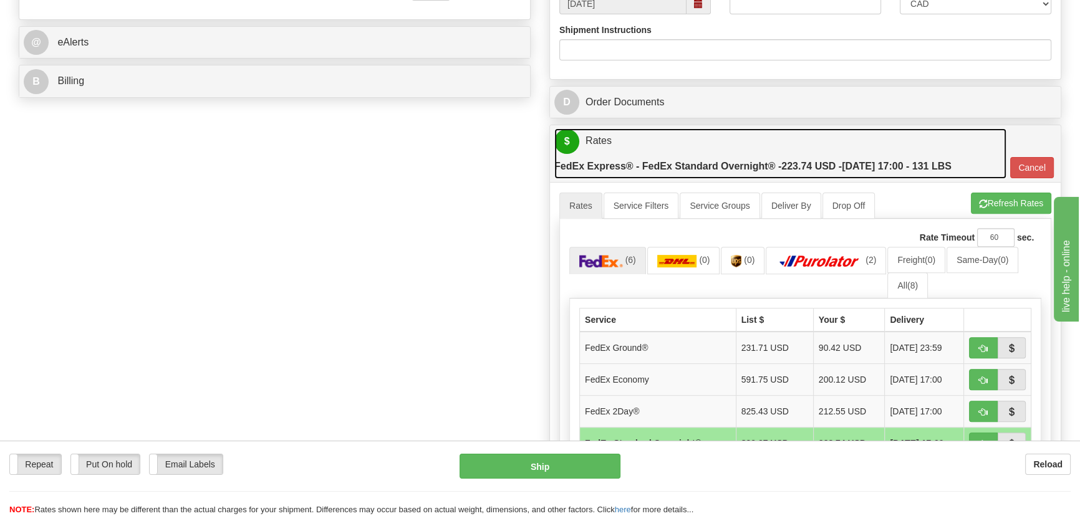
click at [873, 144] on link "$ Rates FedEx Express® - FedEx Standard Overnight® - 223.74 USD - [DATE] 17:00 …" at bounding box center [780, 153] width 452 height 51
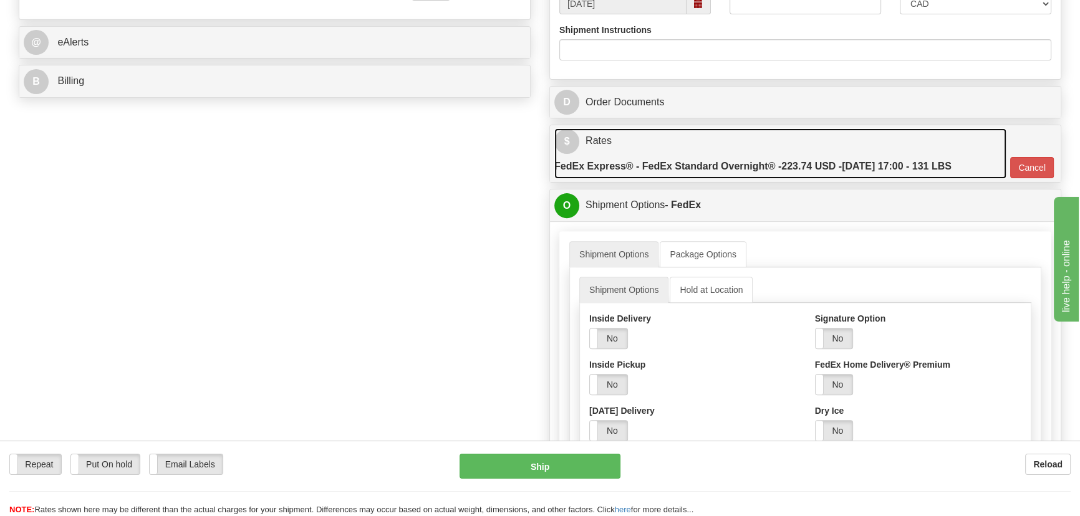
click at [876, 143] on link "$ Rates FedEx Express® - FedEx Standard Overnight® - 223.74 USD - [DATE] 17:00 …" at bounding box center [780, 153] width 452 height 51
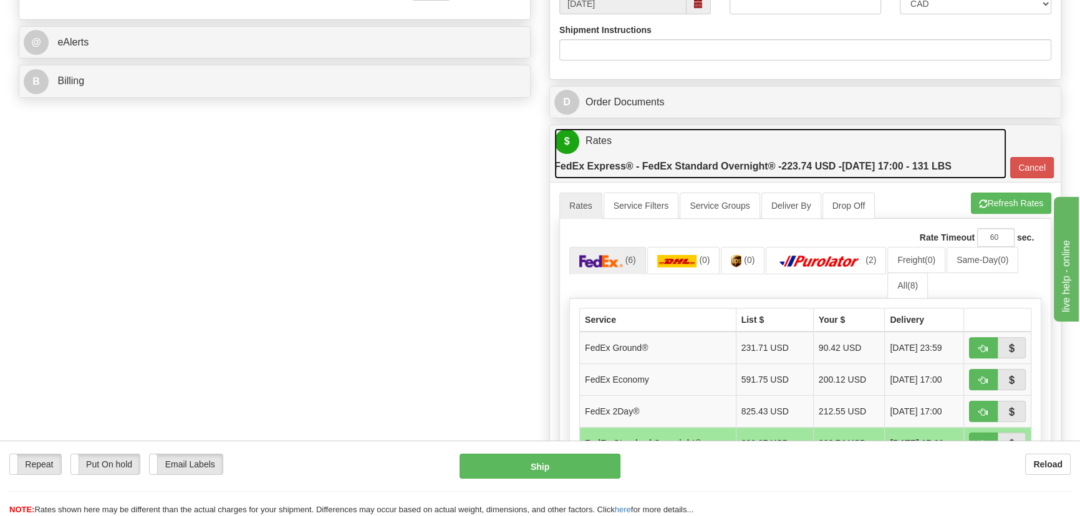
click at [891, 136] on link "$ Rates FedEx Express® - FedEx Standard Overnight® - 223.74 USD - [DATE] 17:00 …" at bounding box center [780, 153] width 452 height 51
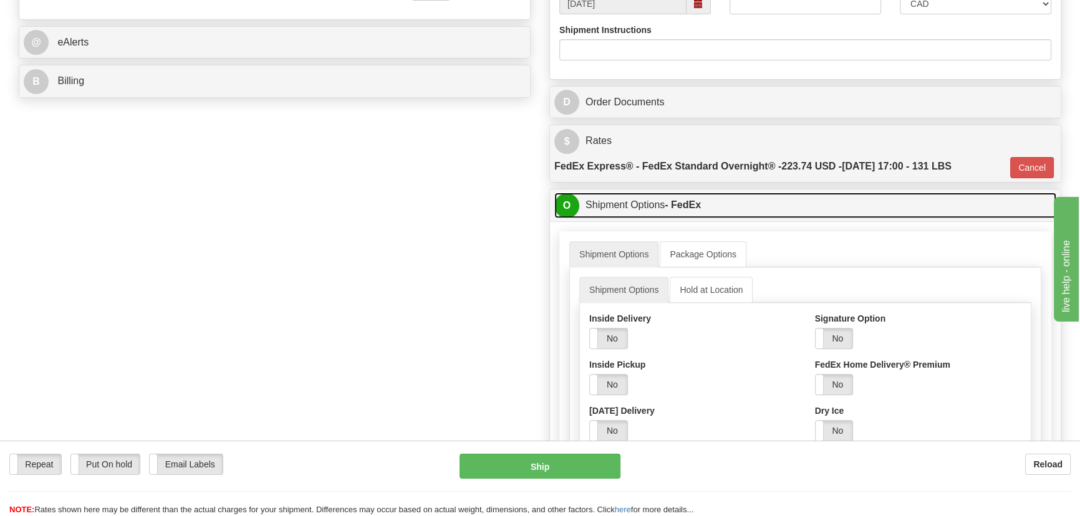
click at [856, 200] on link "O Shipment Options - FedEx" at bounding box center [805, 206] width 502 height 26
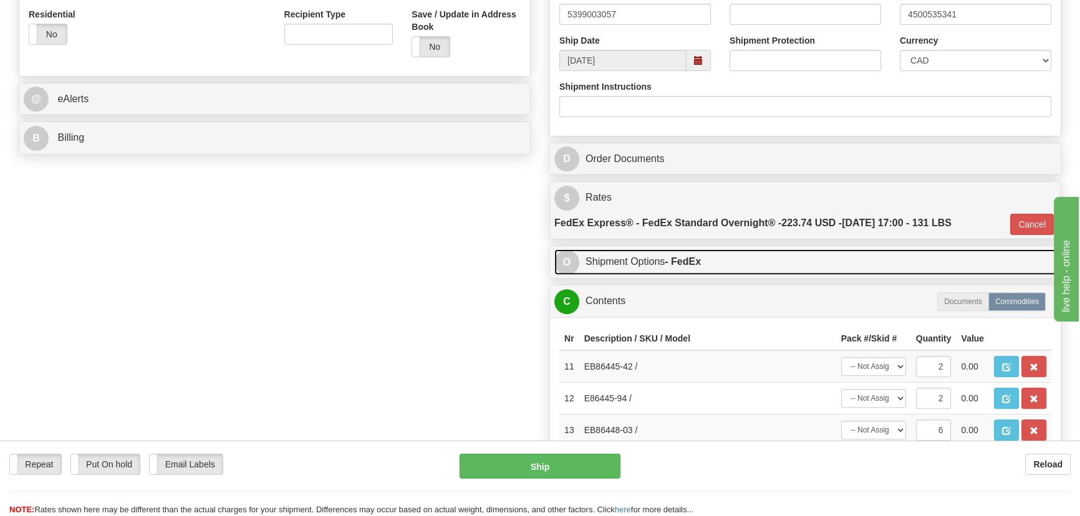
scroll to position [592, 0]
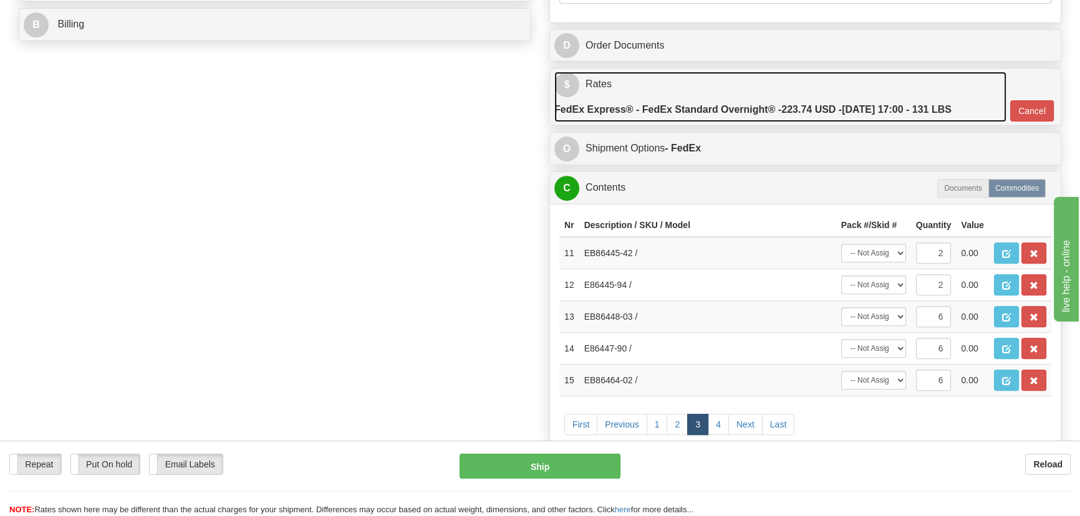
click at [946, 73] on link "$ Rates FedEx Express® - FedEx Standard Overnight® - 223.74 USD - [DATE] 17:00 …" at bounding box center [780, 97] width 452 height 51
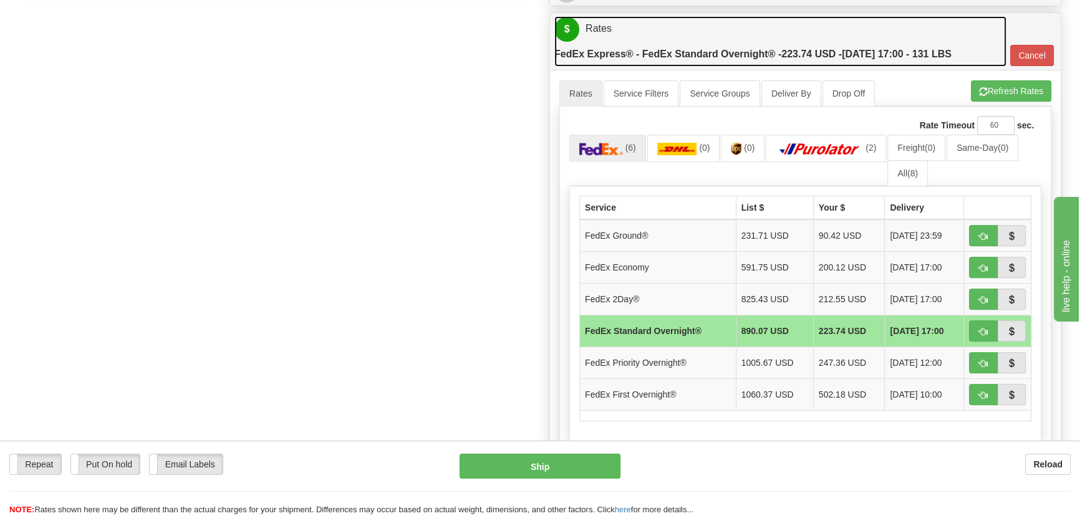
scroll to position [649, 0]
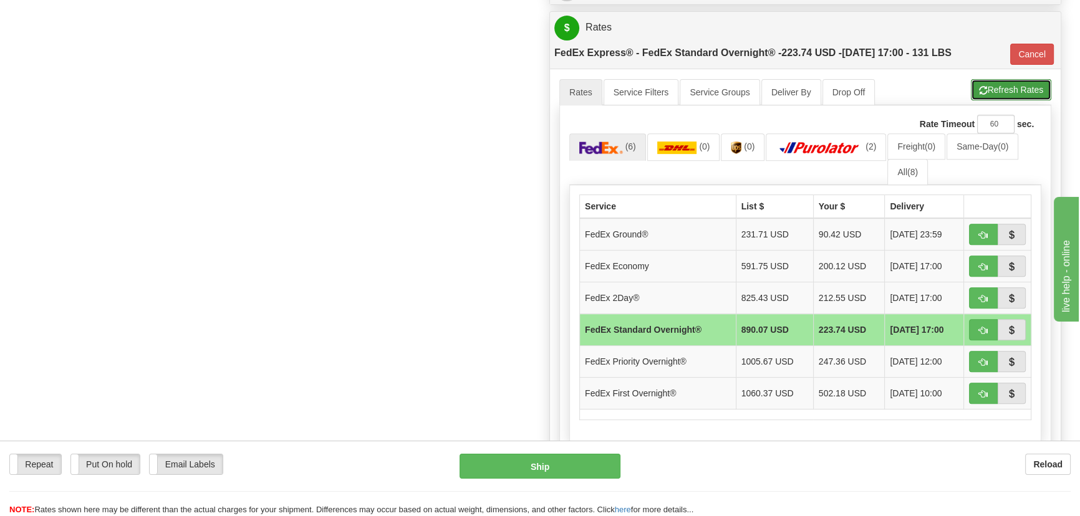
click at [1012, 89] on button "Refresh Rates" at bounding box center [1011, 89] width 80 height 21
type input "05"
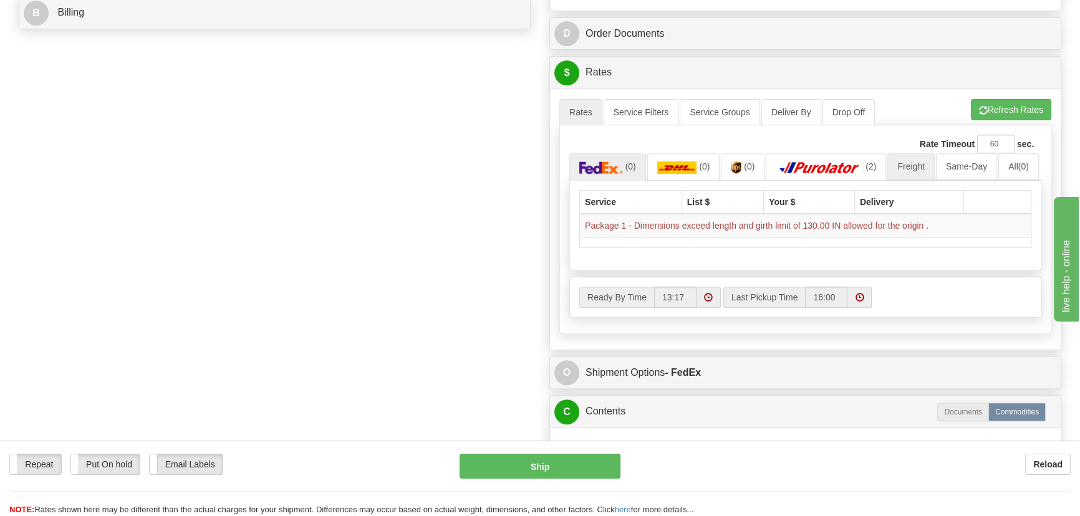
scroll to position [535, 0]
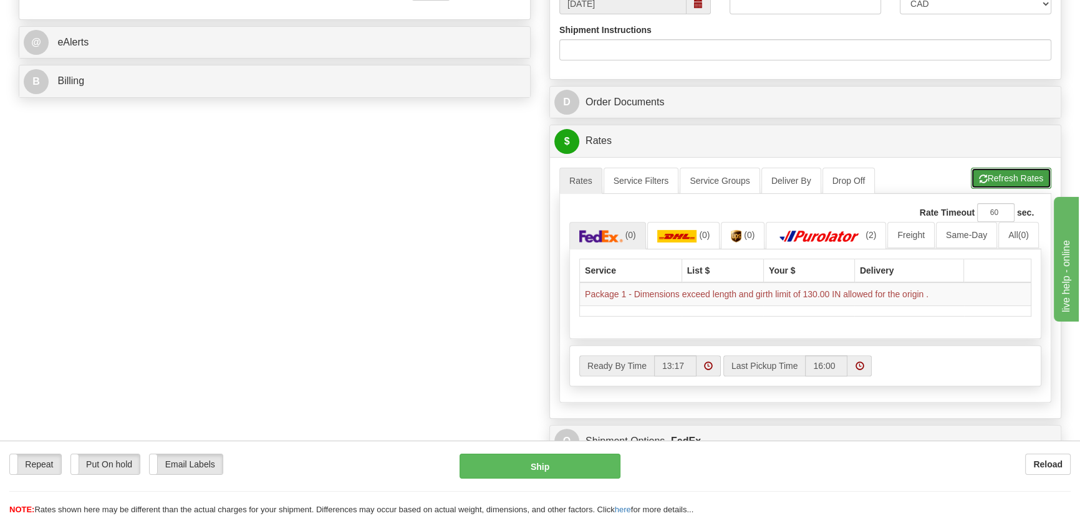
click at [990, 178] on button "Refresh Rates" at bounding box center [1011, 178] width 80 height 21
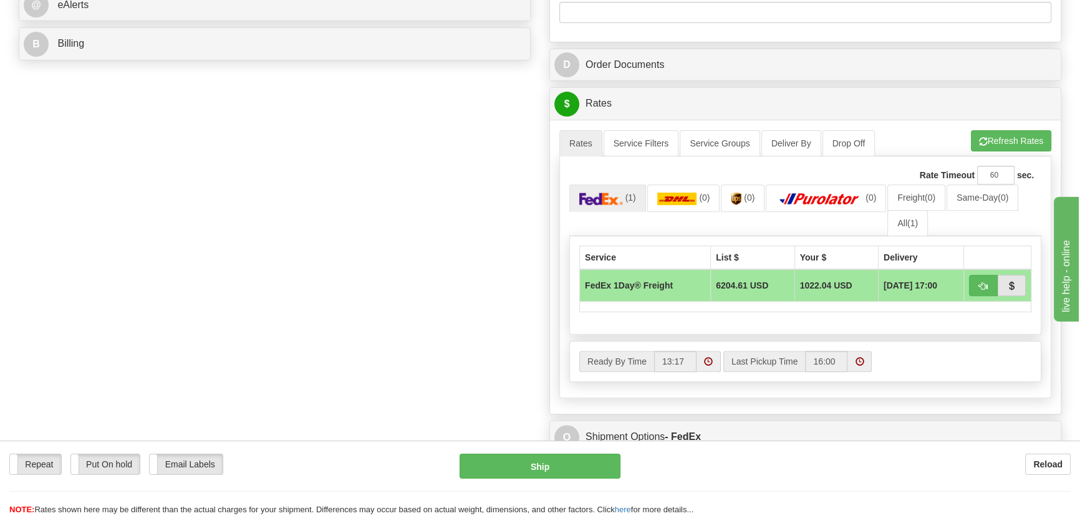
scroll to position [592, 0]
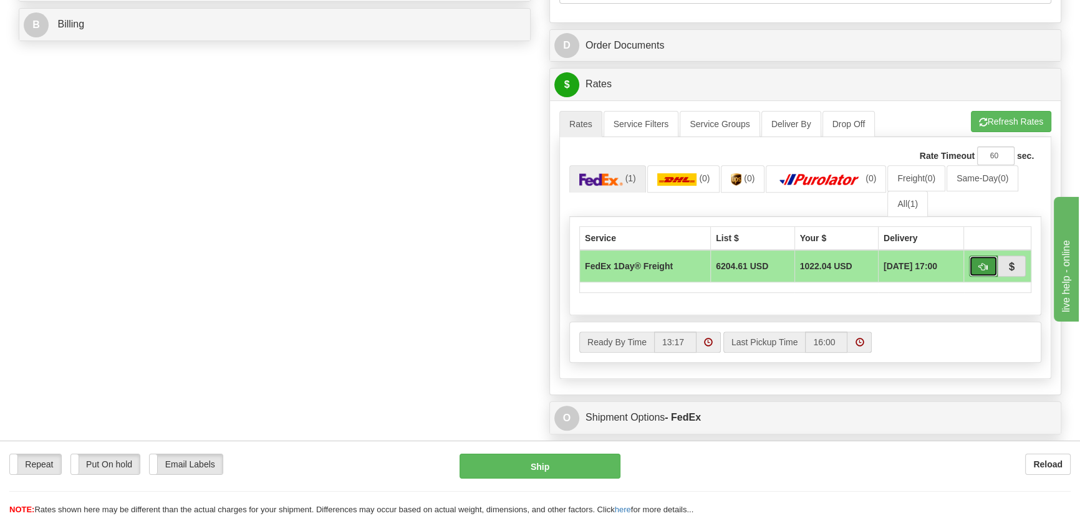
click at [980, 264] on span "button" at bounding box center [983, 267] width 9 height 8
type input "70"
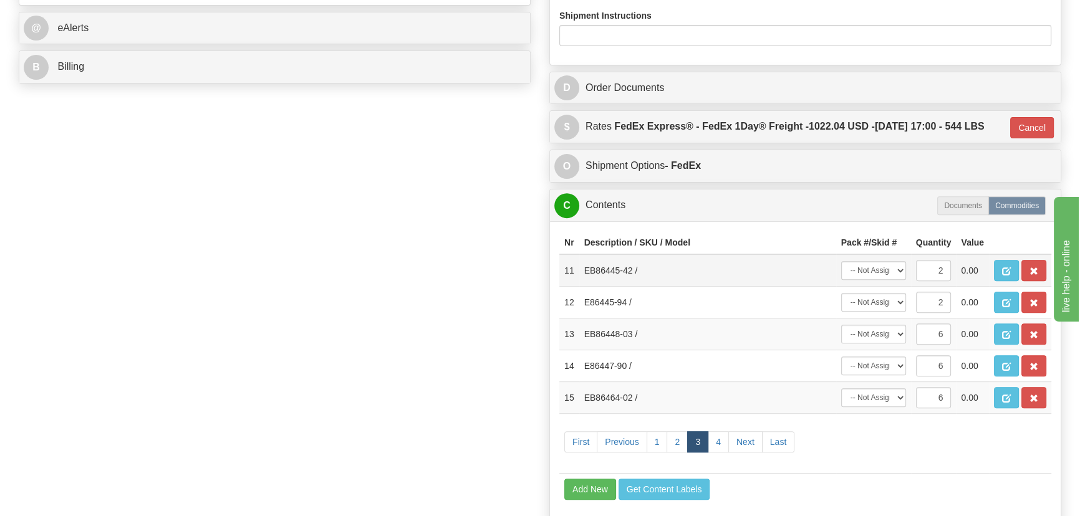
scroll to position [535, 0]
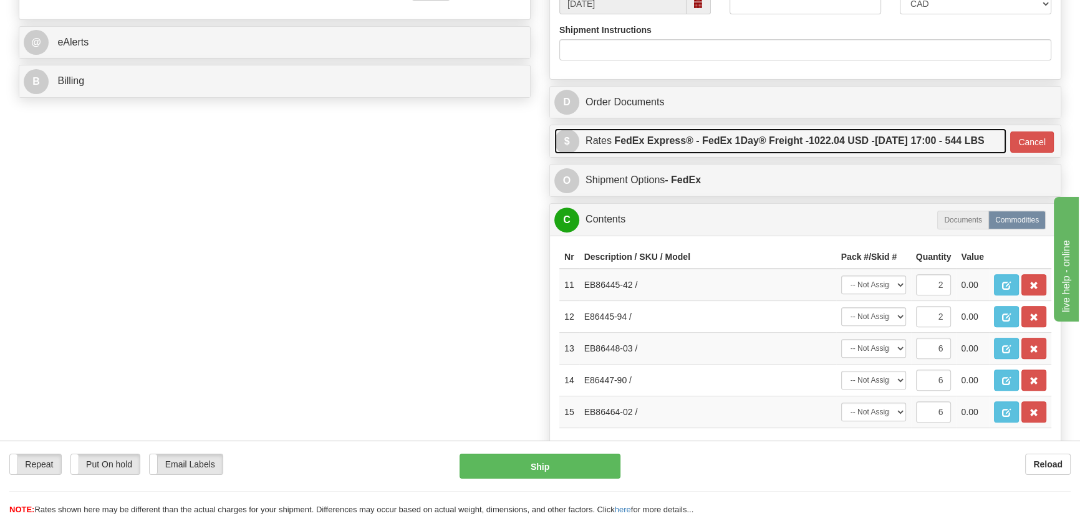
click at [936, 142] on link "$ Rates FedEx Express® - FedEx 1Day® Freight - 1022.04 USD - [DATE] 17:00 - 544…" at bounding box center [780, 141] width 452 height 26
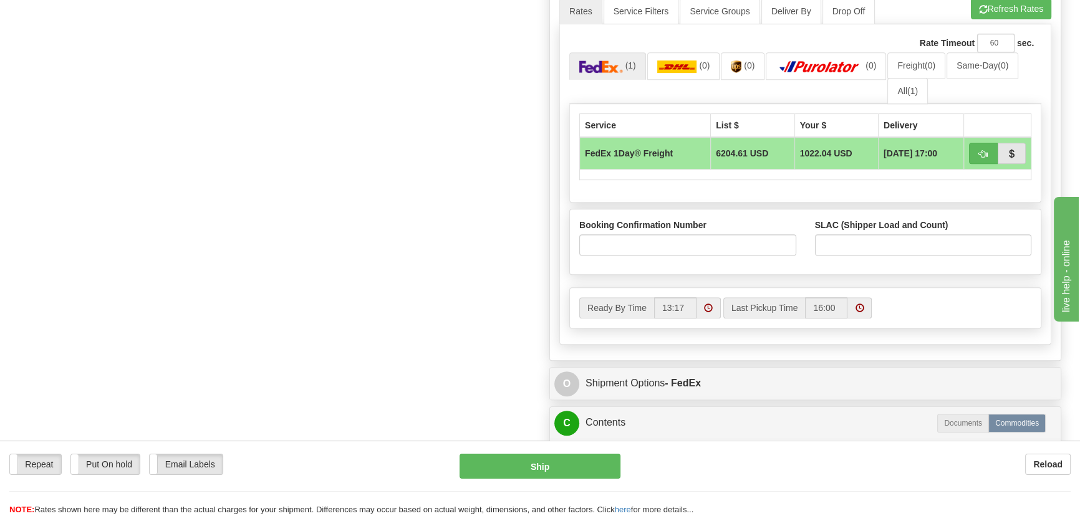
scroll to position [705, 0]
drag, startPoint x: 709, startPoint y: 269, endPoint x: 844, endPoint y: 268, distance: 134.7
click at [709, 256] on input "Booking Confirmation Number" at bounding box center [687, 245] width 217 height 21
paste input "2526283311"
type input "2526283311"
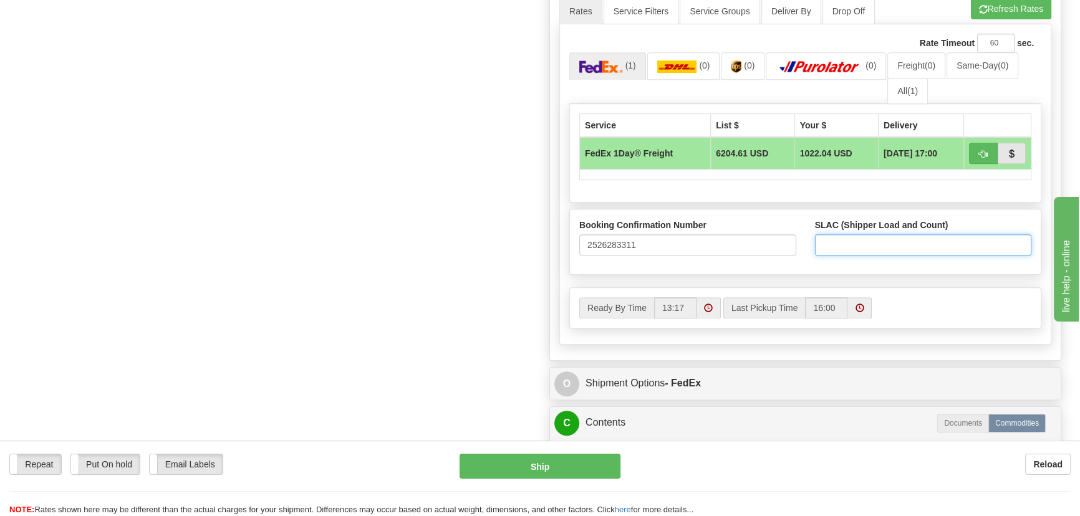
click at [844, 256] on input "SLAC (Shipper Load and Count)" at bounding box center [923, 245] width 217 height 21
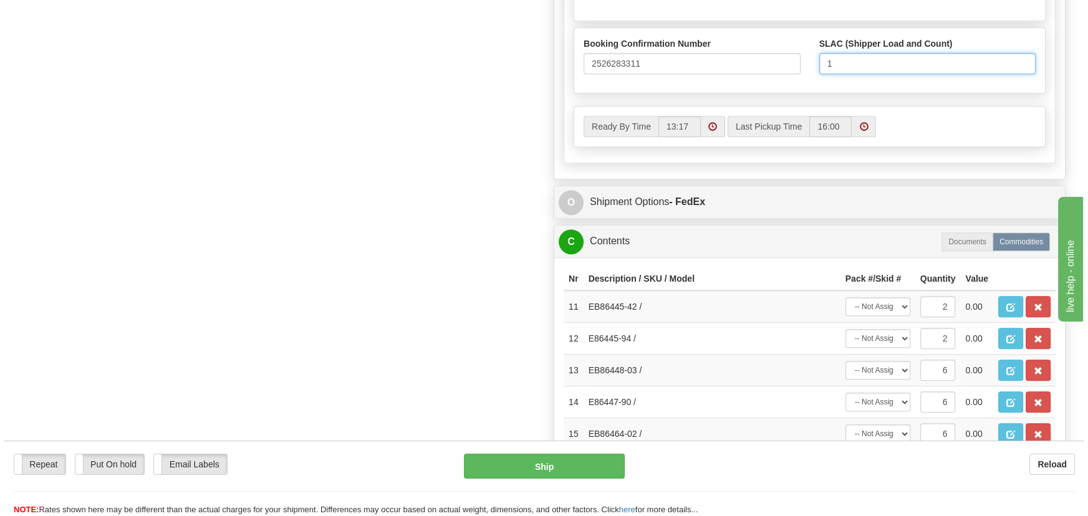
scroll to position [932, 0]
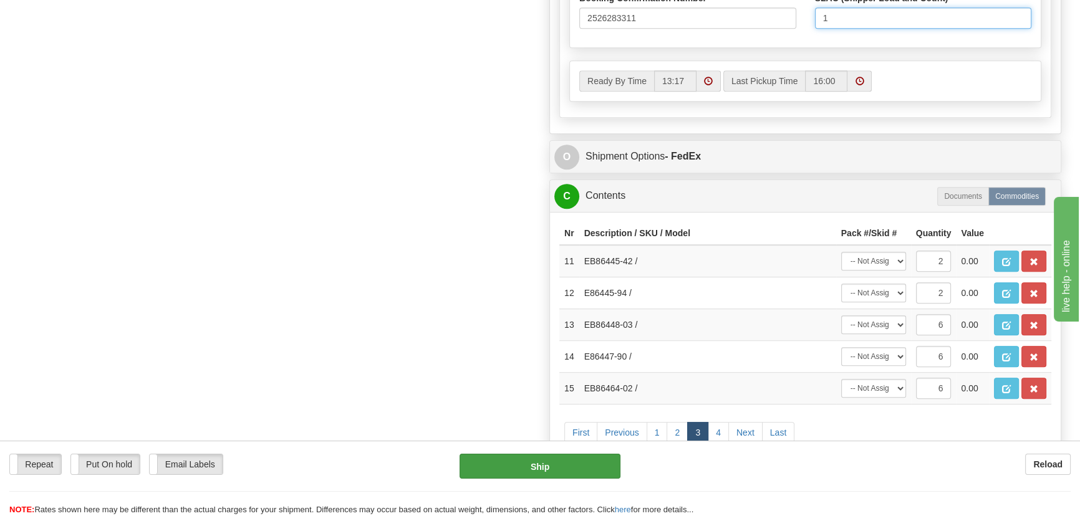
type input "1"
click at [541, 468] on button "Ship" at bounding box center [541, 466] width 162 height 25
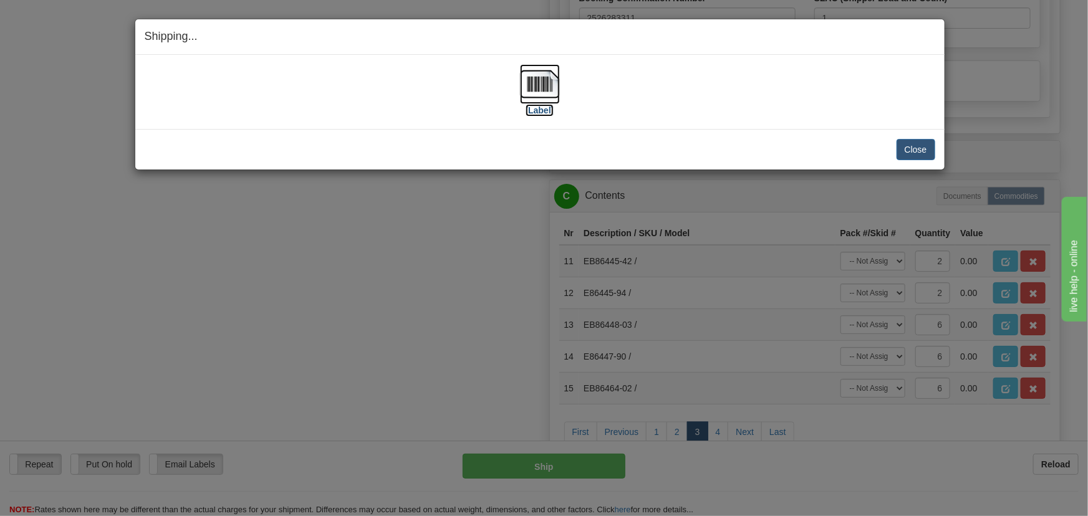
click at [533, 86] on img at bounding box center [540, 84] width 40 height 40
click at [917, 157] on button "Close" at bounding box center [916, 149] width 39 height 21
